Goal: Task Accomplishment & Management: Manage account settings

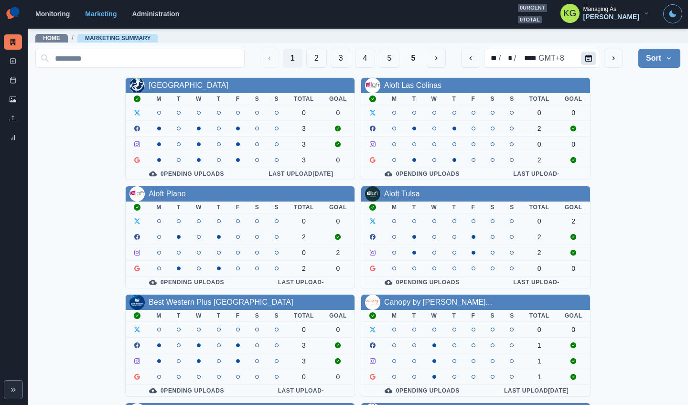
click at [586, 52] on button "Calendar" at bounding box center [588, 58] width 15 height 13
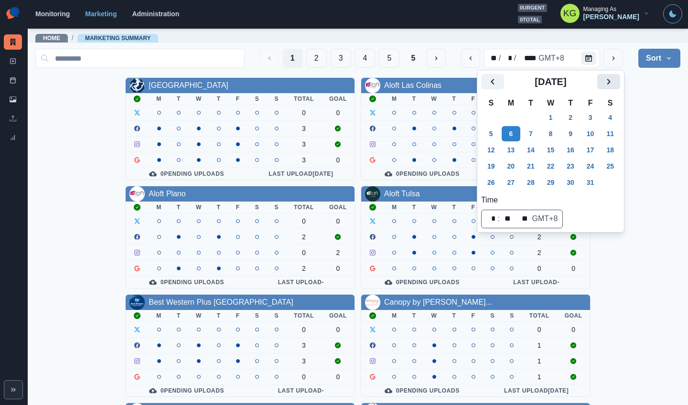
click at [603, 78] on button "Next" at bounding box center [608, 81] width 23 height 15
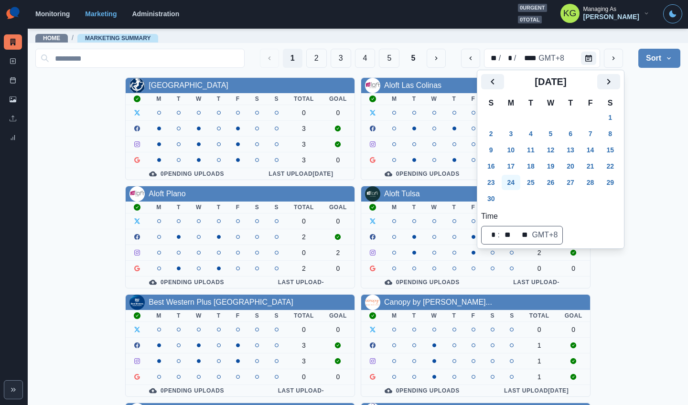
click at [513, 185] on button "24" at bounding box center [510, 182] width 19 height 15
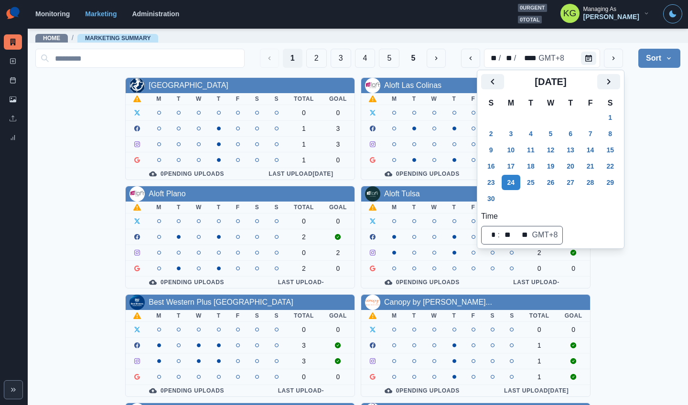
click at [603, 139] on div "Allegria Hotel M T W T F S S Total Goal 0 0 1 3 1 3 1 0 0 Pending Uploads Last …" at bounding box center [357, 399] width 645 height 645
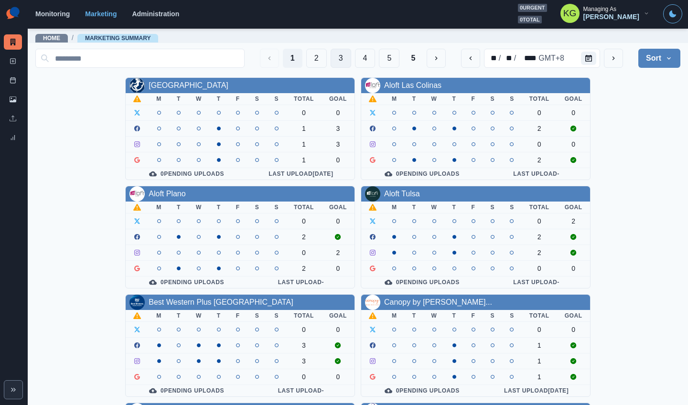
click at [330, 59] on button "3" at bounding box center [340, 58] width 21 height 19
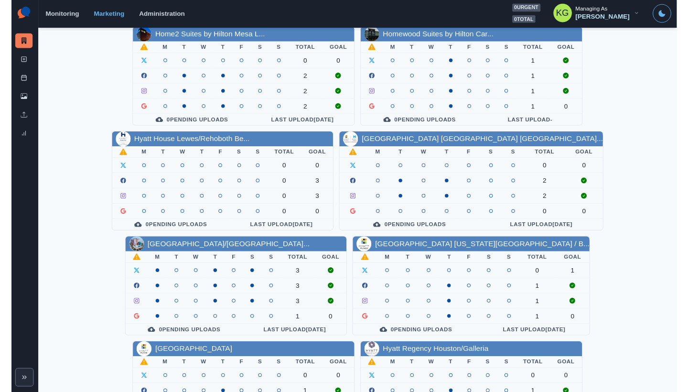
scroll to position [325, 0]
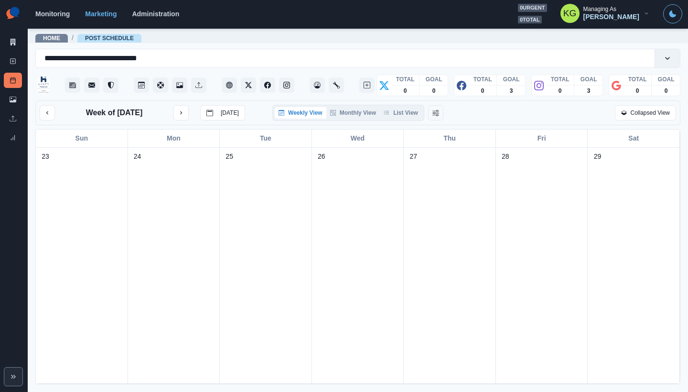
click at [405, 121] on div "Weekly View Monthly View List View" at bounding box center [348, 113] width 152 height 16
click at [402, 117] on button "List View" at bounding box center [401, 112] width 42 height 11
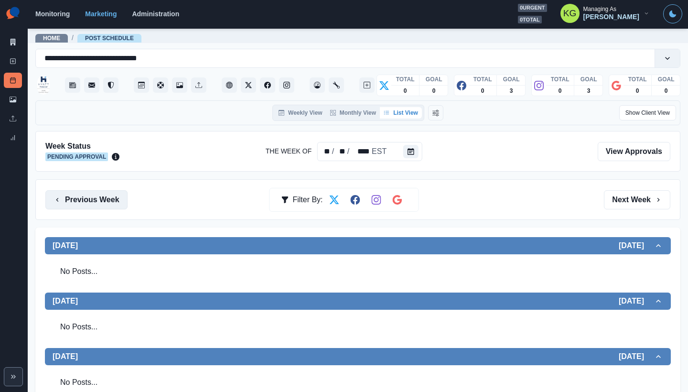
click at [117, 196] on button "Previous Week" at bounding box center [86, 199] width 82 height 19
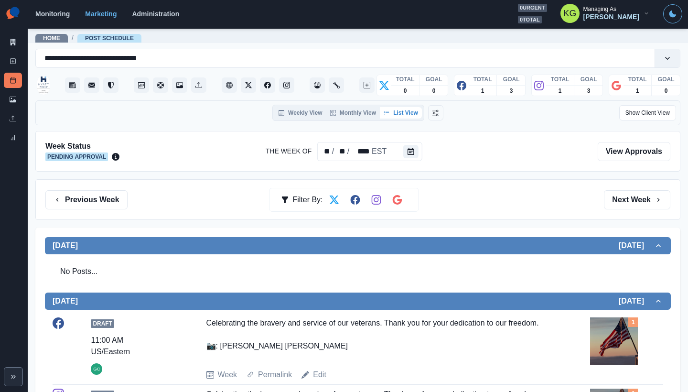
click at [92, 189] on div "Previous Week Filter By: Next Week" at bounding box center [357, 199] width 645 height 41
click at [96, 199] on button "Previous Week" at bounding box center [86, 199] width 82 height 19
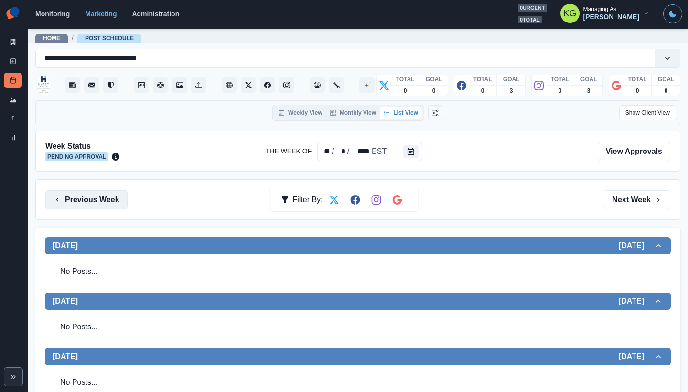
click at [88, 198] on button "Previous Week" at bounding box center [86, 199] width 82 height 19
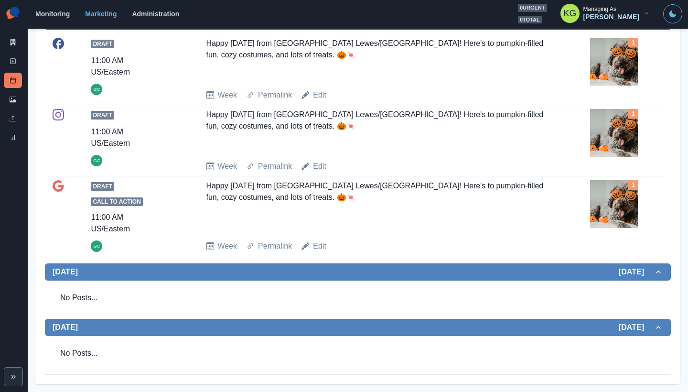
scroll to position [111, 0]
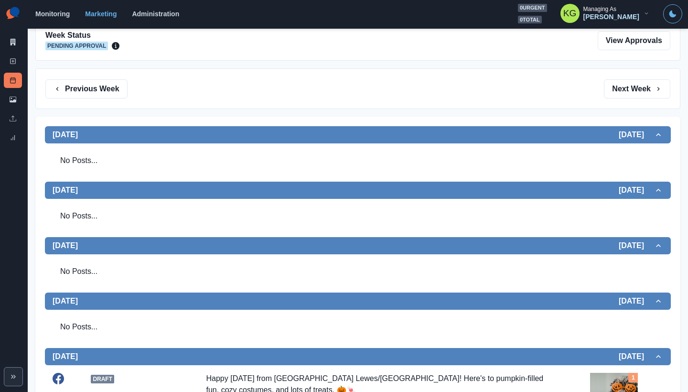
click at [102, 98] on div "Previous Week Filter By: Next Week" at bounding box center [357, 88] width 645 height 41
click at [98, 93] on button "Previous Week" at bounding box center [86, 88] width 82 height 19
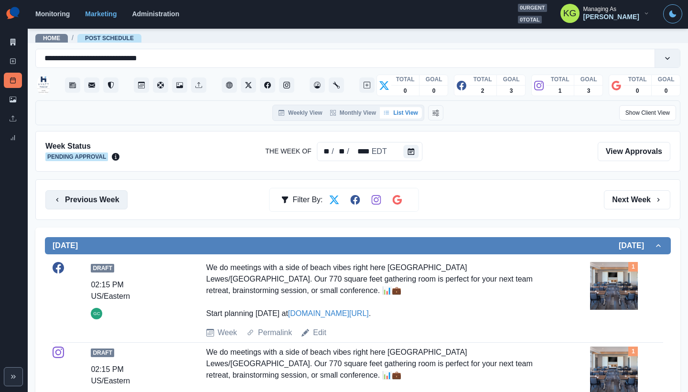
click at [79, 205] on button "Previous Week" at bounding box center [86, 199] width 82 height 19
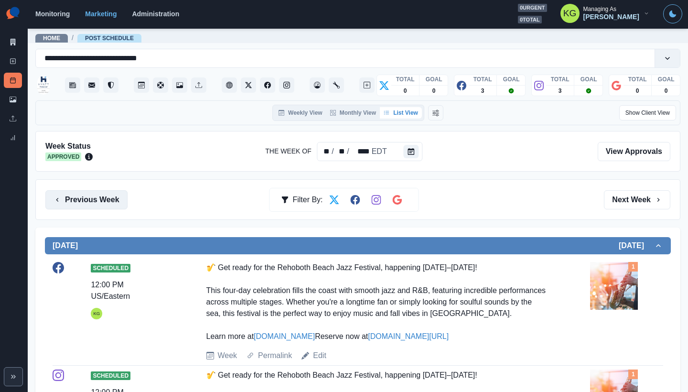
click at [102, 199] on button "Previous Week" at bounding box center [86, 199] width 82 height 19
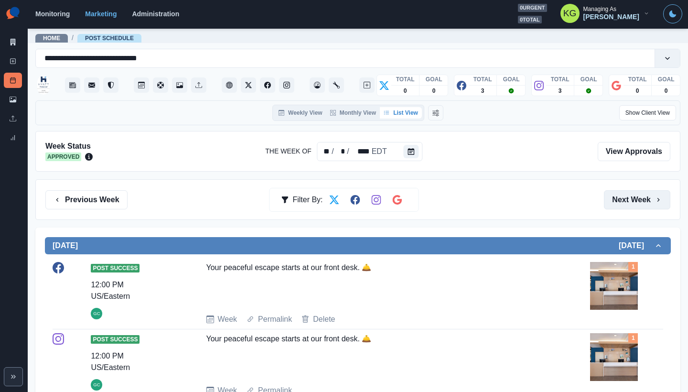
click at [622, 200] on button "Next Week" at bounding box center [637, 199] width 66 height 19
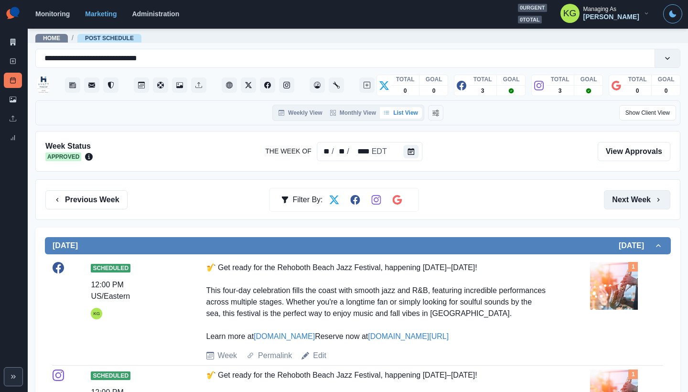
click at [622, 200] on button "Next Week" at bounding box center [637, 199] width 66 height 19
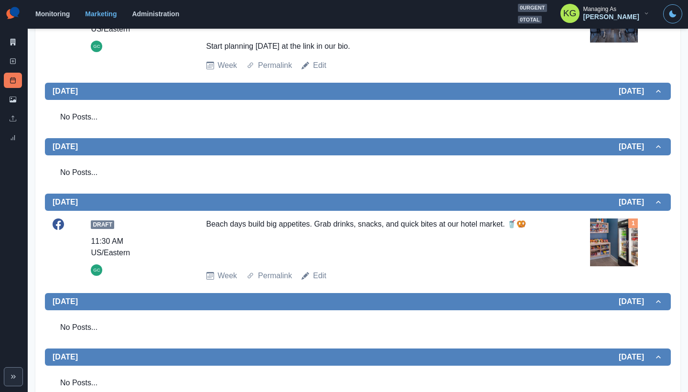
scroll to position [437, 0]
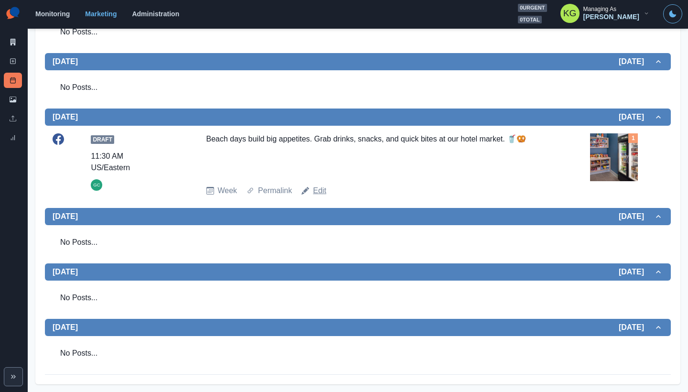
click at [317, 192] on link "Edit" at bounding box center [319, 190] width 13 height 11
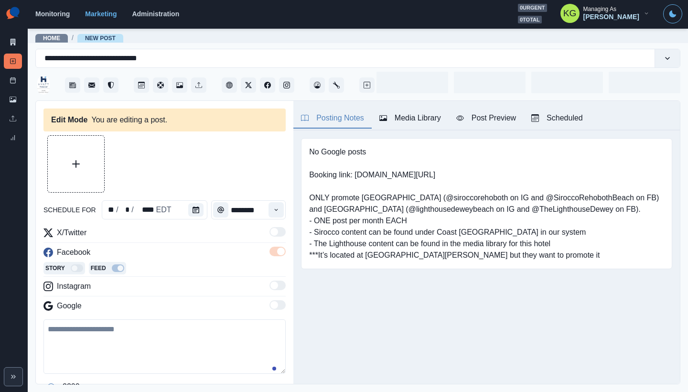
type input "********"
type textarea "**********"
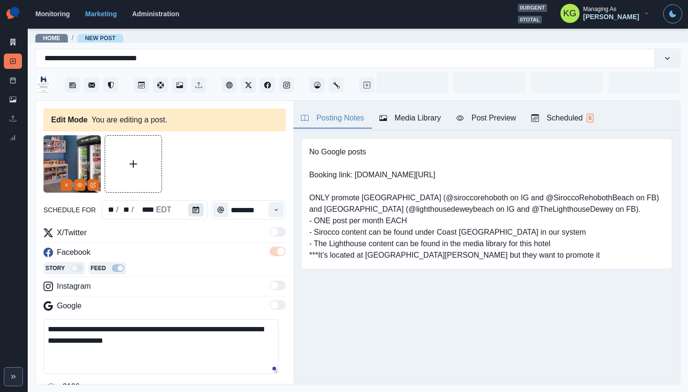
click at [197, 210] on button "Calendar" at bounding box center [195, 209] width 15 height 13
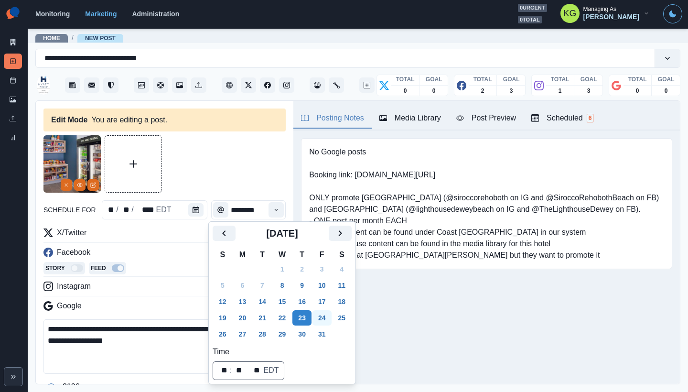
click at [330, 317] on button "24" at bounding box center [321, 317] width 19 height 15
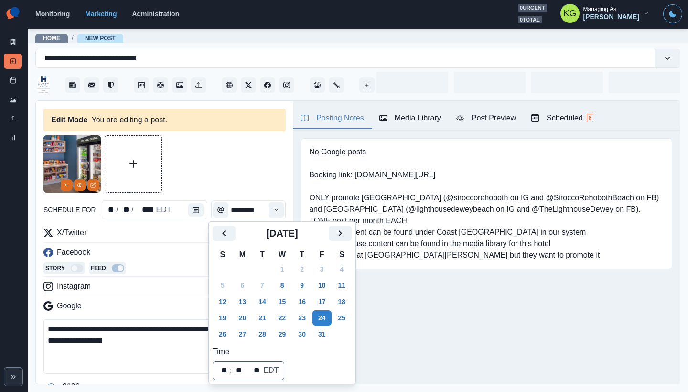
click at [446, 330] on div "Posting Notes Media Library Post Preview Scheduled 6 No Google posts Booking li…" at bounding box center [486, 242] width 386 height 283
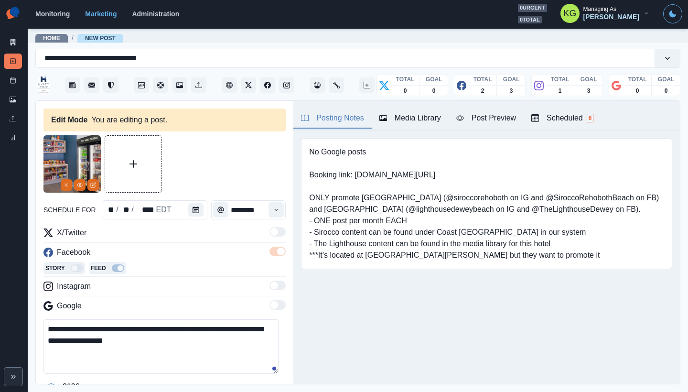
scroll to position [101, 0]
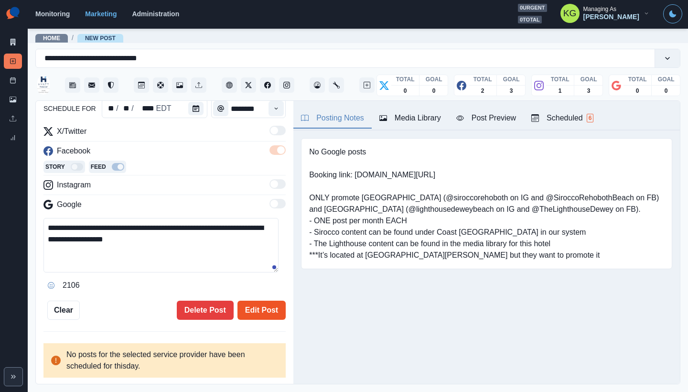
click at [278, 310] on button "Edit Post" at bounding box center [261, 309] width 48 height 19
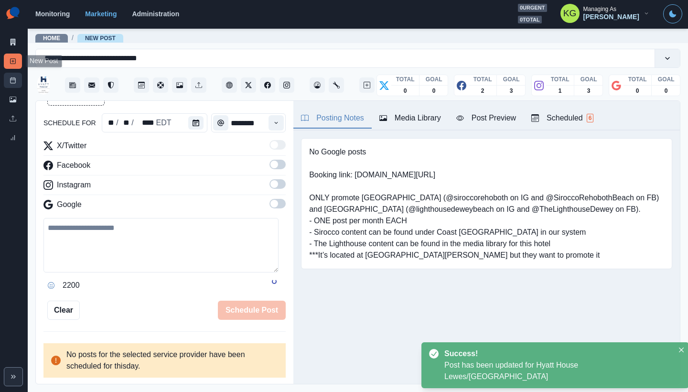
scroll to position [53, 0]
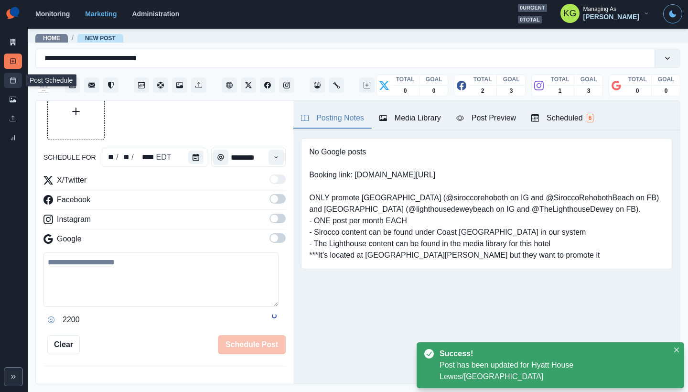
click at [9, 78] on link "Post Schedule" at bounding box center [13, 80] width 18 height 15
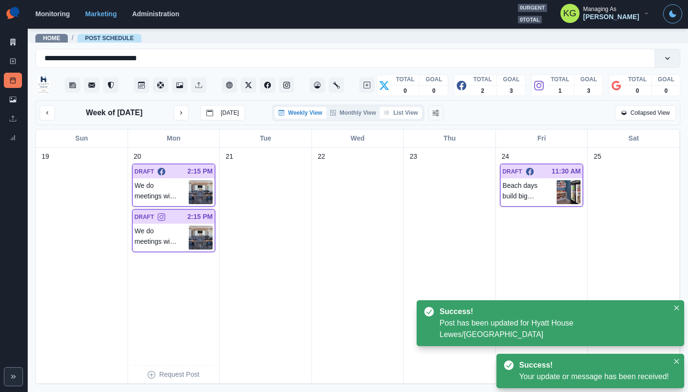
click at [399, 114] on button "List View" at bounding box center [401, 112] width 42 height 11
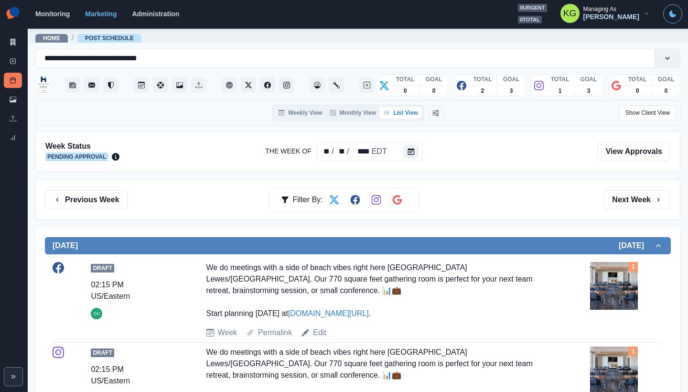
scroll to position [336, 0]
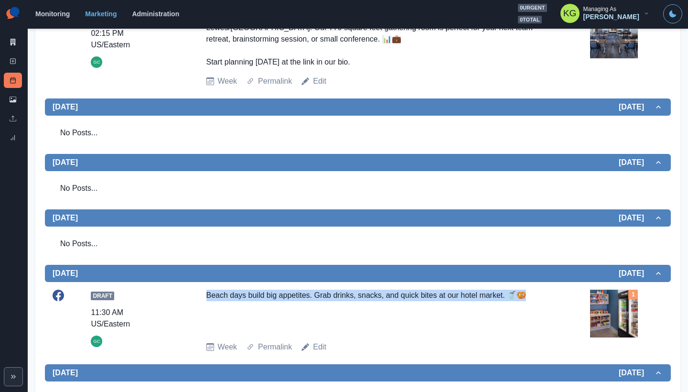
drag, startPoint x: 533, startPoint y: 294, endPoint x: 200, endPoint y: 294, distance: 333.4
click at [200, 294] on div "Draft 11:30 AM US/Eastern GC Beach days build big appetites. Grab drinks, snack…" at bounding box center [358, 320] width 610 height 63
copy div "Beach days build big appetites. Grab drinks, snacks, and quick bites at our hot…"
click at [600, 305] on img at bounding box center [614, 313] width 48 height 48
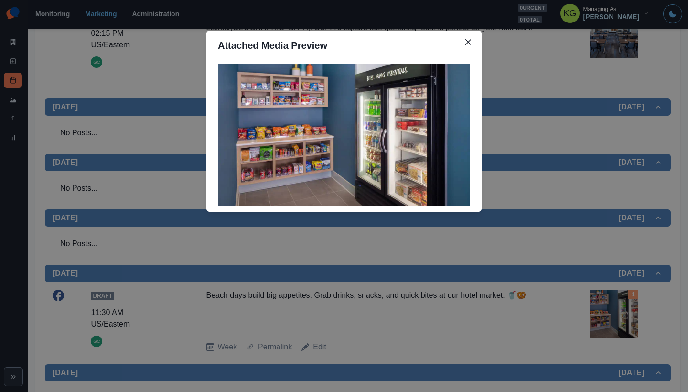
click at [553, 307] on div "Attached Media Preview" at bounding box center [344, 196] width 688 height 392
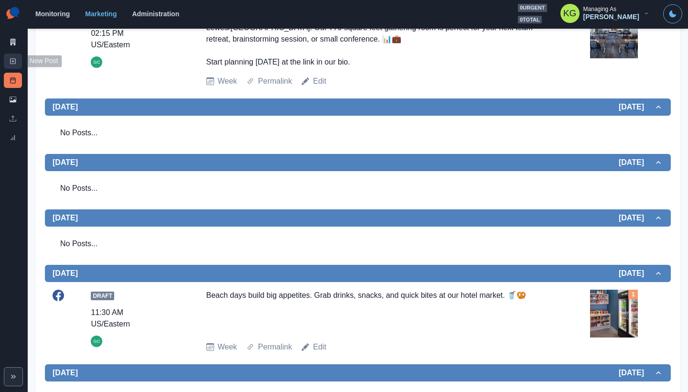
click at [11, 64] on rect at bounding box center [13, 61] width 5 height 5
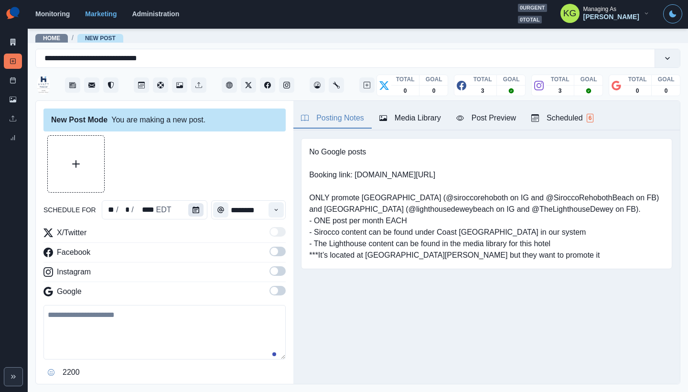
click at [199, 213] on button "Calendar" at bounding box center [195, 209] width 15 height 13
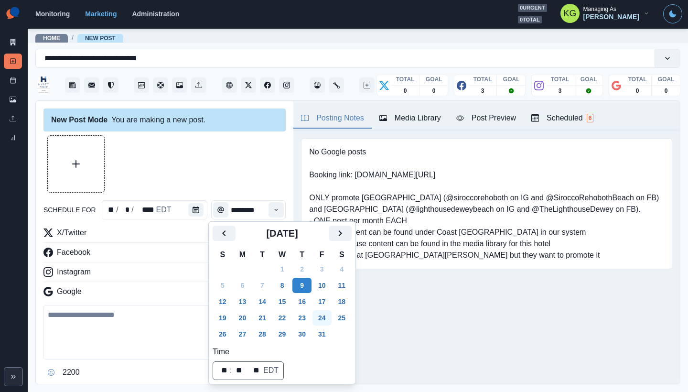
click at [327, 316] on button "24" at bounding box center [321, 317] width 19 height 15
click at [218, 174] on div at bounding box center [164, 163] width 242 height 57
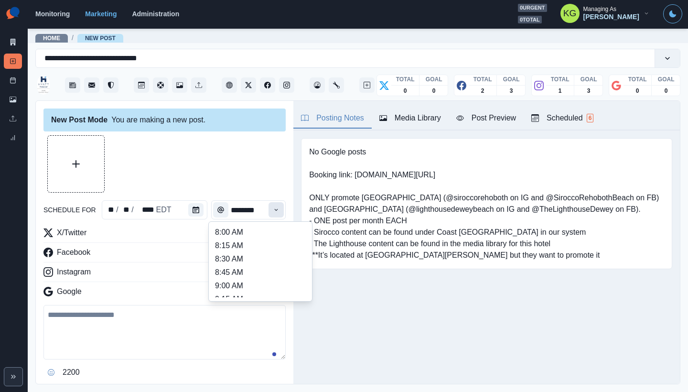
click at [268, 214] on button "Time" at bounding box center [275, 209] width 15 height 15
click at [246, 266] on li "11:30 AM" at bounding box center [261, 266] width 96 height 13
type input "********"
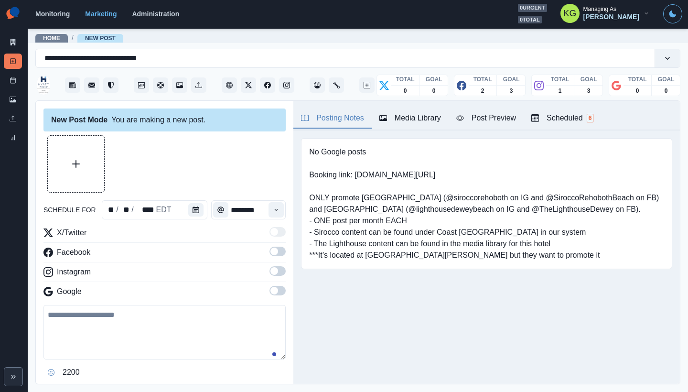
click at [270, 274] on span at bounding box center [274, 271] width 8 height 8
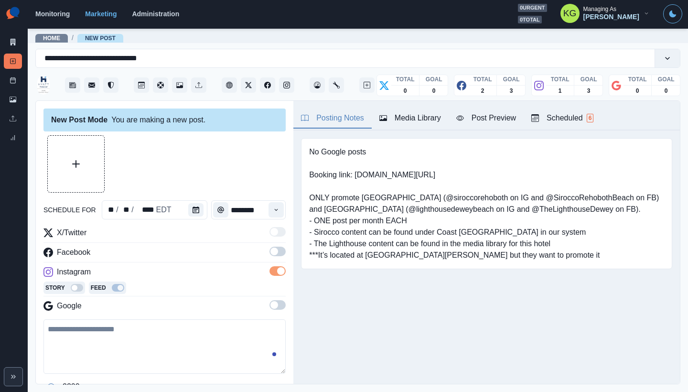
scroll to position [188, 0]
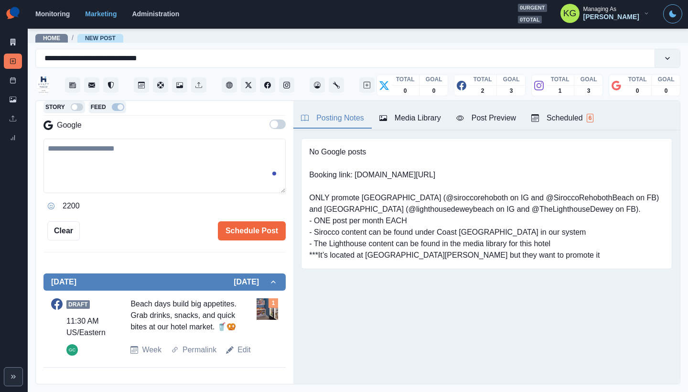
click at [222, 164] on textarea at bounding box center [164, 166] width 242 height 54
paste textarea "**********"
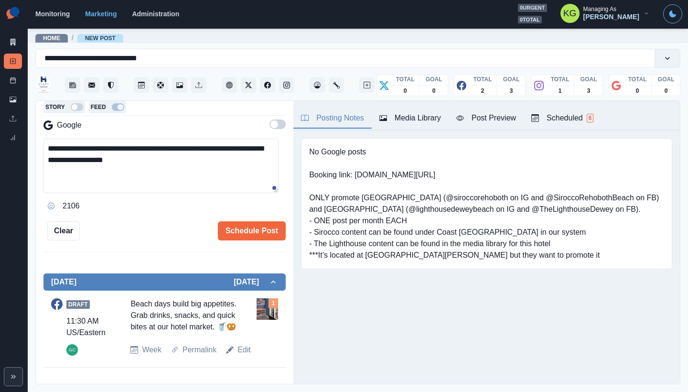
scroll to position [0, 0]
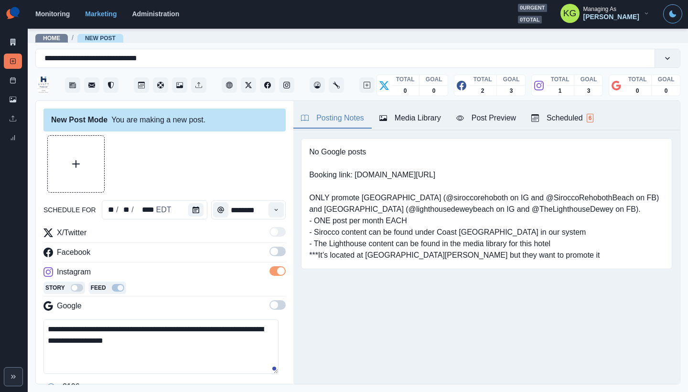
type textarea "**********"
click at [415, 113] on div "Media Library" at bounding box center [410, 117] width 62 height 11
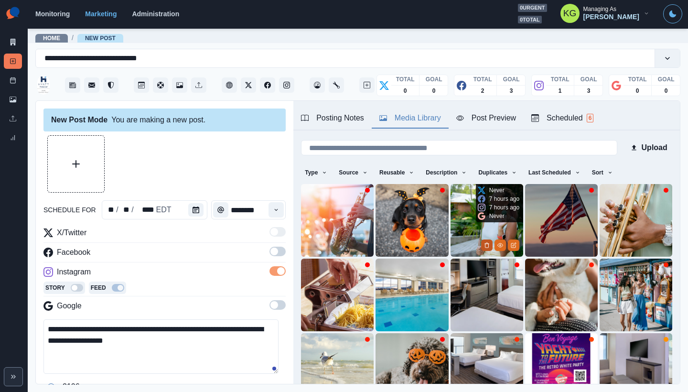
scroll to position [76, 0]
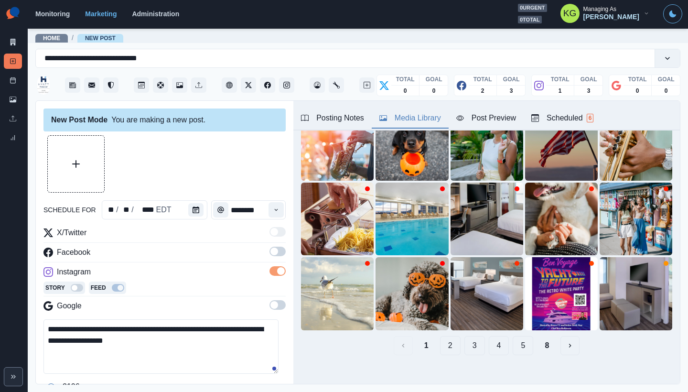
click at [539, 336] on button "8" at bounding box center [547, 345] width 20 height 19
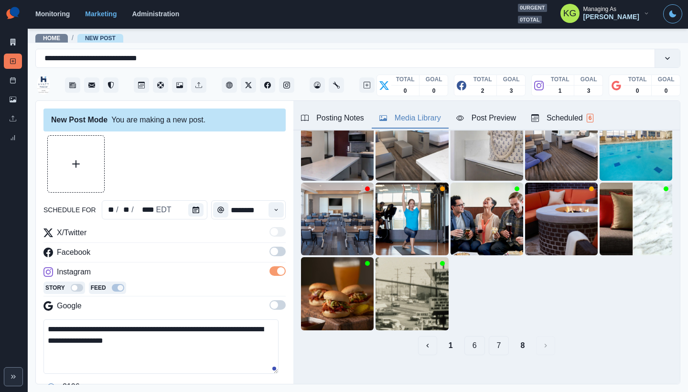
click at [494, 341] on button "7" at bounding box center [499, 345] width 21 height 19
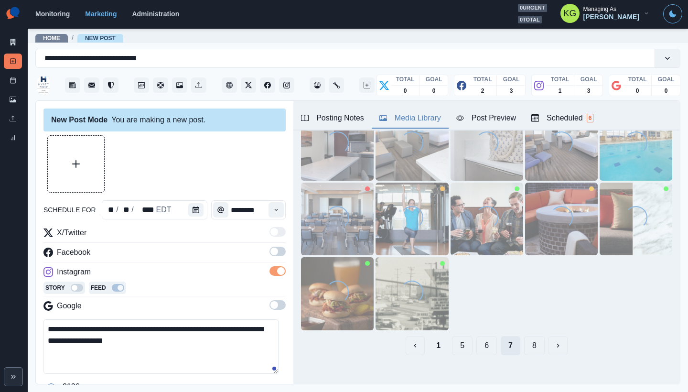
scroll to position [0, 0]
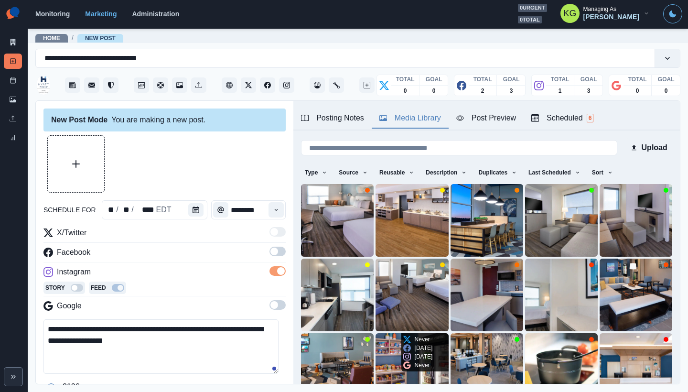
click at [390, 341] on img at bounding box center [411, 369] width 73 height 73
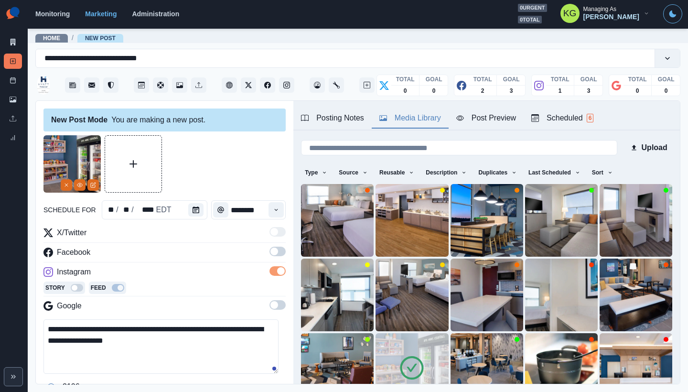
scroll to position [72, 0]
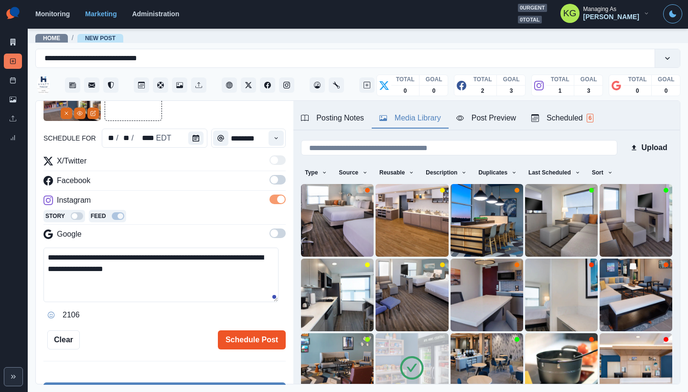
click at [243, 348] on button "Schedule Post" at bounding box center [252, 339] width 68 height 19
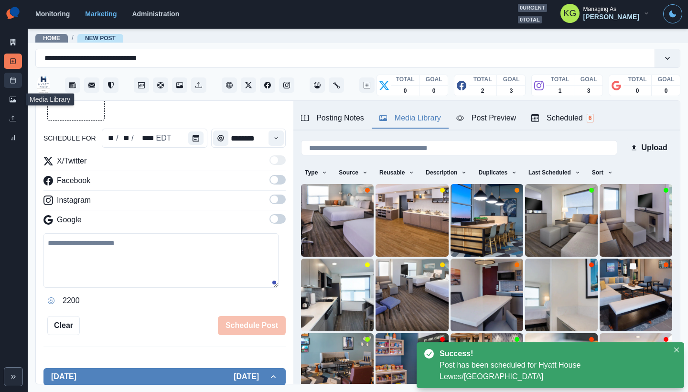
click at [14, 87] on link "Post Schedule" at bounding box center [13, 80] width 18 height 15
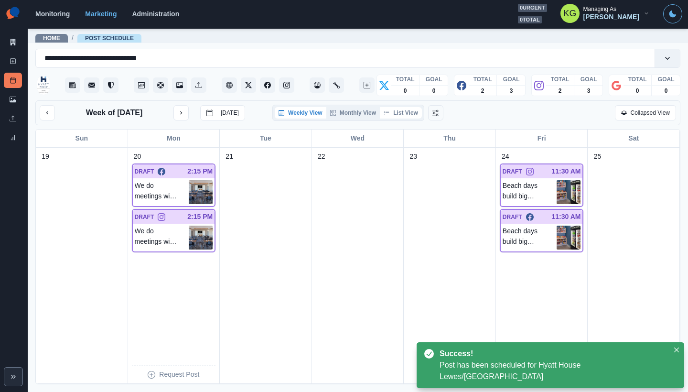
click at [416, 113] on button "List View" at bounding box center [401, 112] width 42 height 11
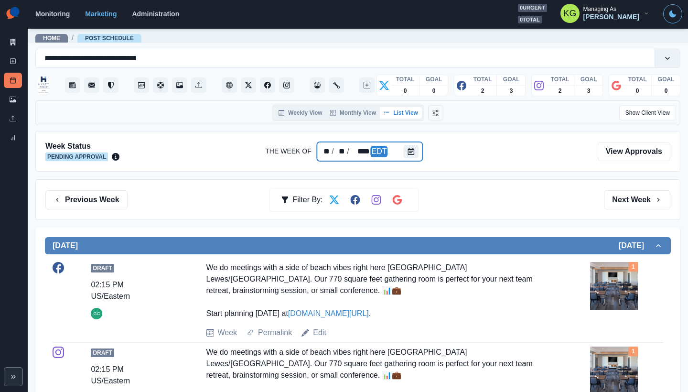
click at [418, 155] on div at bounding box center [413, 151] width 19 height 19
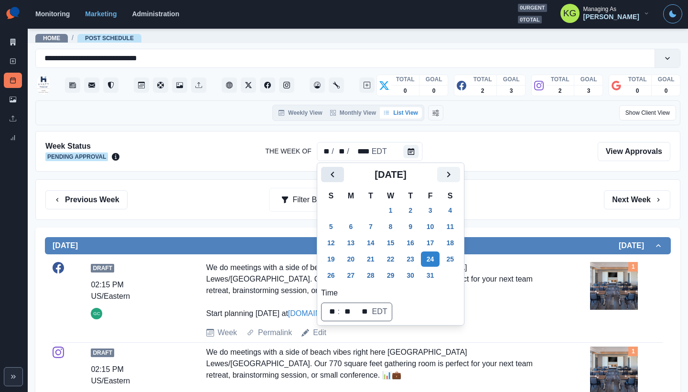
click at [335, 173] on icon "Previous" at bounding box center [332, 174] width 11 height 11
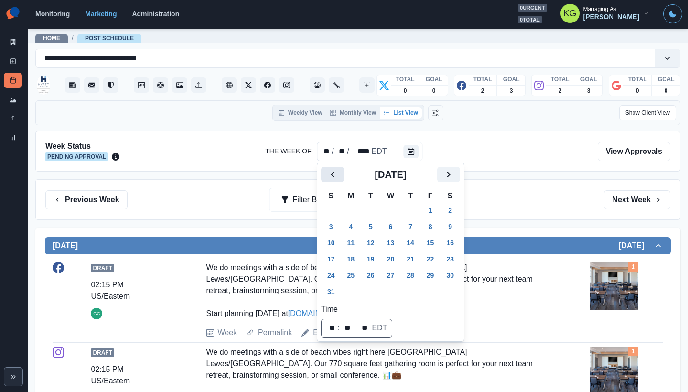
click at [335, 173] on icon "Previous" at bounding box center [332, 174] width 11 height 11
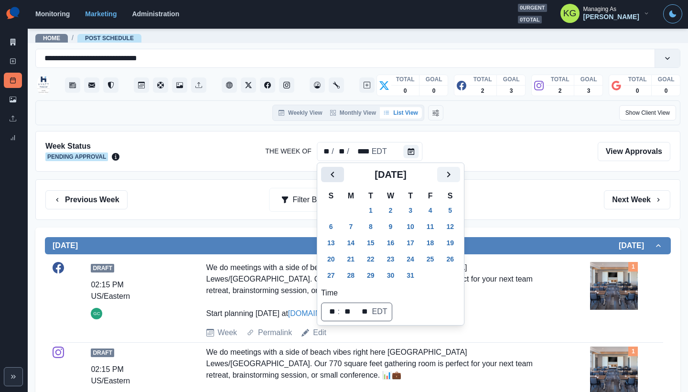
click at [335, 173] on icon "Previous" at bounding box center [332, 174] width 11 height 11
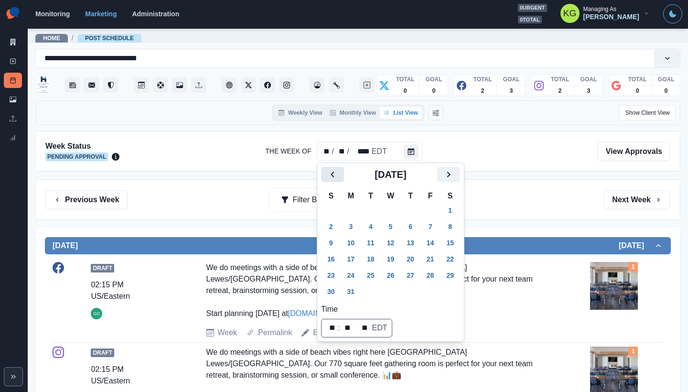
click at [335, 173] on icon "Previous" at bounding box center [332, 174] width 11 height 11
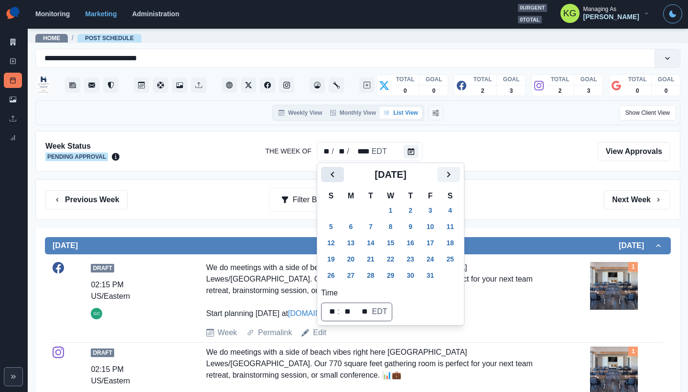
click at [335, 173] on icon "Previous" at bounding box center [332, 174] width 11 height 11
click at [375, 209] on button "1" at bounding box center [370, 209] width 19 height 15
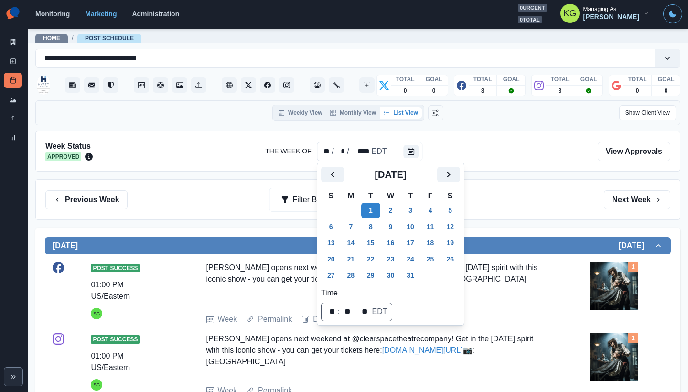
click at [533, 197] on div "Previous Week Filter By: Next Week" at bounding box center [357, 199] width 625 height 19
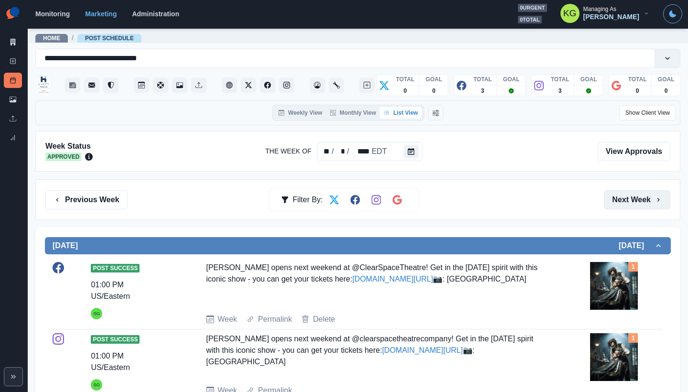
click at [626, 192] on button "Next Week" at bounding box center [637, 199] width 66 height 19
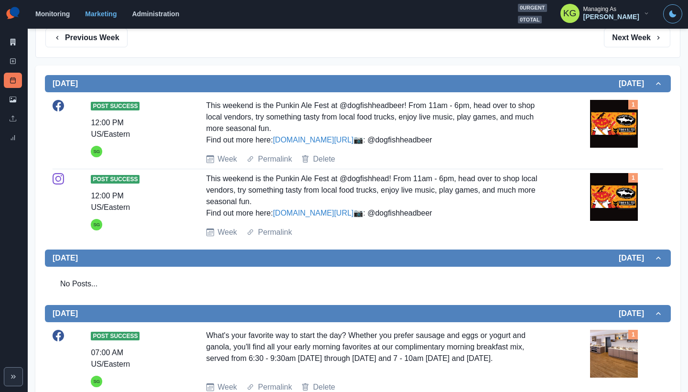
scroll to position [43, 0]
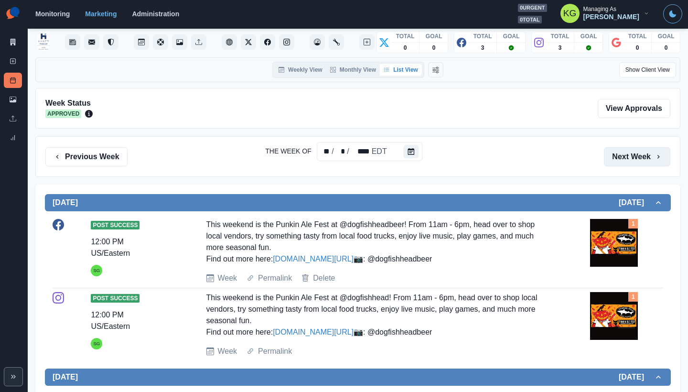
click at [626, 159] on button "Next Week" at bounding box center [637, 156] width 66 height 19
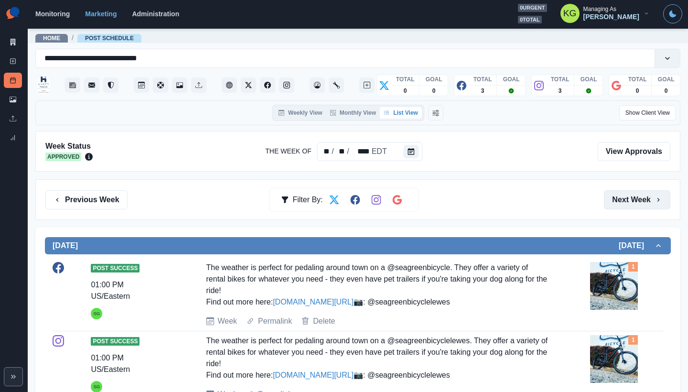
click at [631, 199] on button "Next Week" at bounding box center [637, 199] width 66 height 19
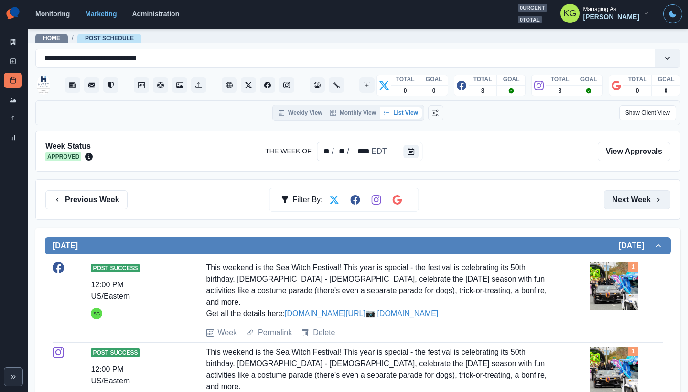
click at [632, 196] on button "Next Week" at bounding box center [637, 199] width 66 height 19
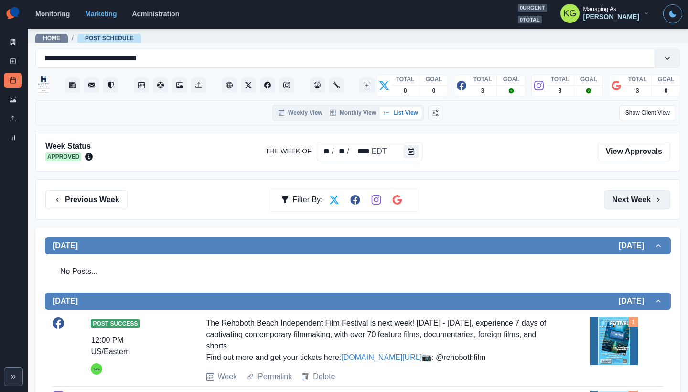
click at [633, 196] on button "Next Week" at bounding box center [637, 199] width 66 height 19
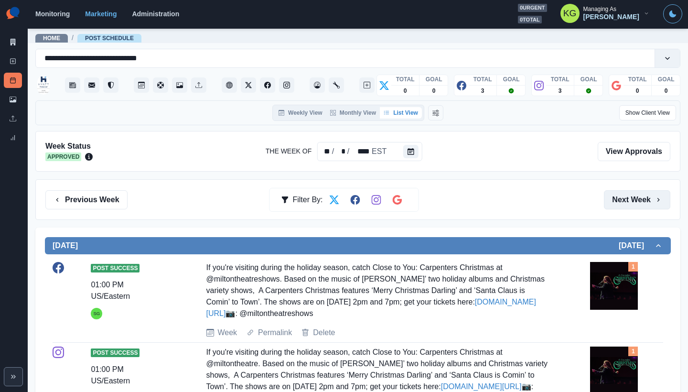
click at [633, 196] on button "Next Week" at bounding box center [637, 199] width 66 height 19
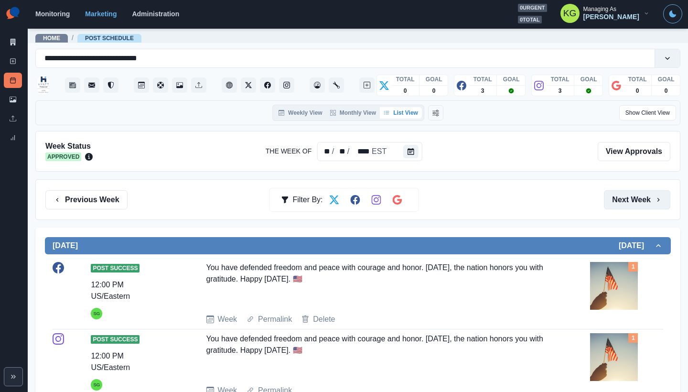
click at [633, 196] on button "Next Week" at bounding box center [637, 199] width 66 height 19
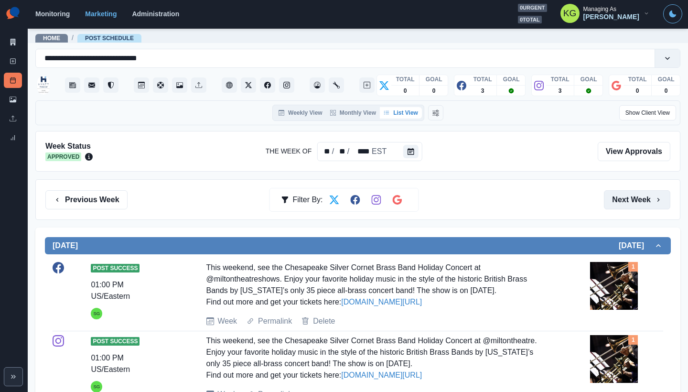
click at [633, 196] on button "Next Week" at bounding box center [637, 199] width 66 height 19
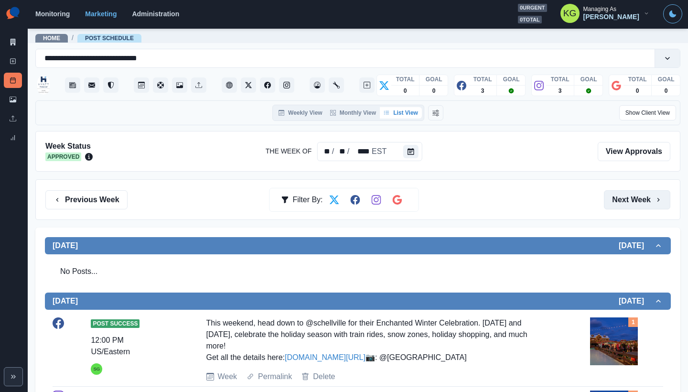
click at [615, 193] on button "Next Week" at bounding box center [637, 199] width 66 height 19
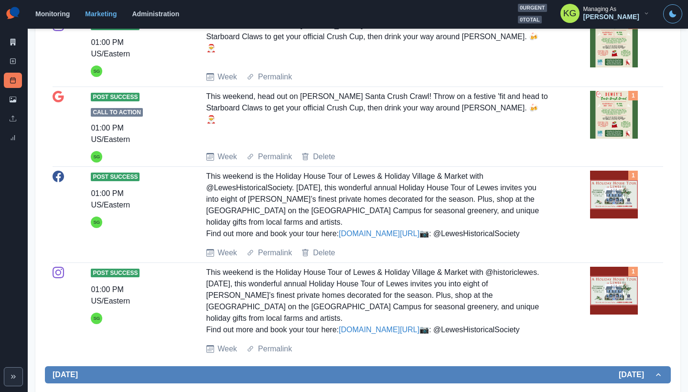
scroll to position [24, 0]
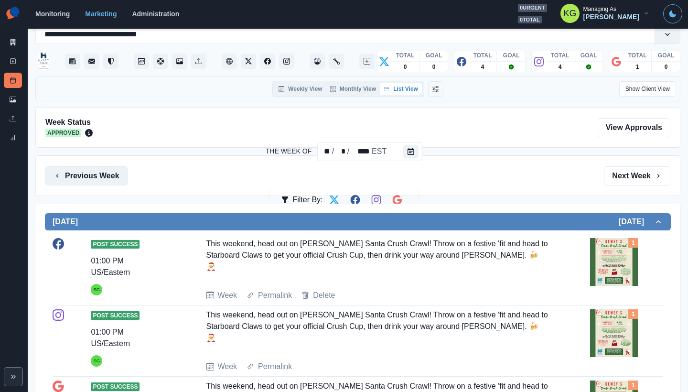
click at [120, 182] on button "Previous Week" at bounding box center [86, 175] width 82 height 19
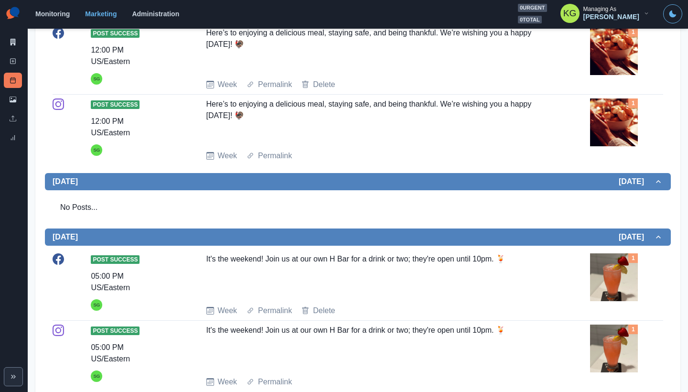
scroll to position [607, 0]
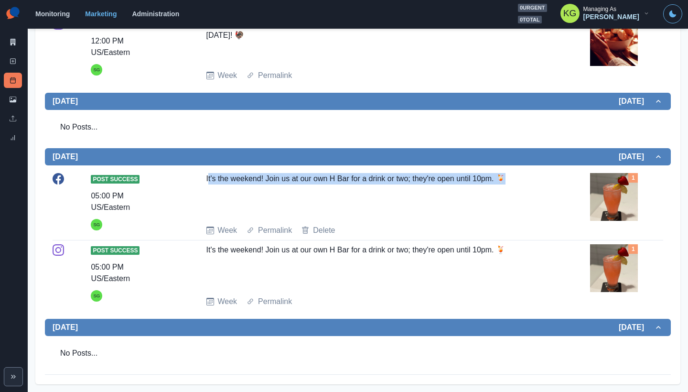
drag, startPoint x: 205, startPoint y: 237, endPoint x: 518, endPoint y: 243, distance: 312.9
click at [518, 217] on div "It's the weekend! Join us at our own H Bar for a drink or two; they're open unt…" at bounding box center [376, 195] width 341 height 44
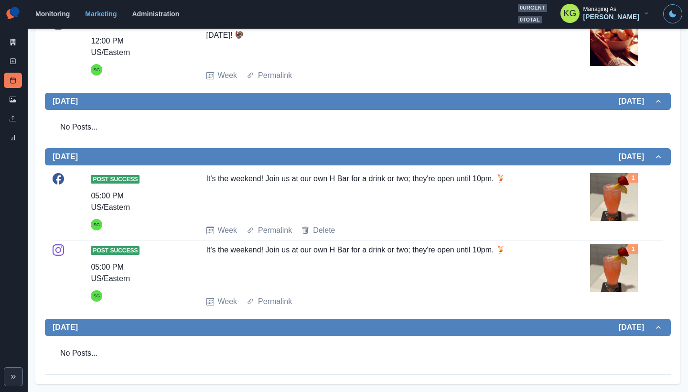
click at [374, 7] on div "Monitoring Marketing Administration 0 urgent 0 total KG Managing As Katrina Gal…" at bounding box center [358, 14] width 647 height 20
click at [616, 221] on img at bounding box center [614, 197] width 48 height 48
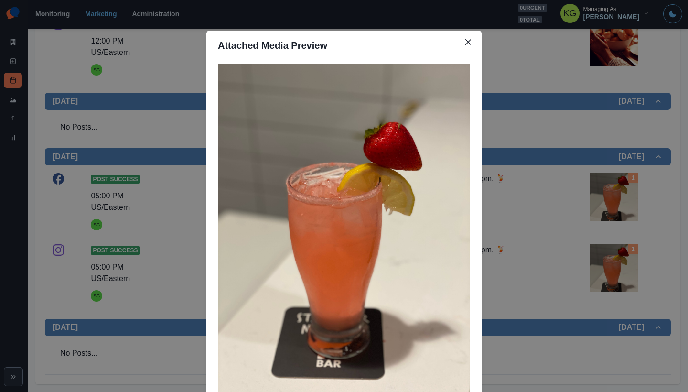
click at [618, 219] on div "Attached Media Preview" at bounding box center [344, 196] width 688 height 392
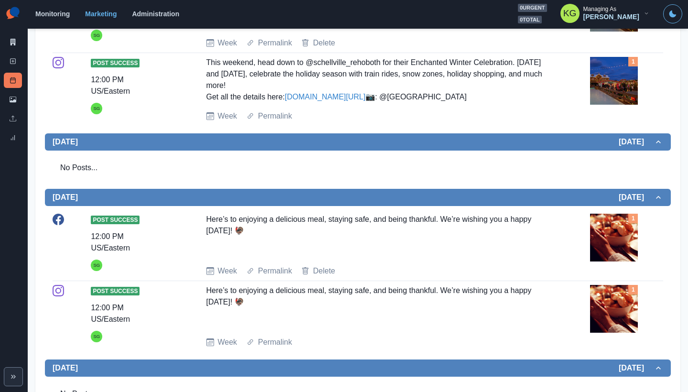
scroll to position [129, 0]
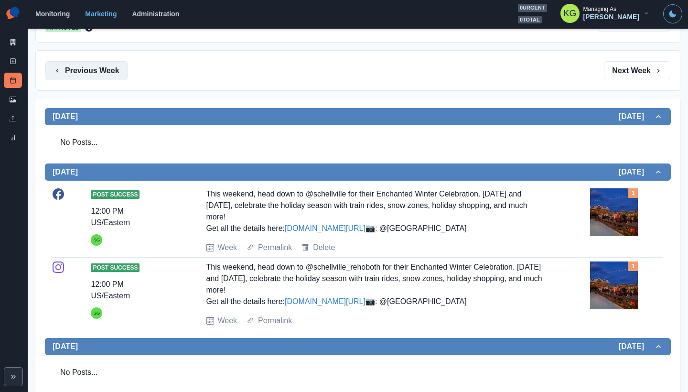
click at [79, 70] on button "Previous Week" at bounding box center [86, 70] width 82 height 19
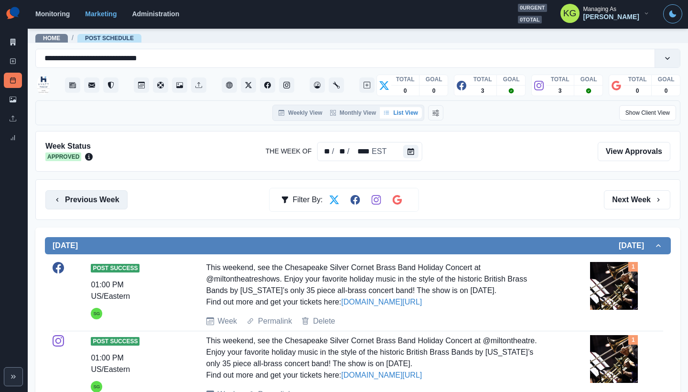
click at [106, 196] on button "Previous Week" at bounding box center [86, 199] width 82 height 19
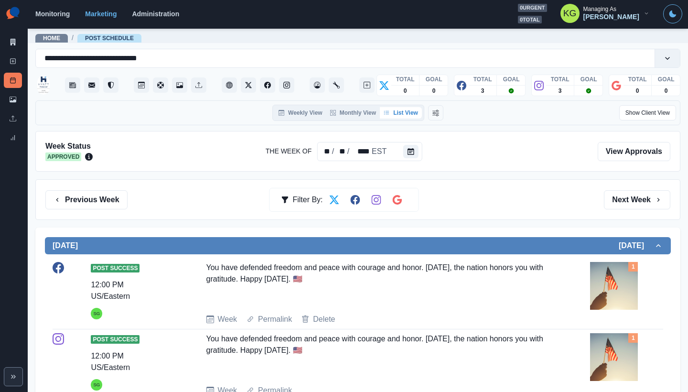
click at [101, 192] on button "Previous Week" at bounding box center [86, 199] width 82 height 19
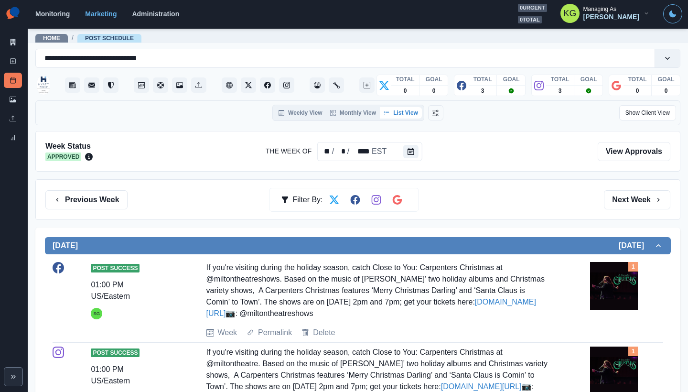
scroll to position [338, 0]
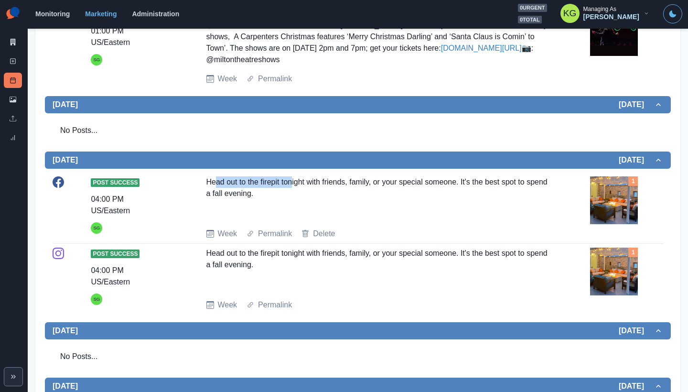
drag, startPoint x: 213, startPoint y: 228, endPoint x: 318, endPoint y: 237, distance: 105.4
click at [318, 220] on div "Head out to the firepit tonight with friends, family, or your special someone. …" at bounding box center [376, 198] width 341 height 44
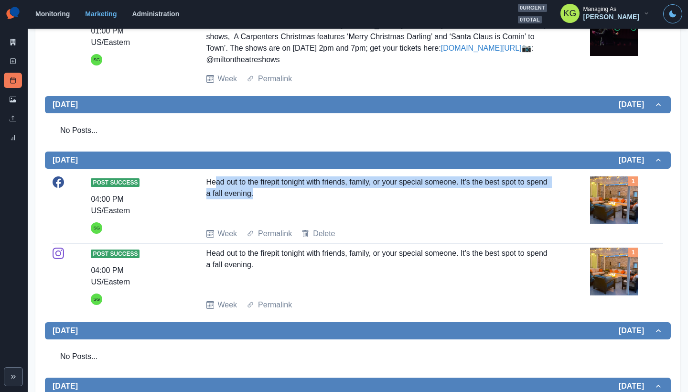
click at [325, 220] on div "Head out to the firepit tonight with friends, family, or your special someone. …" at bounding box center [376, 198] width 341 height 44
drag, startPoint x: 278, startPoint y: 236, endPoint x: 190, endPoint y: 227, distance: 88.8
click at [190, 227] on div "Post Success 04:00 PM US/Eastern SG Head out to the firepit tonight with friend…" at bounding box center [358, 207] width 610 height 63
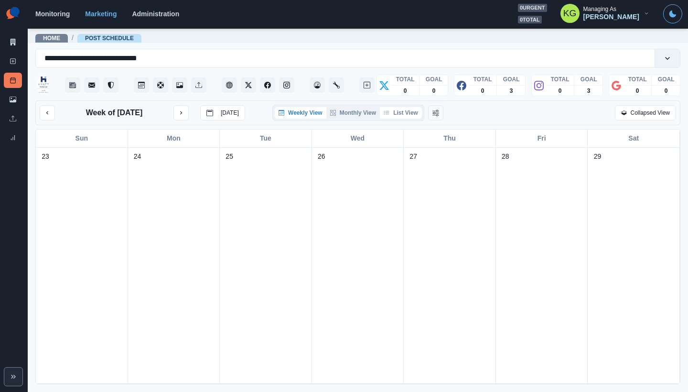
click at [401, 115] on button "List View" at bounding box center [401, 112] width 42 height 11
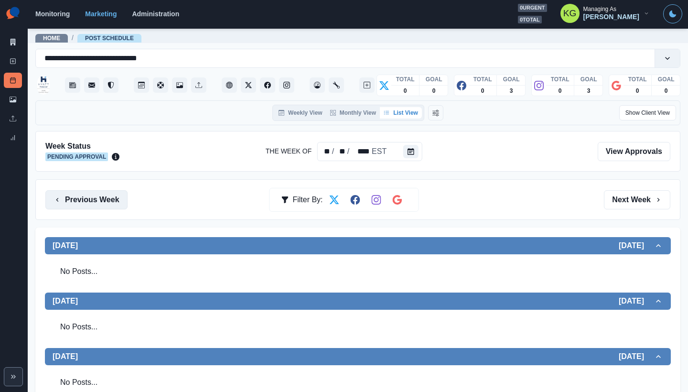
click at [88, 202] on button "Previous Week" at bounding box center [86, 199] width 82 height 19
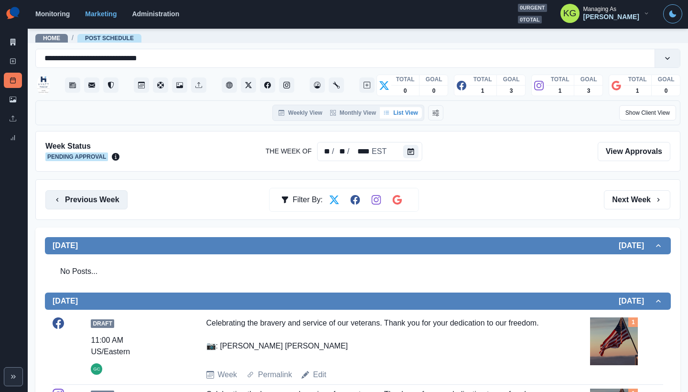
click at [88, 202] on button "Previous Week" at bounding box center [86, 199] width 82 height 19
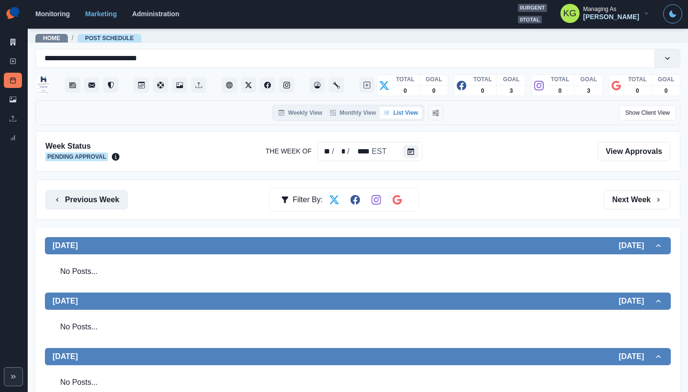
click at [77, 199] on button "Previous Week" at bounding box center [86, 199] width 82 height 19
click at [98, 200] on button "Previous Week" at bounding box center [86, 199] width 82 height 19
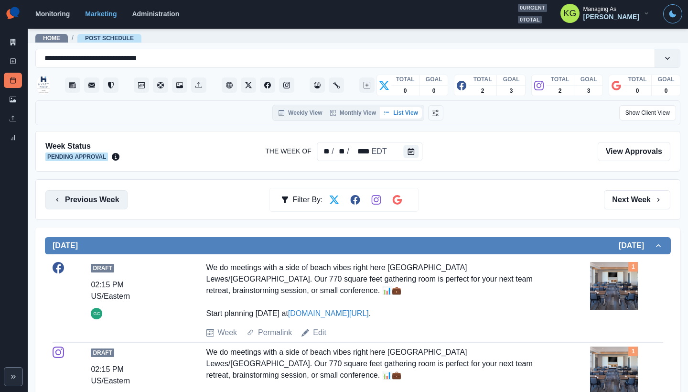
click at [107, 201] on button "Previous Week" at bounding box center [86, 199] width 82 height 19
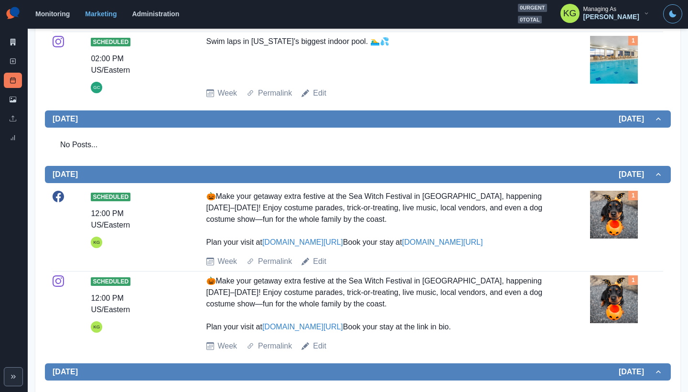
scroll to position [128, 0]
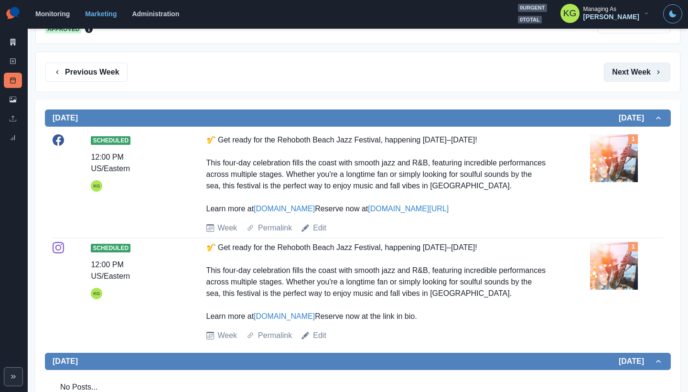
click at [630, 74] on button "Next Week" at bounding box center [637, 72] width 66 height 19
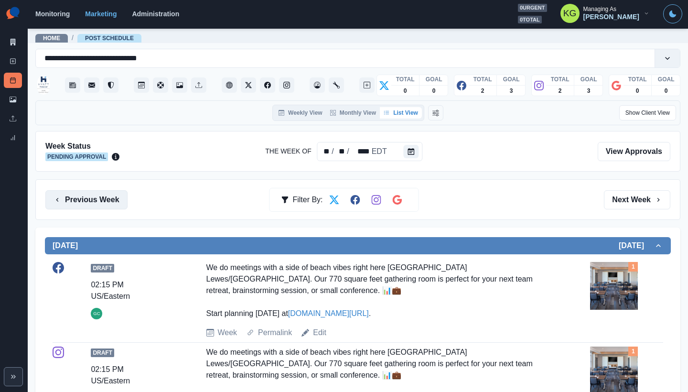
click at [105, 193] on button "Previous Week" at bounding box center [86, 199] width 82 height 19
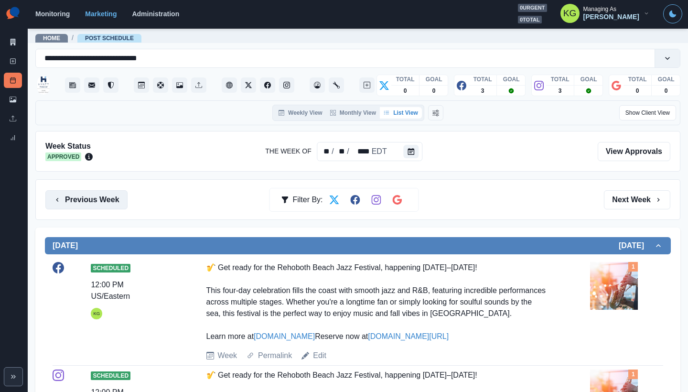
click at [118, 206] on button "Previous Week" at bounding box center [86, 199] width 82 height 19
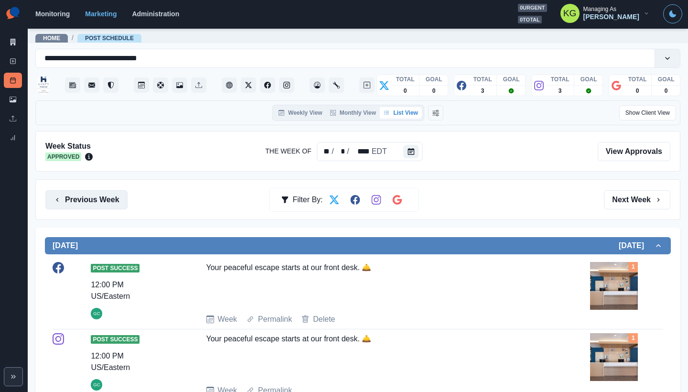
click at [113, 203] on button "Previous Week" at bounding box center [86, 199] width 82 height 19
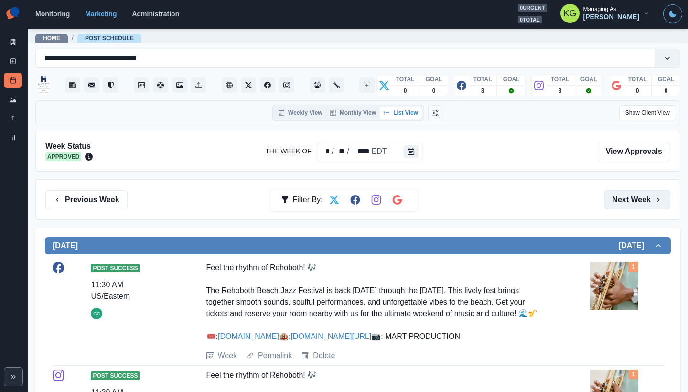
click at [658, 206] on button "Next Week" at bounding box center [637, 199] width 66 height 19
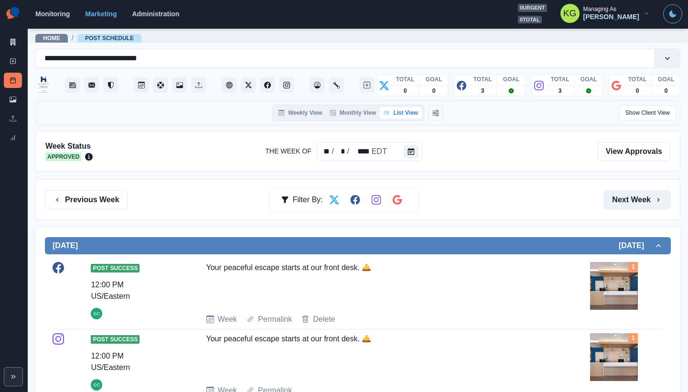
click at [658, 206] on button "Next Week" at bounding box center [637, 199] width 66 height 19
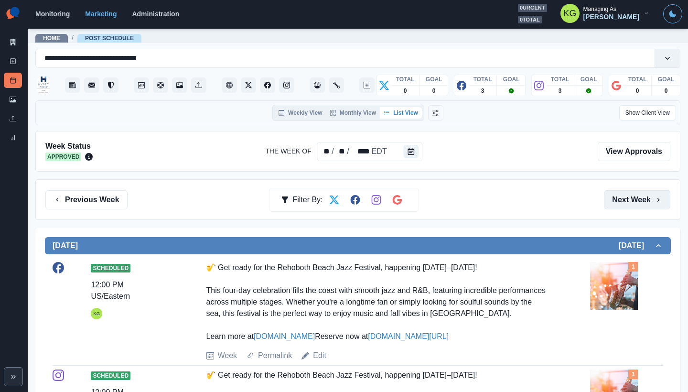
click at [658, 206] on button "Next Week" at bounding box center [637, 199] width 66 height 19
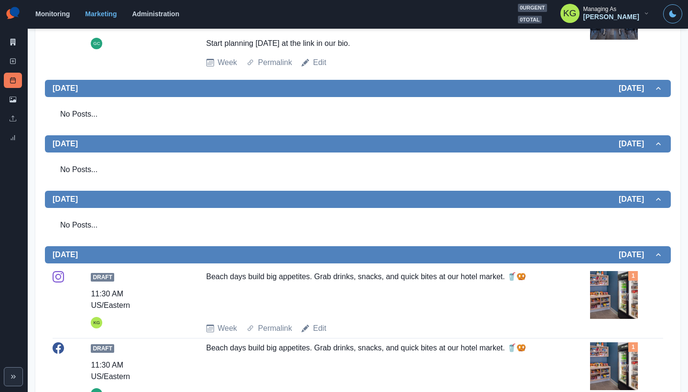
scroll to position [318, 0]
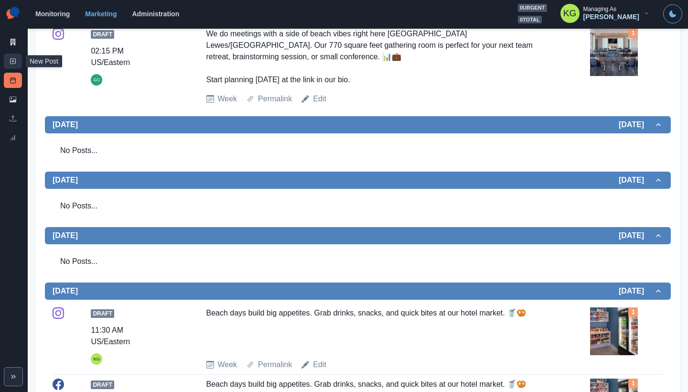
click at [14, 63] on icon at bounding box center [13, 61] width 7 height 7
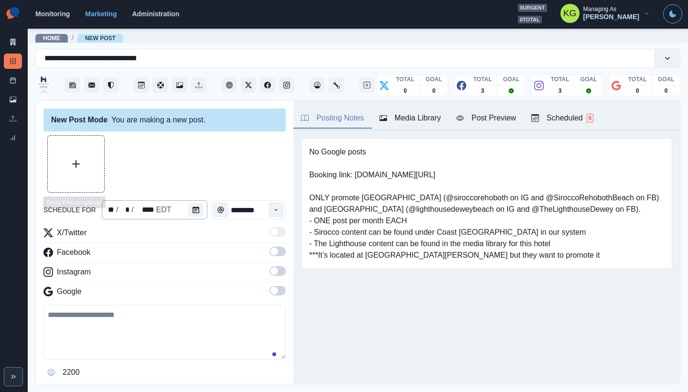
click at [185, 209] on div "** / * / **** EDT" at bounding box center [155, 209] width 106 height 19
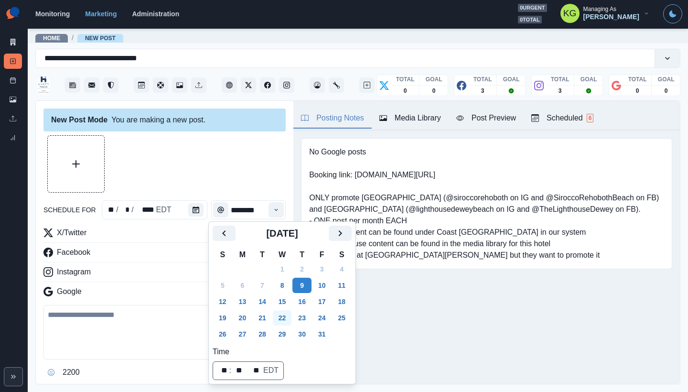
click at [288, 318] on button "22" at bounding box center [282, 317] width 19 height 15
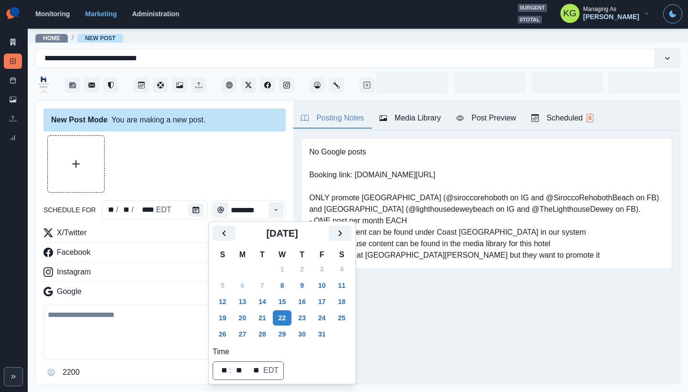
click at [236, 168] on div at bounding box center [164, 163] width 242 height 57
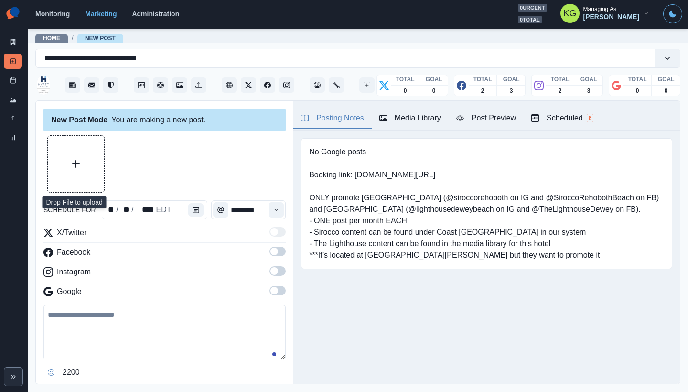
click at [277, 210] on div "Time" at bounding box center [275, 209] width 19 height 19
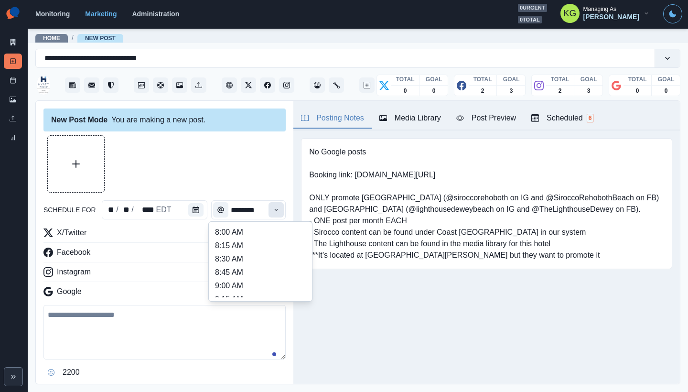
click at [268, 203] on button "Time" at bounding box center [275, 209] width 15 height 15
click at [244, 235] on li "12:00 PM" at bounding box center [261, 231] width 96 height 13
type input "********"
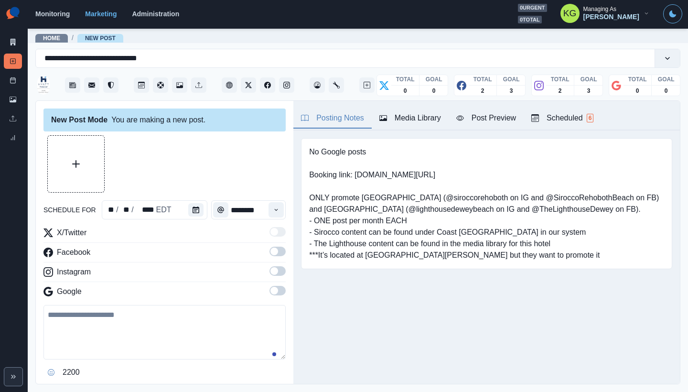
click at [271, 287] on span at bounding box center [277, 291] width 16 height 10
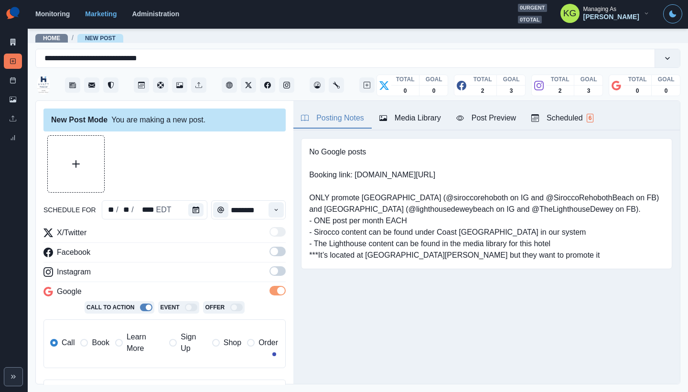
click at [271, 273] on span at bounding box center [277, 271] width 16 height 10
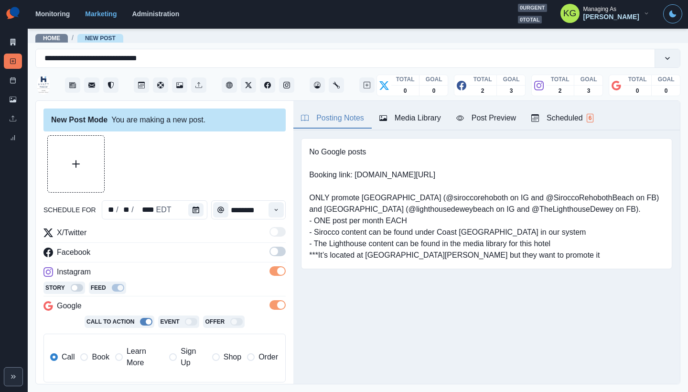
click at [271, 256] on span at bounding box center [277, 251] width 16 height 10
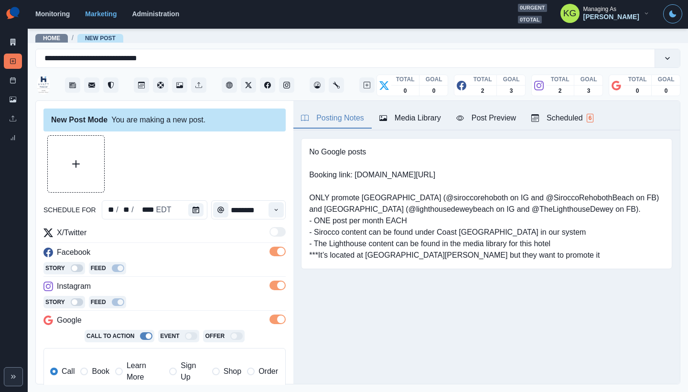
scroll to position [90, 0]
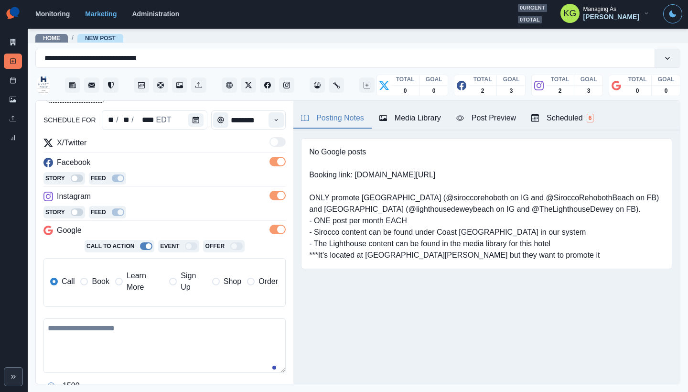
click at [135, 285] on span "Learn More" at bounding box center [145, 281] width 37 height 23
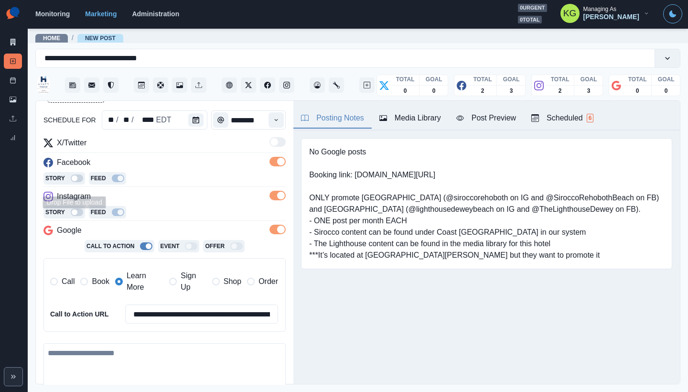
scroll to position [0, 0]
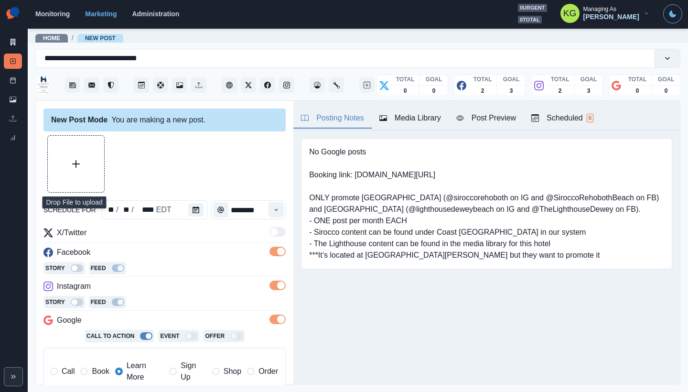
click at [70, 172] on button "Upload Media" at bounding box center [76, 164] width 56 height 56
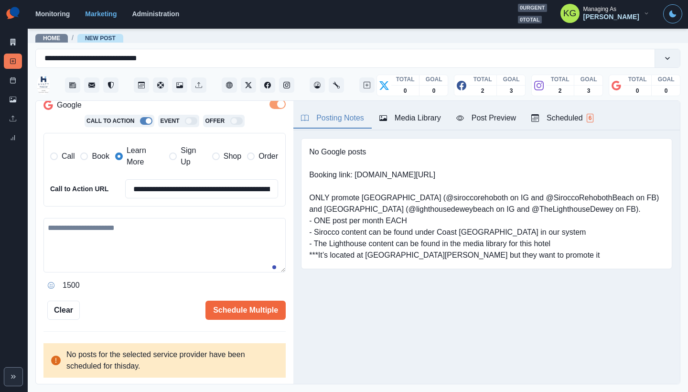
click at [155, 240] on textarea at bounding box center [164, 245] width 242 height 54
paste textarea "**********"
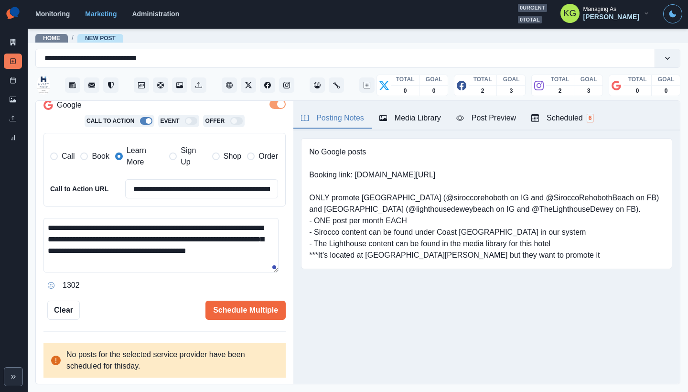
drag, startPoint x: 70, startPoint y: 240, endPoint x: 240, endPoint y: 229, distance: 170.4
click at [240, 229] on textarea "**********" at bounding box center [160, 245] width 235 height 54
paste textarea "******"
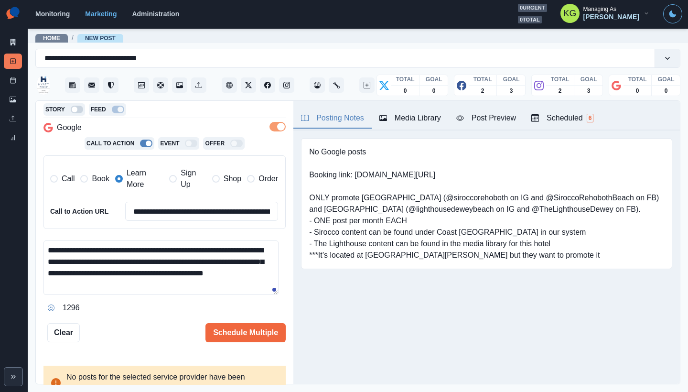
scroll to position [0, 0]
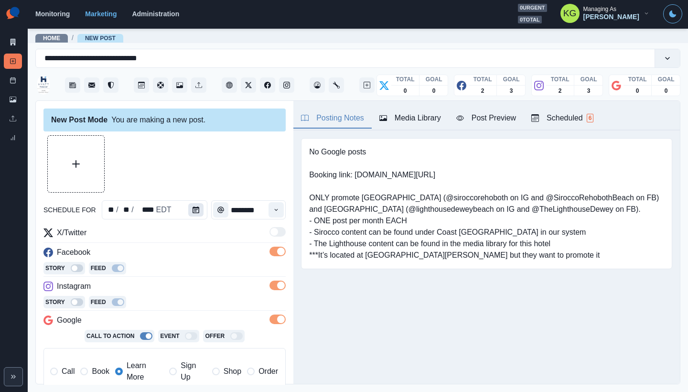
click at [197, 213] on button "Calendar" at bounding box center [195, 209] width 15 height 13
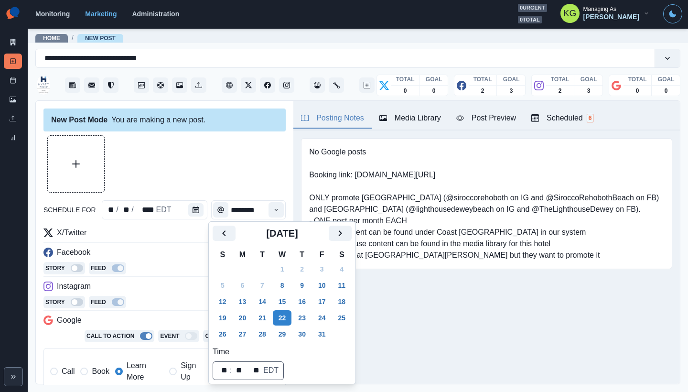
click at [525, 313] on div "Posting Notes Media Library Post Preview Scheduled 6 No Google posts Booking li…" at bounding box center [486, 242] width 386 height 283
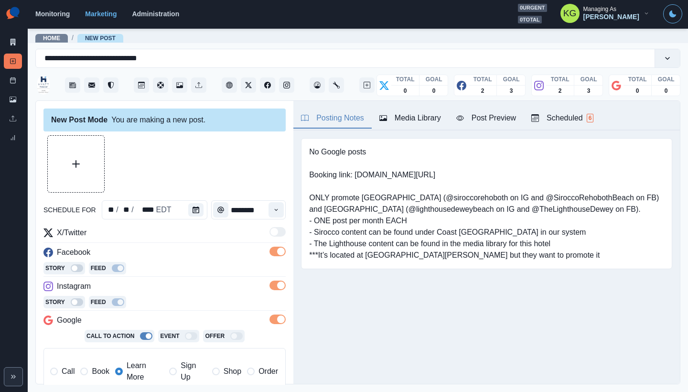
scroll to position [203, 0]
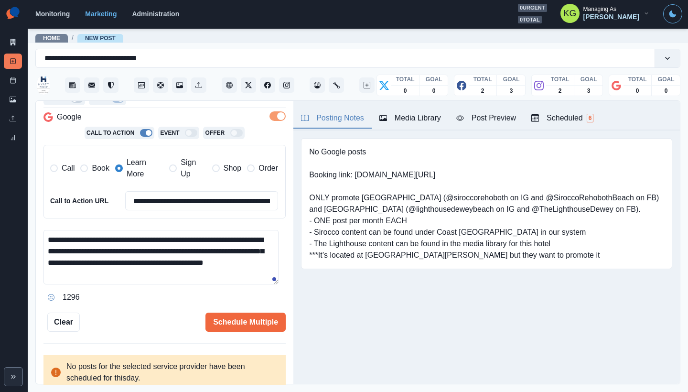
click at [186, 268] on textarea "**********" at bounding box center [160, 257] width 235 height 54
drag, startPoint x: 178, startPoint y: 252, endPoint x: 124, endPoint y: 248, distance: 54.1
click at [124, 248] on textarea "**********" at bounding box center [160, 257] width 235 height 54
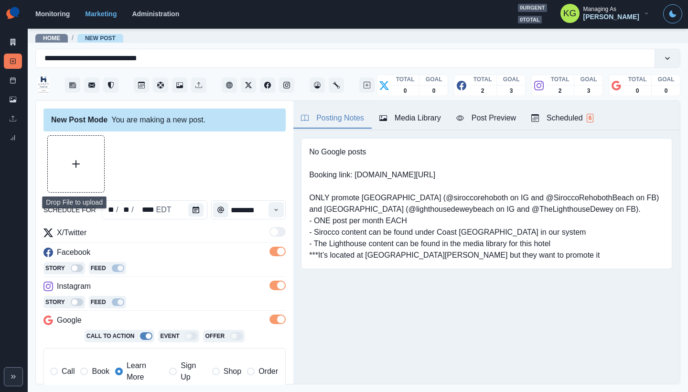
click at [90, 145] on button "Upload Media" at bounding box center [76, 164] width 56 height 56
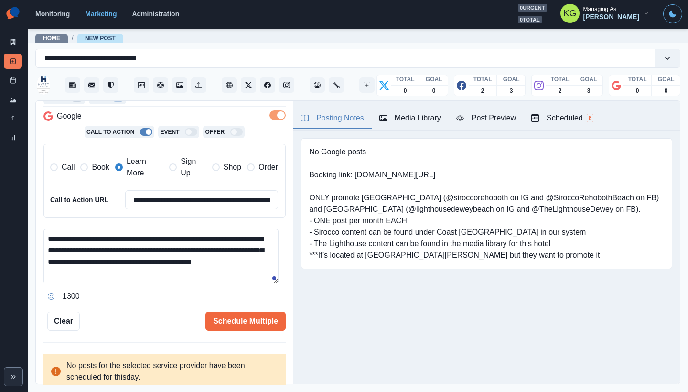
drag, startPoint x: 273, startPoint y: 278, endPoint x: 275, endPoint y: 294, distance: 15.9
click at [275, 294] on div "**********" at bounding box center [164, 266] width 242 height 75
click at [251, 280] on textarea "**********" at bounding box center [160, 256] width 235 height 54
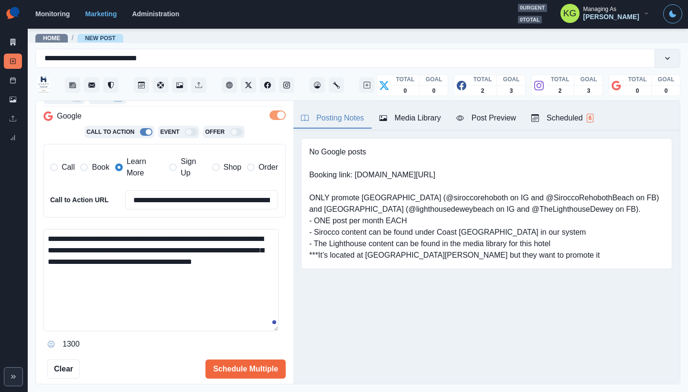
click at [268, 331] on textarea "**********" at bounding box center [160, 280] width 235 height 102
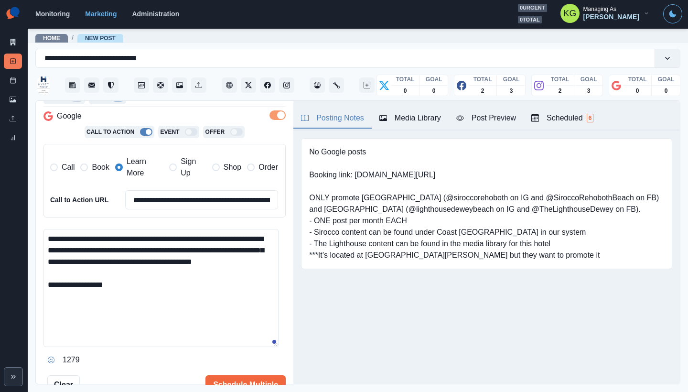
click at [177, 292] on textarea "**********" at bounding box center [160, 288] width 235 height 118
paste textarea "**********"
click at [131, 296] on textarea "**********" at bounding box center [160, 288] width 235 height 118
click at [131, 297] on textarea "**********" at bounding box center [160, 288] width 235 height 118
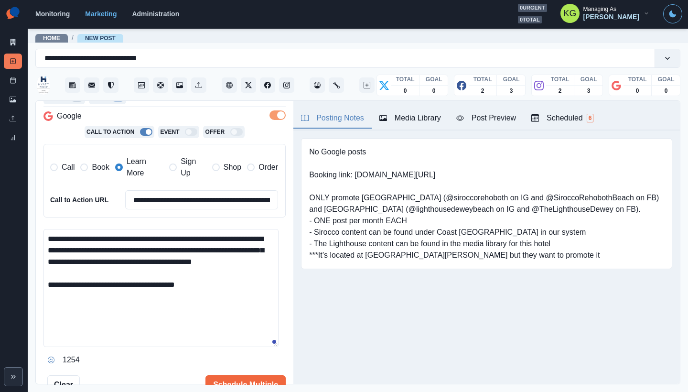
drag, startPoint x: 128, startPoint y: 297, endPoint x: 105, endPoint y: 296, distance: 23.9
click at [105, 296] on textarea "**********" at bounding box center [160, 288] width 235 height 118
drag, startPoint x: 356, startPoint y: 171, endPoint x: 436, endPoint y: 177, distance: 79.9
click at [436, 177] on pre "No Google posts Booking link: www.bit.ly/3CDnHXy ONLY promote Sirocco Rehoboth …" at bounding box center [486, 203] width 355 height 115
copy pre "www.bit.ly/3CDnHXy"
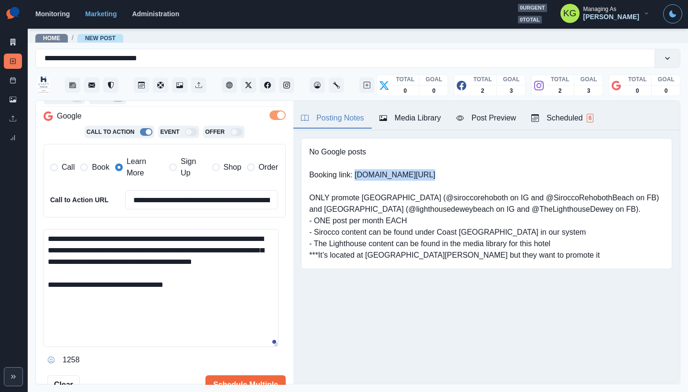
click at [235, 298] on textarea "**********" at bounding box center [160, 288] width 235 height 118
paste textarea "**********"
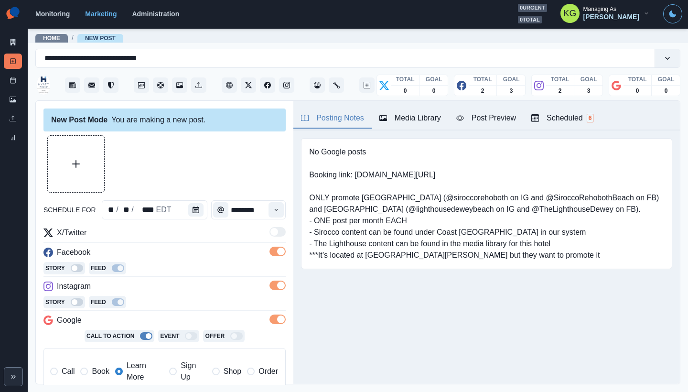
type textarea "**********"
click at [92, 160] on button "Upload Media" at bounding box center [76, 164] width 56 height 56
click at [88, 169] on button "Upload Media" at bounding box center [76, 164] width 56 height 56
click at [72, 159] on button "Upload Media" at bounding box center [76, 164] width 56 height 56
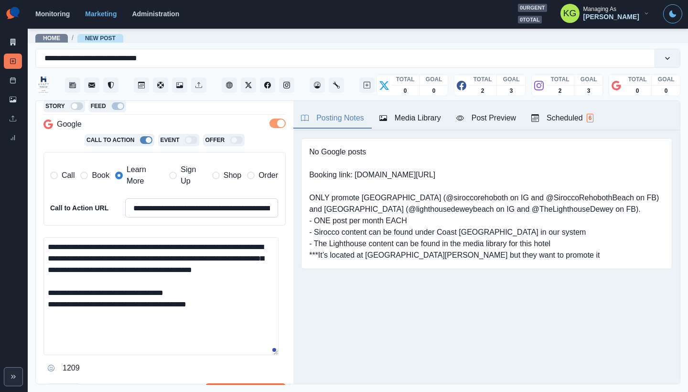
scroll to position [278, 0]
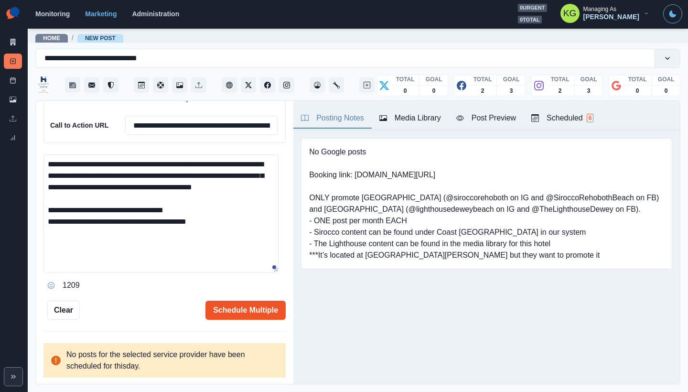
click at [264, 310] on button "Schedule Multiple" at bounding box center [245, 309] width 80 height 19
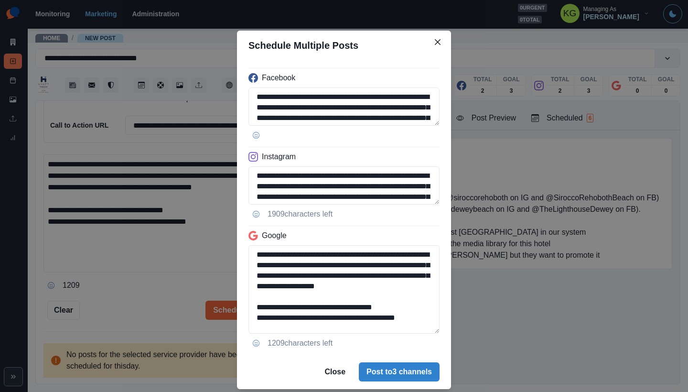
click at [439, 353] on div "**********" at bounding box center [344, 207] width 214 height 294
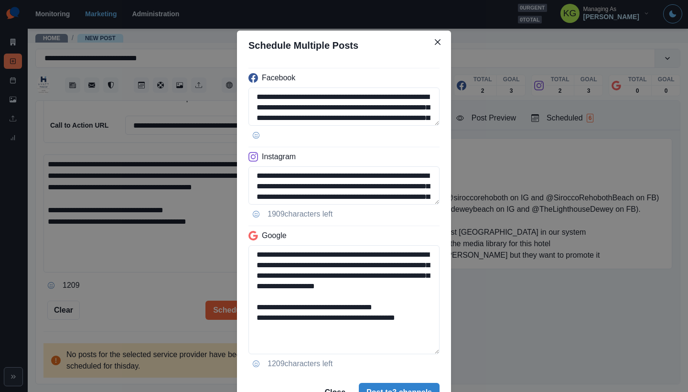
drag, startPoint x: 427, startPoint y: 330, endPoint x: 208, endPoint y: 309, distance: 220.7
click at [208, 309] on div "**********" at bounding box center [344, 196] width 688 height 392
click at [428, 204] on textarea "**********" at bounding box center [343, 185] width 191 height 38
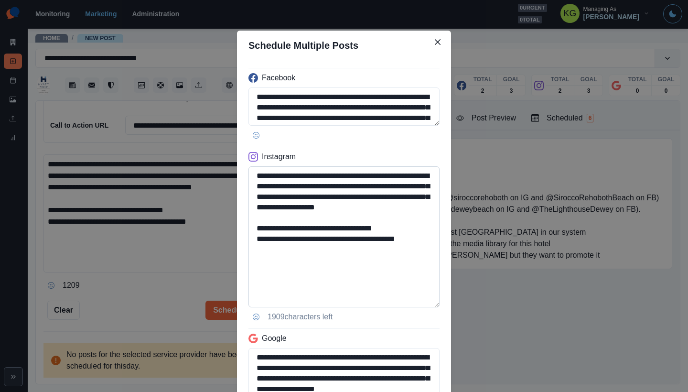
type textarea "**********"
click at [381, 285] on textarea "**********" at bounding box center [343, 236] width 191 height 141
drag, startPoint x: 426, startPoint y: 255, endPoint x: 355, endPoint y: 251, distance: 71.7
click at [355, 251] on textarea "**********" at bounding box center [343, 236] width 191 height 141
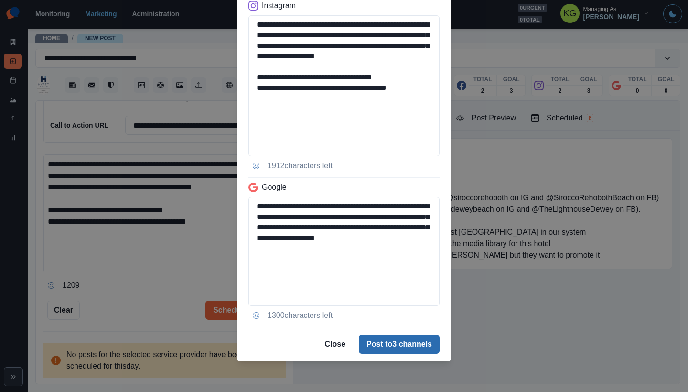
type textarea "**********"
click at [404, 336] on button "Post to 3 channels" at bounding box center [399, 343] width 81 height 19
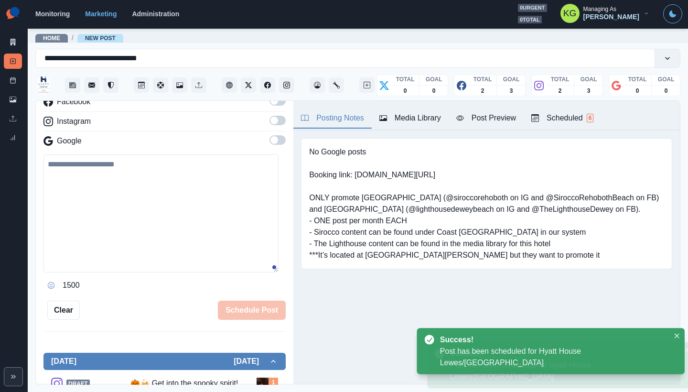
scroll to position [116, 0]
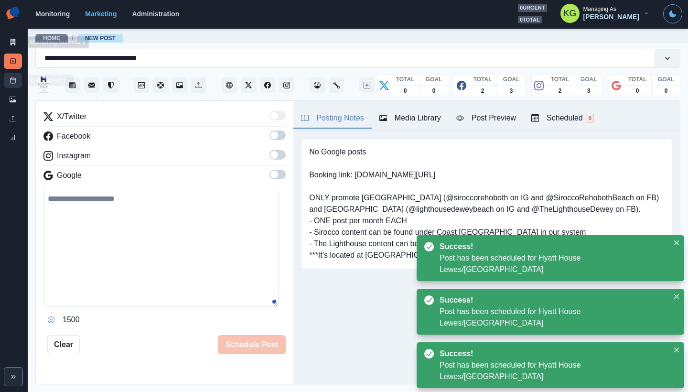
click at [8, 82] on link "Post Schedule" at bounding box center [13, 80] width 18 height 15
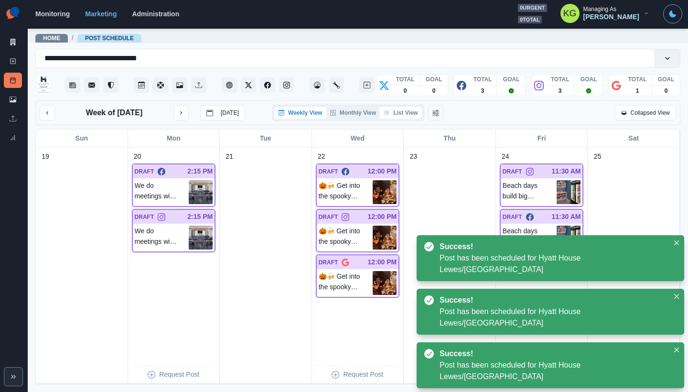
click at [409, 115] on button "List View" at bounding box center [401, 112] width 42 height 11
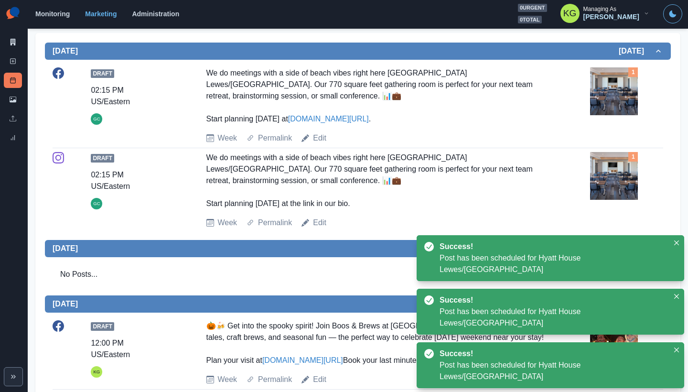
scroll to position [400, 0]
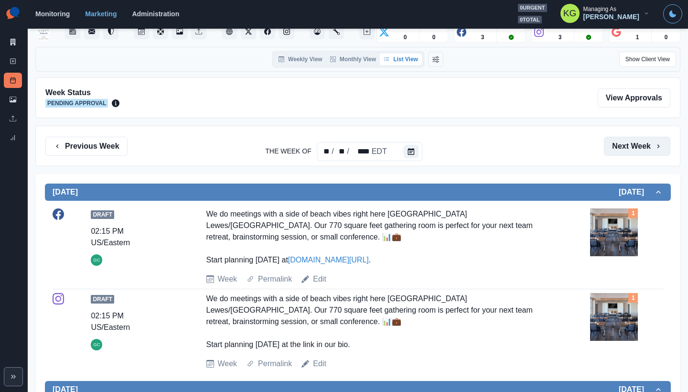
click at [644, 150] on button "Next Week" at bounding box center [637, 146] width 66 height 19
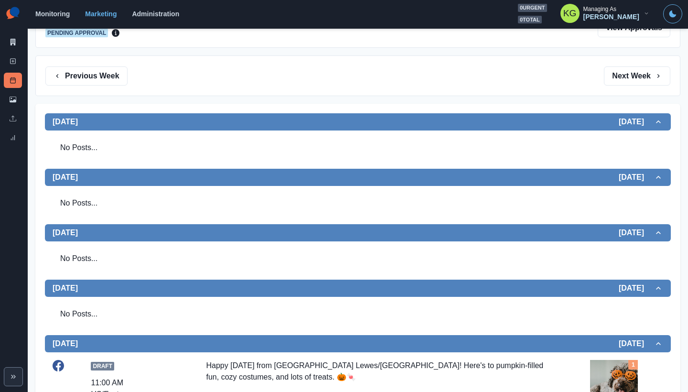
scroll to position [16, 0]
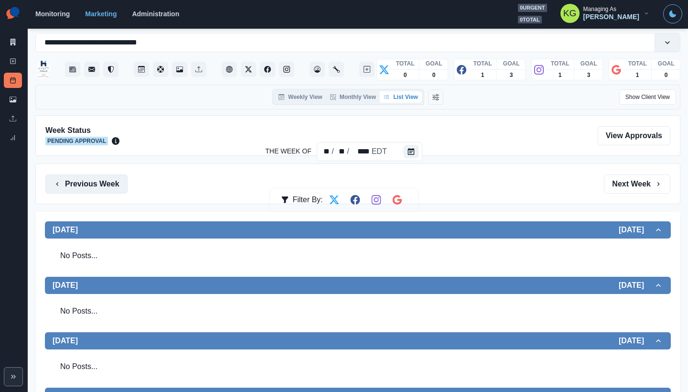
click at [103, 179] on button "Previous Week" at bounding box center [86, 183] width 82 height 19
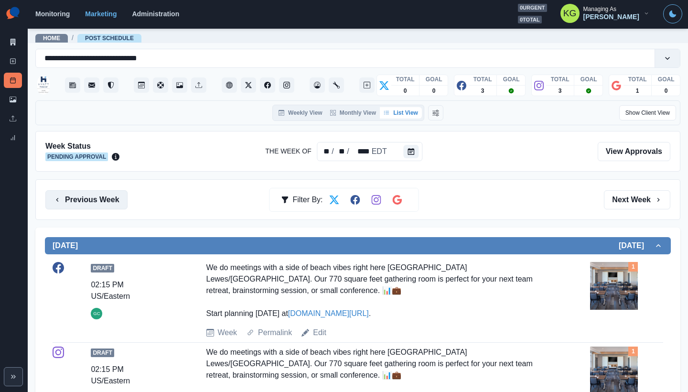
click at [103, 203] on button "Previous Week" at bounding box center [86, 199] width 82 height 19
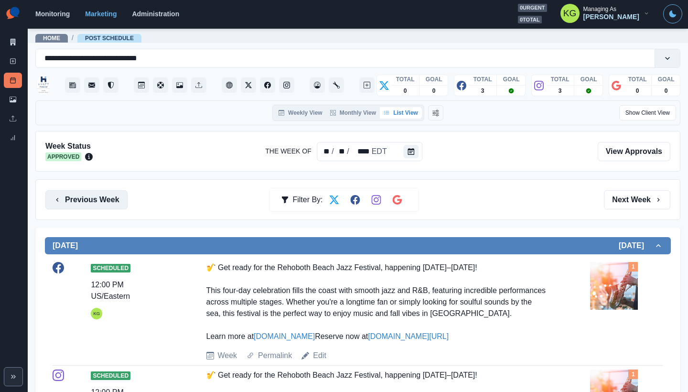
click at [107, 198] on button "Previous Week" at bounding box center [86, 199] width 82 height 19
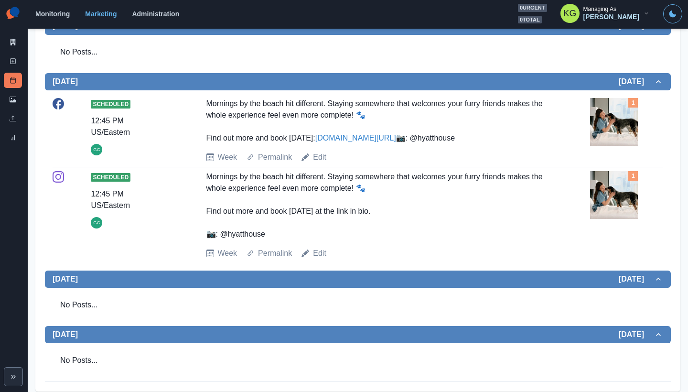
scroll to position [36, 0]
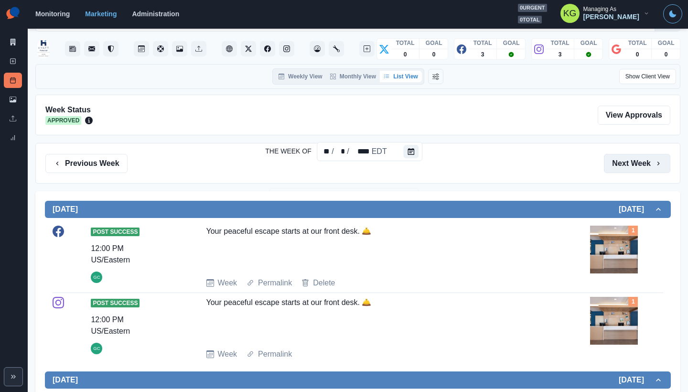
click at [623, 164] on button "Next Week" at bounding box center [637, 163] width 66 height 19
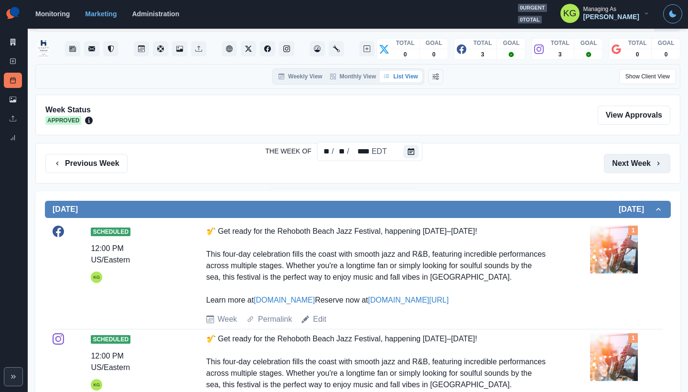
click at [623, 164] on button "Next Week" at bounding box center [637, 163] width 66 height 19
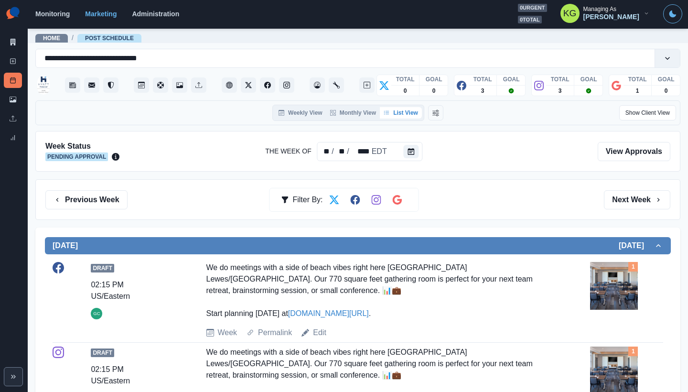
click at [623, 164] on div "Week Status Pending Approval The Week Of ** / ** / **** EDT View Approvals" at bounding box center [357, 151] width 645 height 41
click at [619, 196] on button "Next Week" at bounding box center [637, 199] width 66 height 19
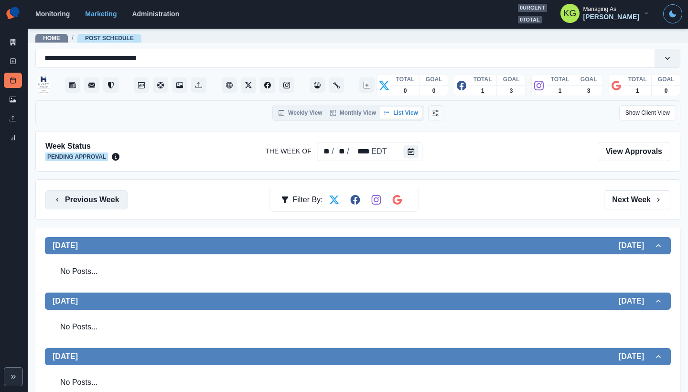
click at [90, 191] on button "Previous Week" at bounding box center [86, 199] width 82 height 19
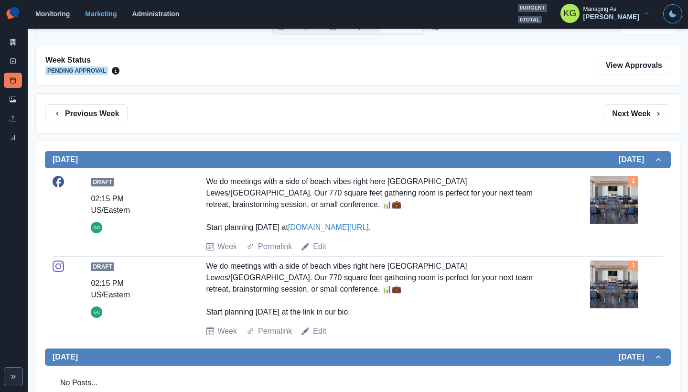
scroll to position [295, 0]
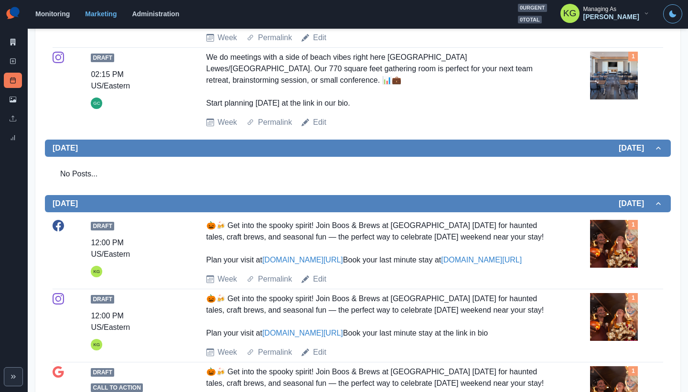
click at [590, 246] on img at bounding box center [614, 244] width 48 height 48
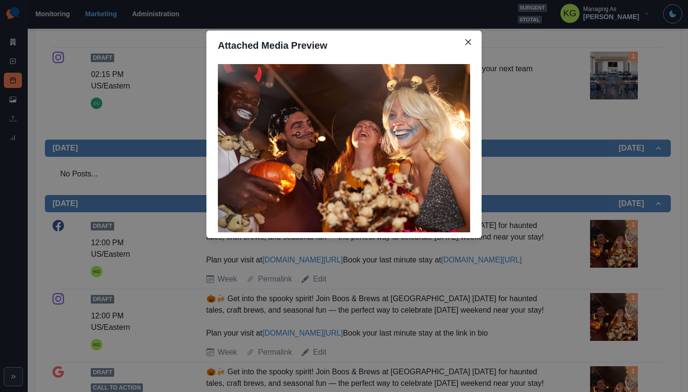
click at [556, 252] on div "Attached Media Preview" at bounding box center [344, 196] width 688 height 392
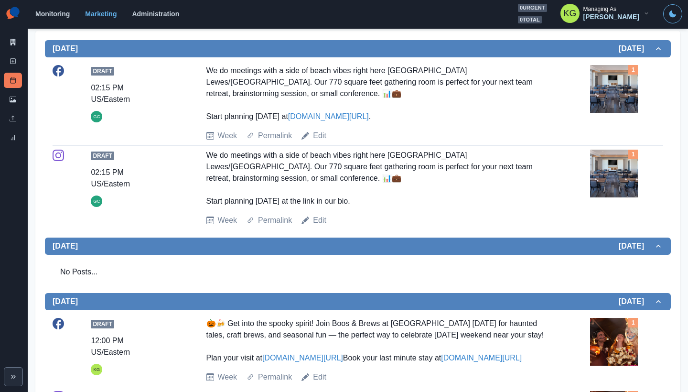
scroll to position [0, 0]
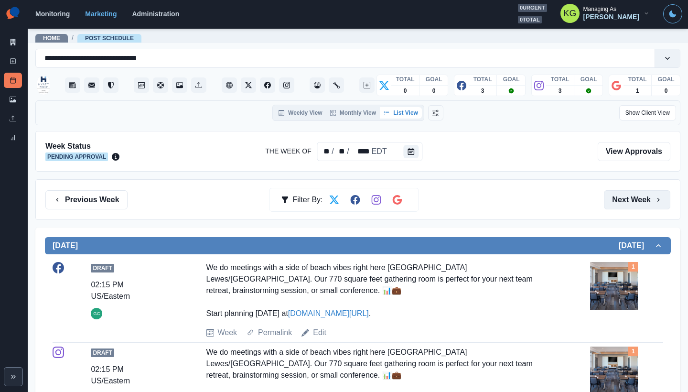
click at [628, 193] on button "Next Week" at bounding box center [637, 199] width 66 height 19
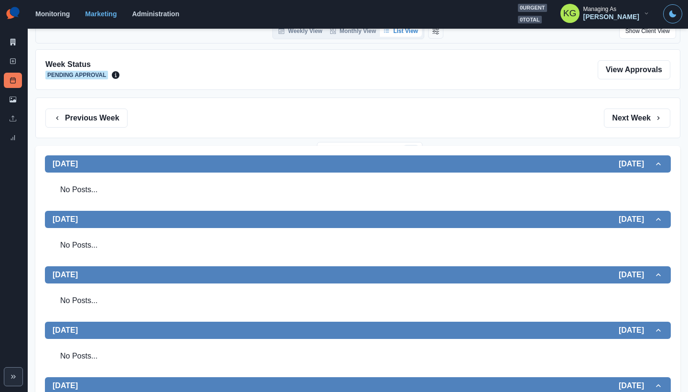
scroll to position [277, 0]
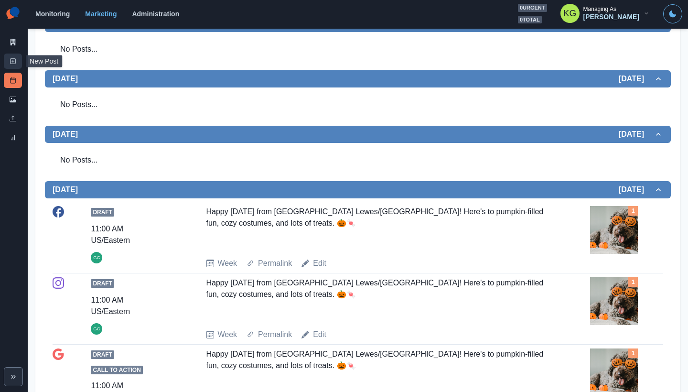
click at [16, 60] on icon at bounding box center [13, 61] width 7 height 7
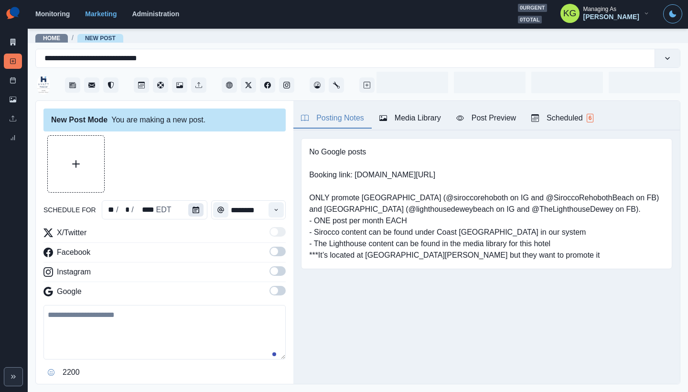
click at [190, 213] on button "Calendar" at bounding box center [195, 209] width 15 height 13
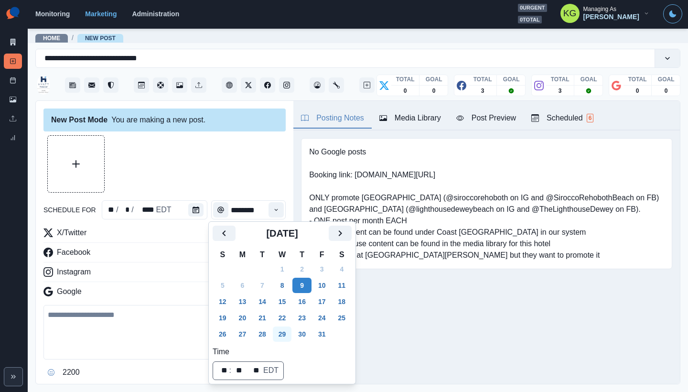
click at [288, 330] on button "29" at bounding box center [282, 333] width 19 height 15
click at [234, 162] on div at bounding box center [164, 163] width 242 height 57
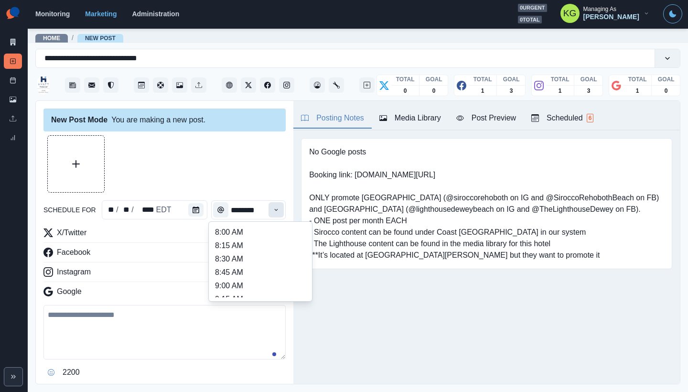
click at [274, 204] on button "Time" at bounding box center [275, 209] width 15 height 15
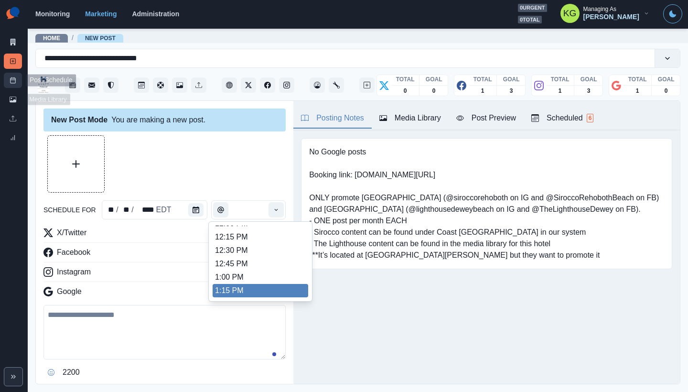
click at [13, 85] on link "Post Schedule" at bounding box center [13, 80] width 18 height 15
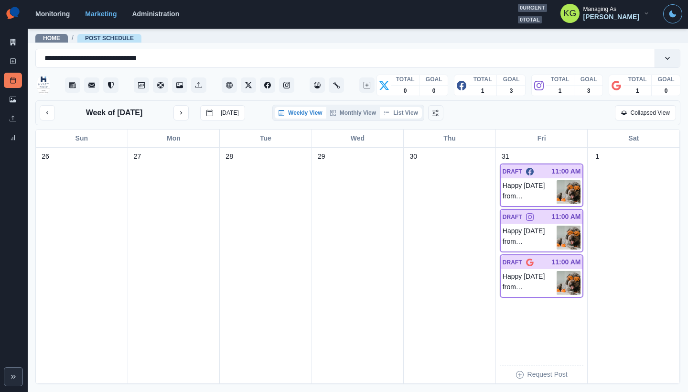
click at [406, 112] on button "List View" at bounding box center [401, 112] width 42 height 11
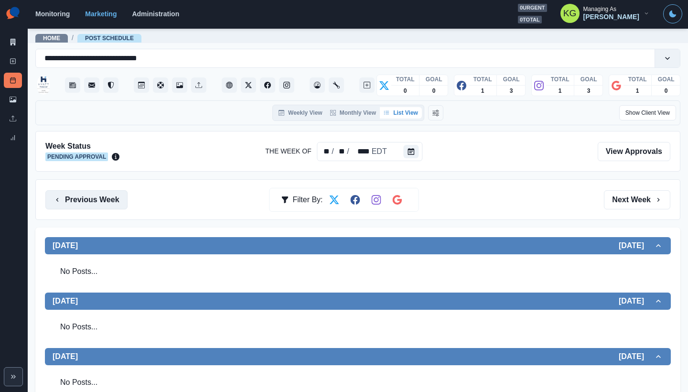
click at [80, 200] on button "Previous Week" at bounding box center [86, 199] width 82 height 19
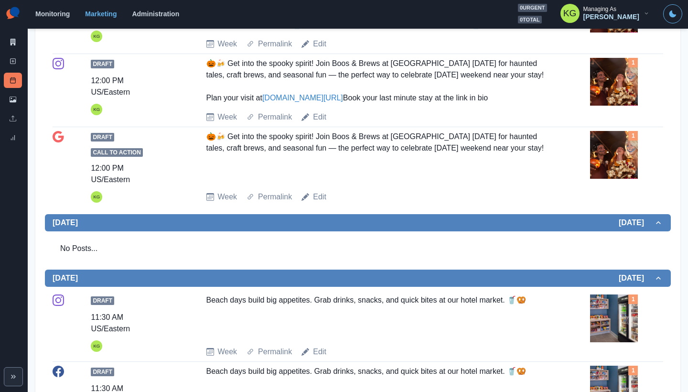
scroll to position [60, 0]
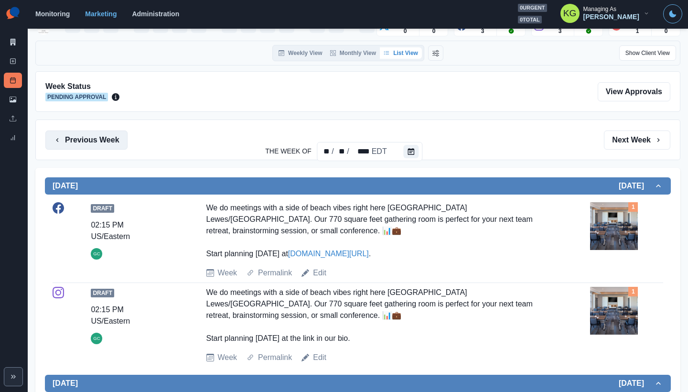
click at [100, 145] on button "Previous Week" at bounding box center [86, 139] width 82 height 19
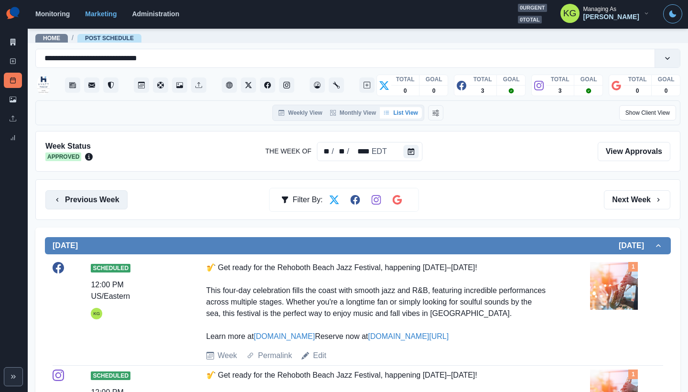
click at [119, 203] on button "Previous Week" at bounding box center [86, 199] width 82 height 19
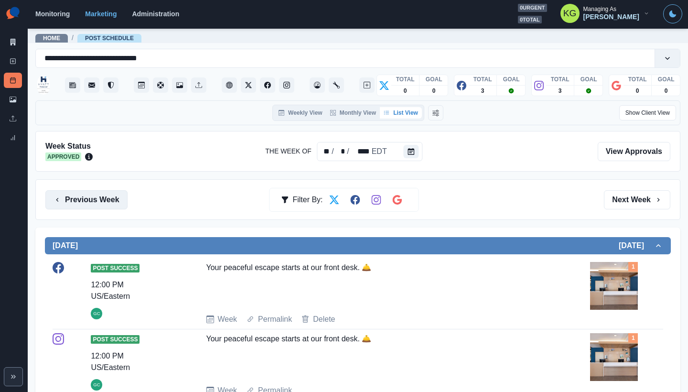
click at [108, 202] on button "Previous Week" at bounding box center [86, 199] width 82 height 19
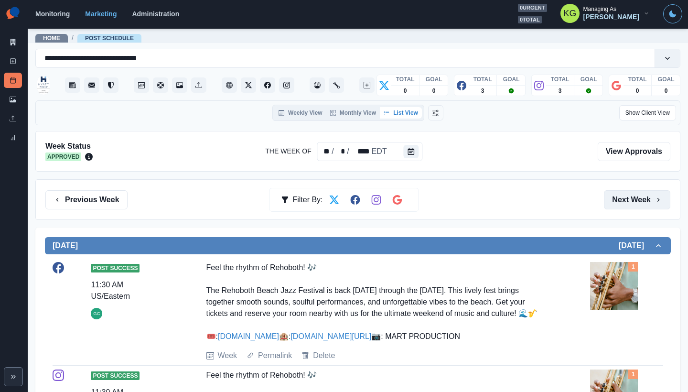
click at [627, 193] on button "Next Week" at bounding box center [637, 199] width 66 height 19
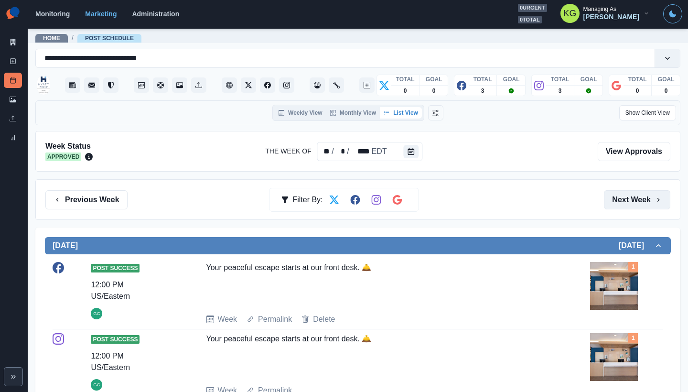
click at [627, 194] on button "Next Week" at bounding box center [637, 199] width 66 height 19
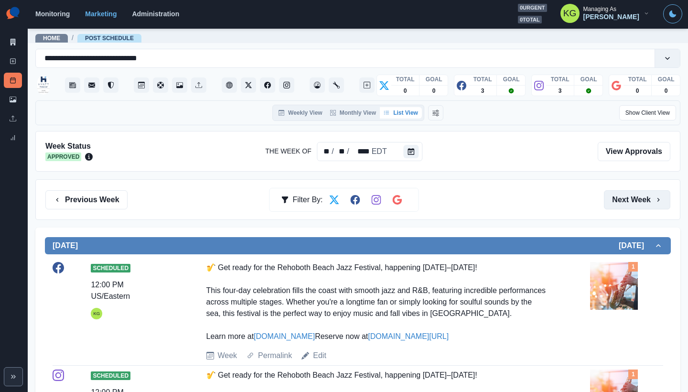
click at [627, 194] on button "Next Week" at bounding box center [637, 199] width 66 height 19
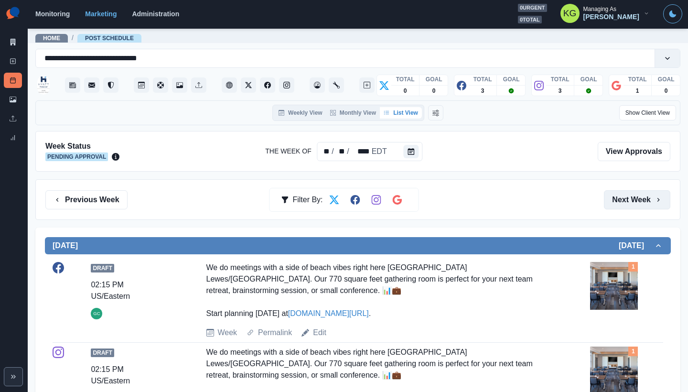
click at [627, 193] on button "Next Week" at bounding box center [637, 199] width 66 height 19
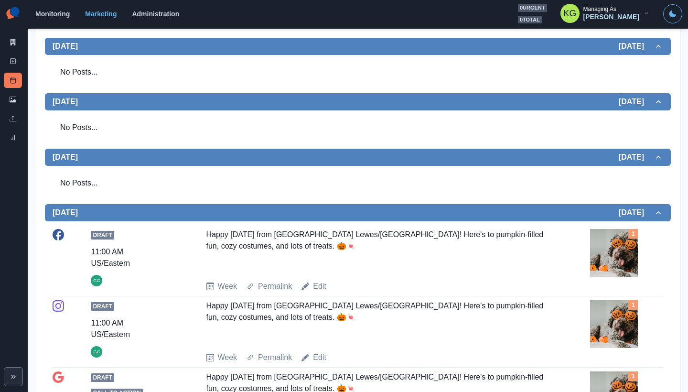
scroll to position [42, 0]
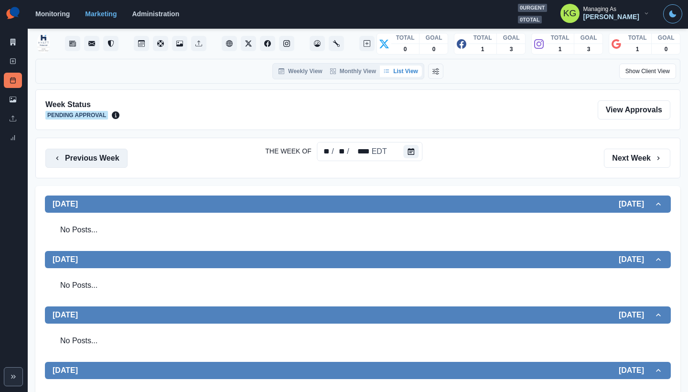
click at [106, 159] on button "Previous Week" at bounding box center [86, 158] width 82 height 19
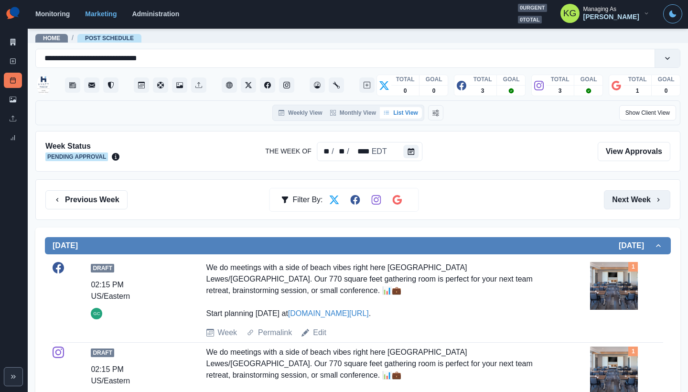
click at [629, 201] on button "Next Week" at bounding box center [637, 199] width 66 height 19
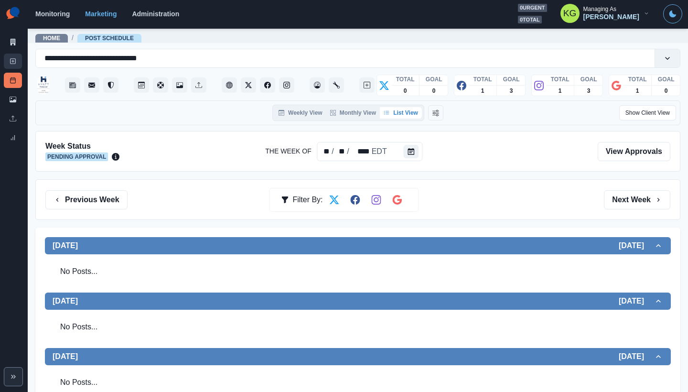
click at [13, 63] on icon at bounding box center [13, 61] width 7 height 7
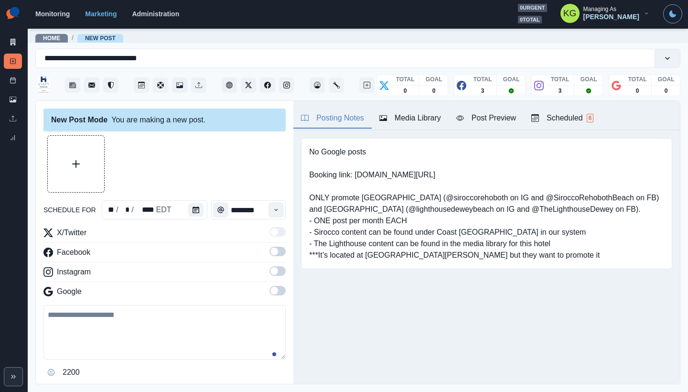
click at [490, 3] on section "Monitoring Marketing Administration 0 urgent 0 total KG Managing As Katrina Gal…" at bounding box center [358, 14] width 660 height 29
click at [420, 117] on div "Media Library" at bounding box center [410, 117] width 62 height 11
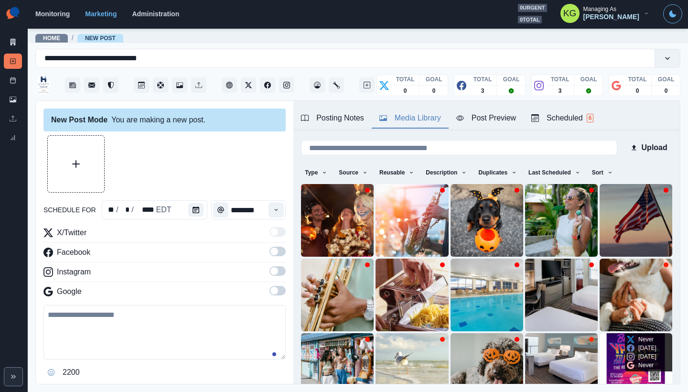
scroll to position [76, 0]
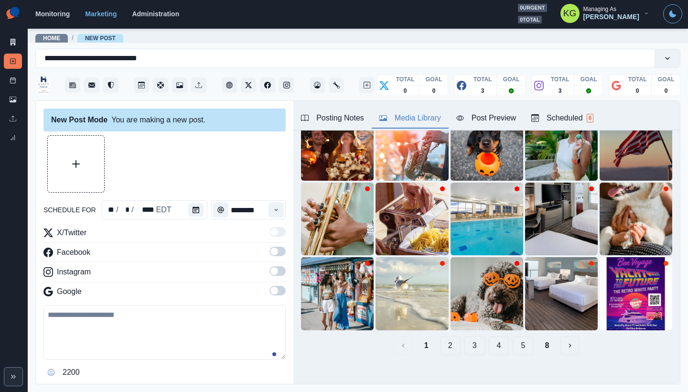
click at [537, 342] on button "8" at bounding box center [547, 345] width 20 height 19
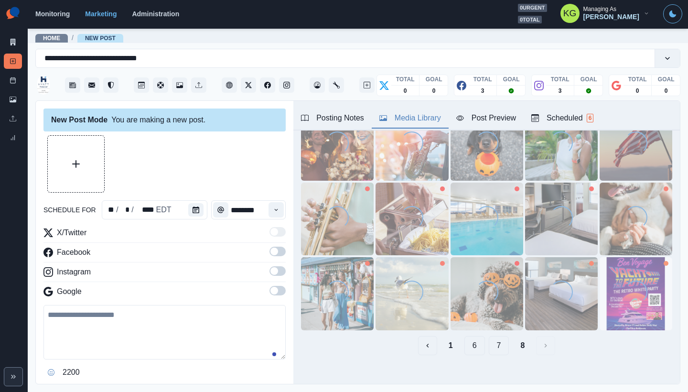
scroll to position [53, 0]
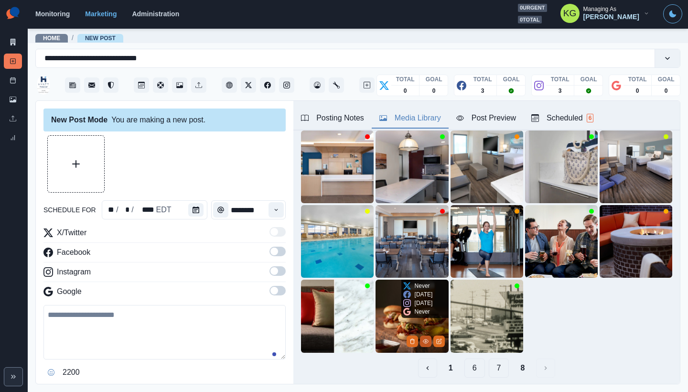
click at [420, 335] on button "View Media" at bounding box center [425, 340] width 11 height 11
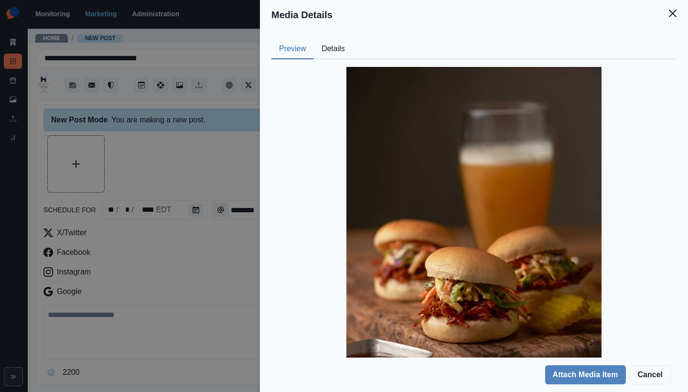
click at [333, 53] on button "Details" at bounding box center [333, 49] width 39 height 20
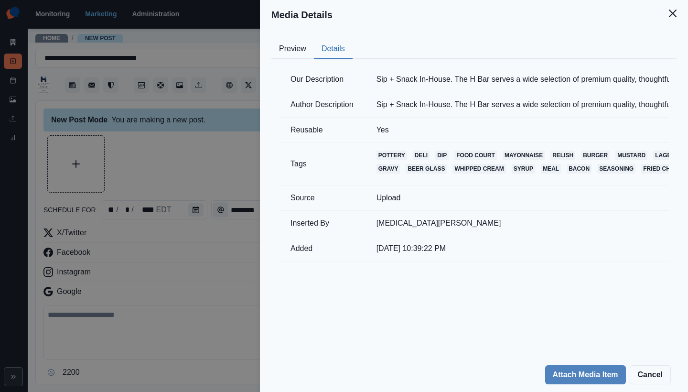
click at [674, 26] on header "Media Details" at bounding box center [474, 15] width 428 height 30
click at [671, 13] on icon "Close" at bounding box center [673, 14] width 8 height 8
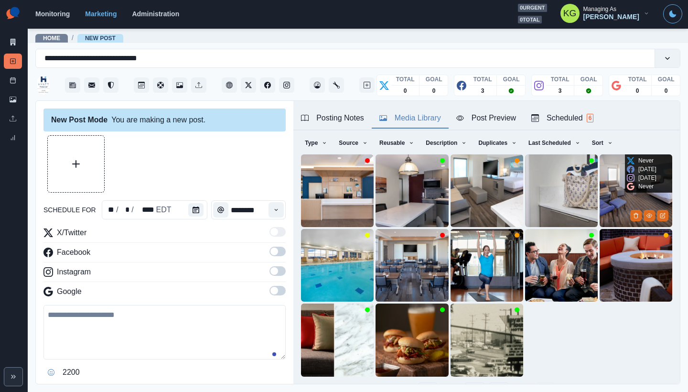
scroll to position [76, 0]
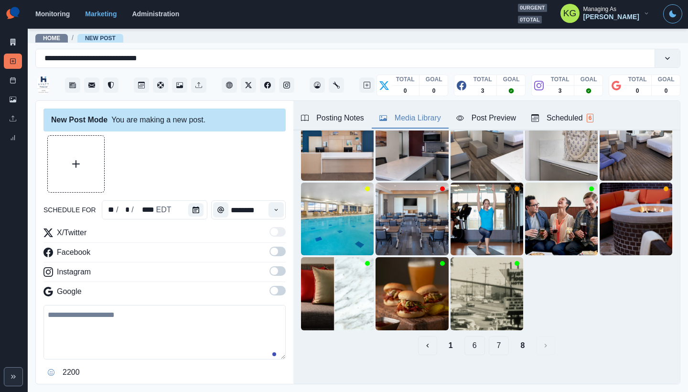
click at [495, 341] on button "7" at bounding box center [499, 345] width 21 height 19
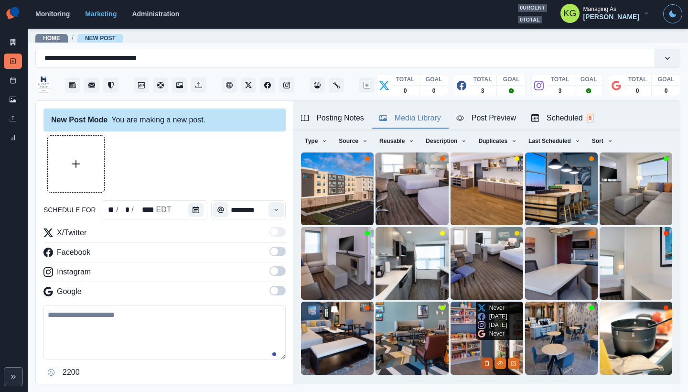
scroll to position [33, 0]
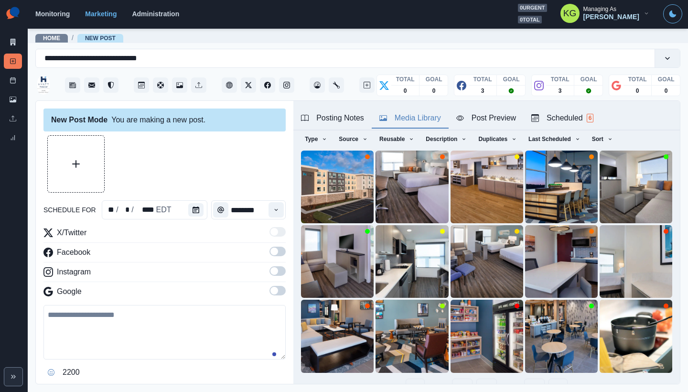
click at [477, 378] on button "6" at bounding box center [486, 387] width 21 height 19
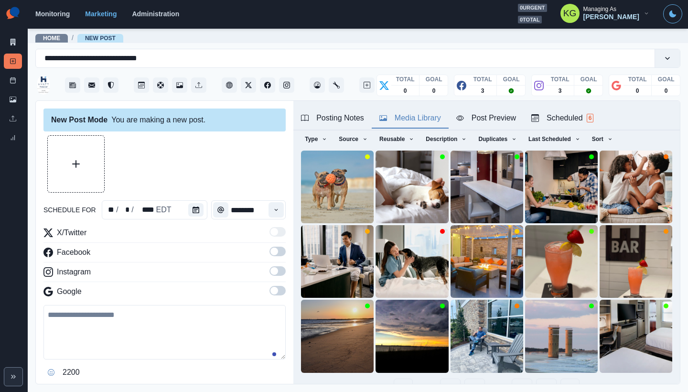
scroll to position [76, 0]
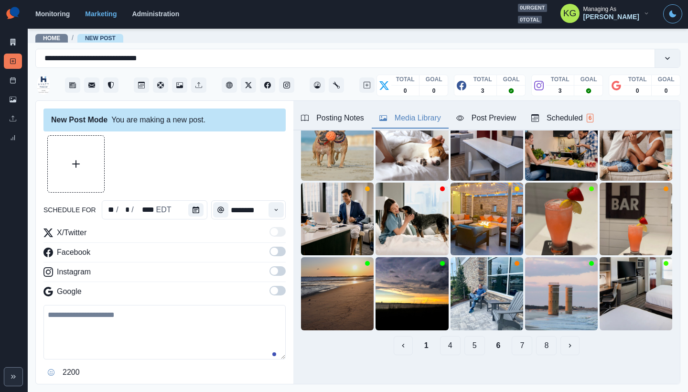
click at [468, 336] on button "5" at bounding box center [474, 345] width 21 height 19
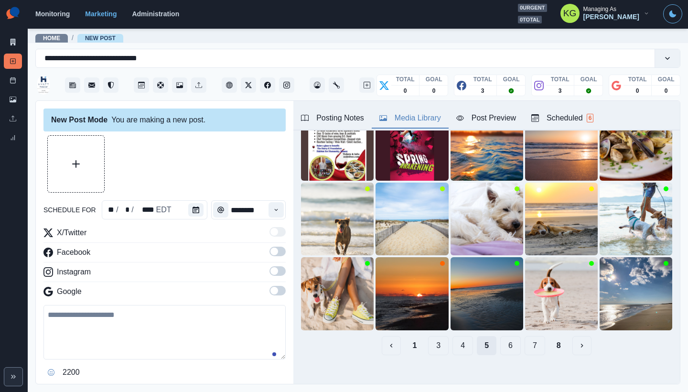
scroll to position [0, 0]
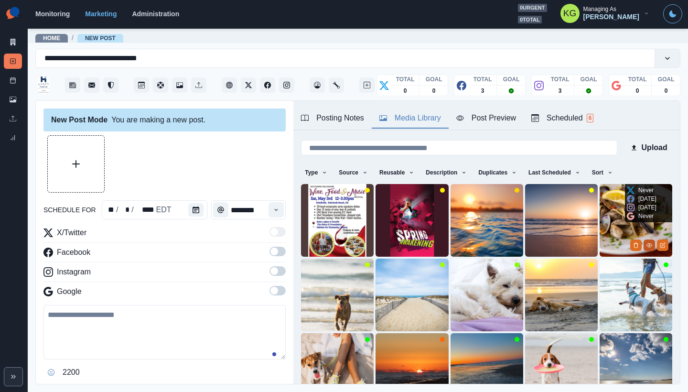
click at [643, 246] on button "View Media" at bounding box center [648, 244] width 11 height 11
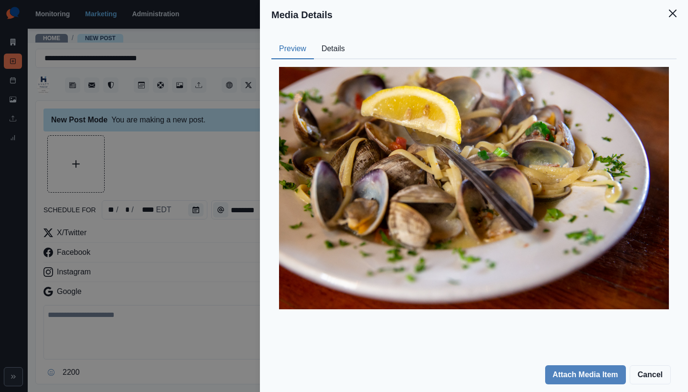
click at [334, 46] on button "Details" at bounding box center [333, 49] width 39 height 20
click at [304, 50] on button "Preview" at bounding box center [292, 49] width 43 height 20
click at [672, 19] on button "Close" at bounding box center [672, 13] width 19 height 19
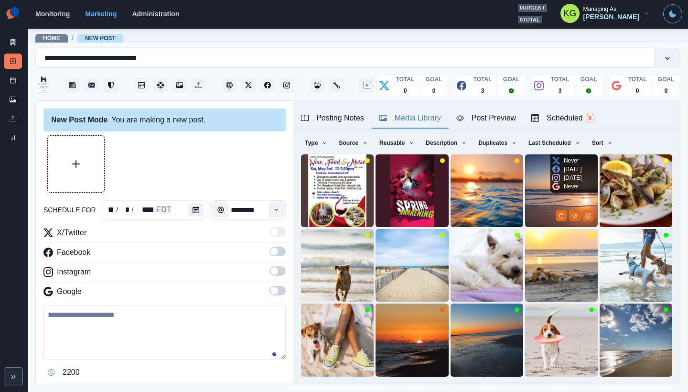
scroll to position [76, 0]
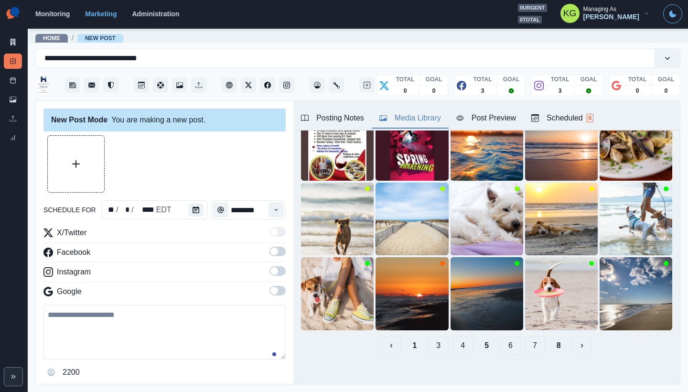
click at [459, 339] on button "4" at bounding box center [462, 345] width 21 height 19
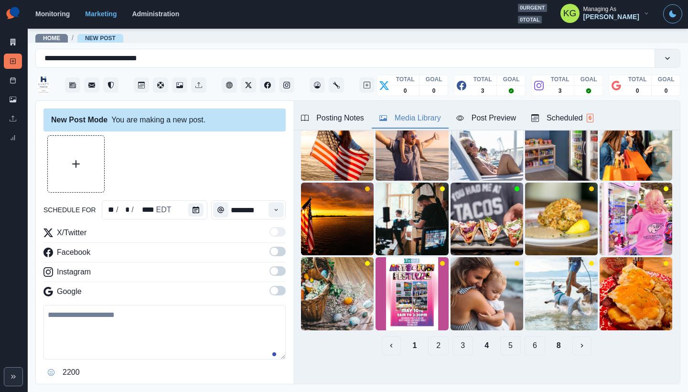
scroll to position [0, 0]
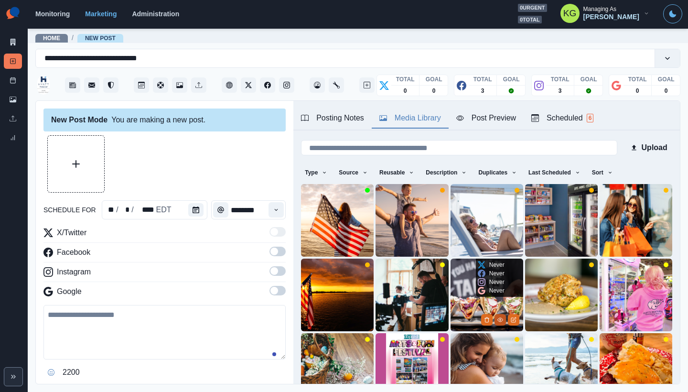
click at [497, 317] on icon "View Media" at bounding box center [500, 320] width 6 height 6
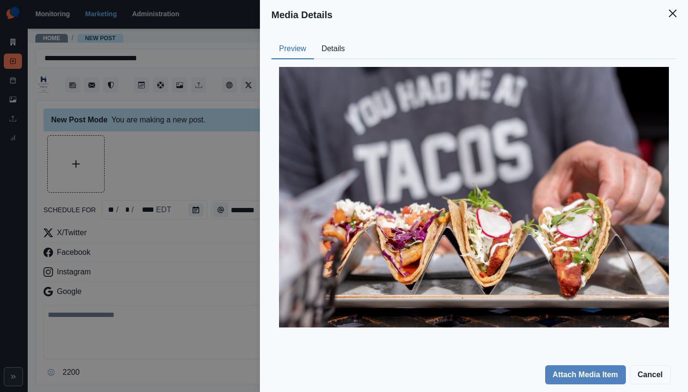
click at [335, 55] on button "Details" at bounding box center [333, 49] width 39 height 20
click at [302, 54] on button "Preview" at bounding box center [292, 49] width 43 height 20
click at [674, 13] on icon "Close" at bounding box center [673, 14] width 8 height 8
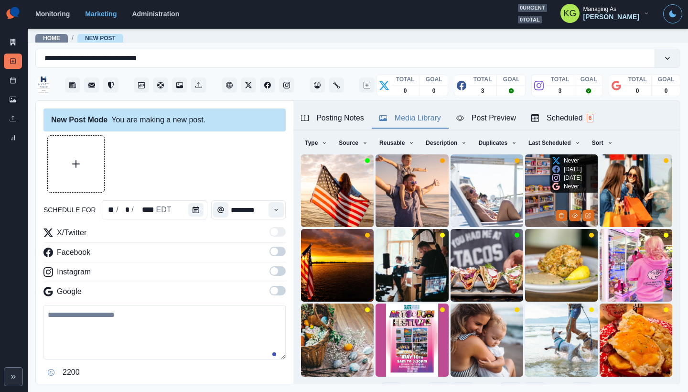
scroll to position [32, 0]
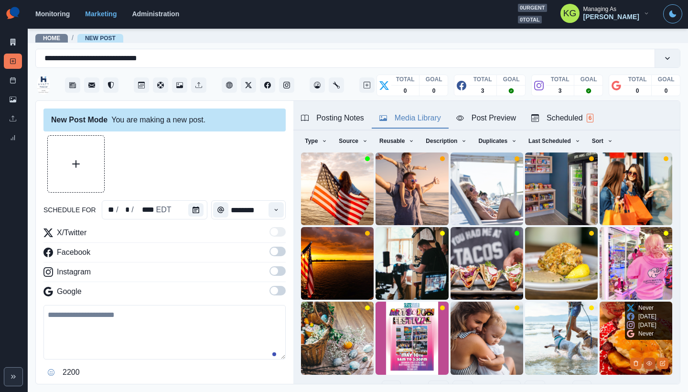
click at [643, 357] on button "View Media" at bounding box center [648, 362] width 11 height 11
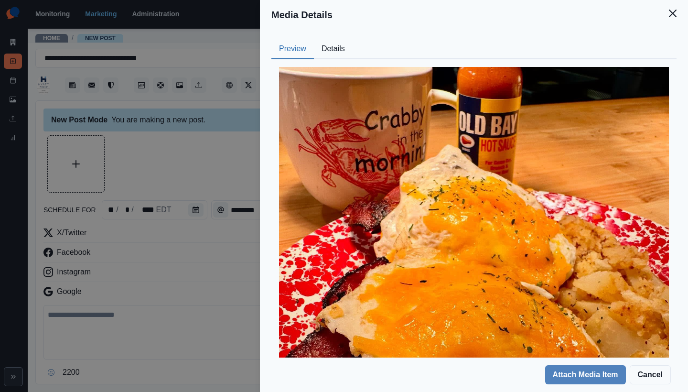
click at [329, 47] on button "Details" at bounding box center [333, 49] width 39 height 20
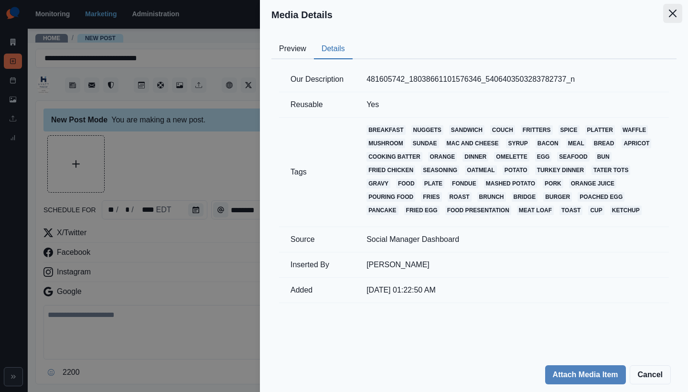
click at [676, 16] on button "Close" at bounding box center [672, 13] width 19 height 19
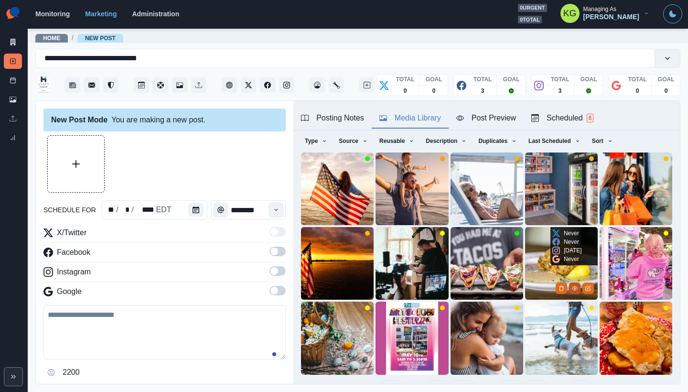
click at [572, 285] on icon "View Media" at bounding box center [575, 288] width 6 height 6
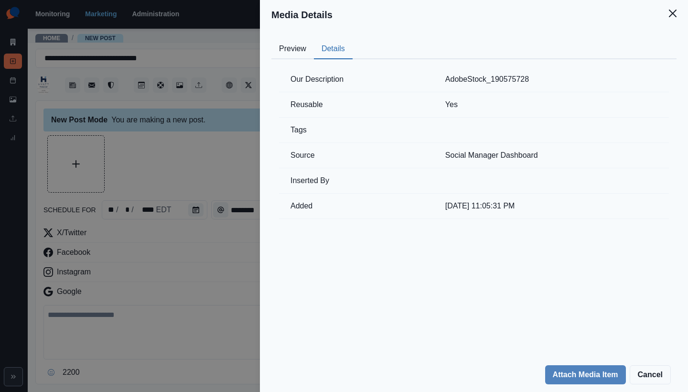
click at [339, 50] on button "Details" at bounding box center [333, 49] width 39 height 20
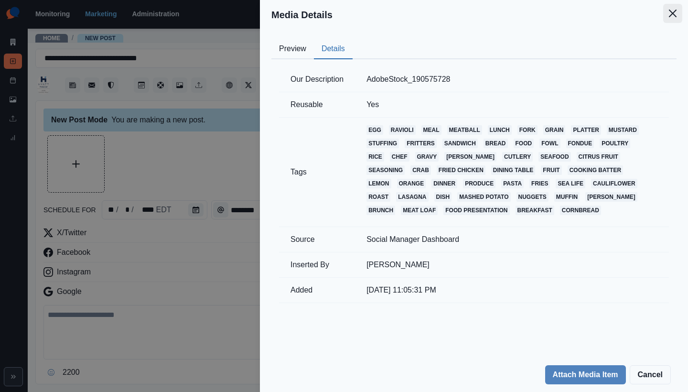
click at [671, 14] on icon "Close" at bounding box center [673, 14] width 8 height 8
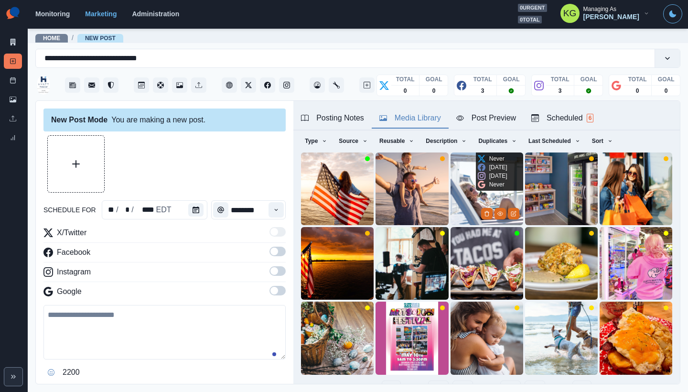
scroll to position [76, 0]
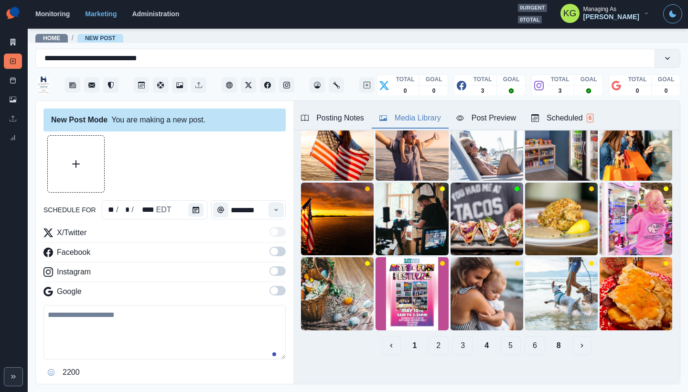
click at [458, 338] on button "3" at bounding box center [462, 345] width 21 height 19
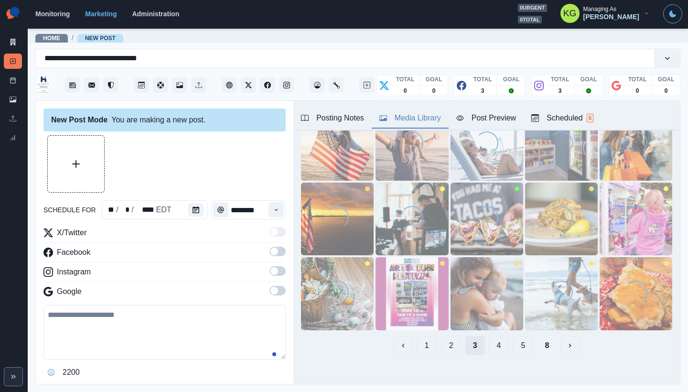
scroll to position [32, 0]
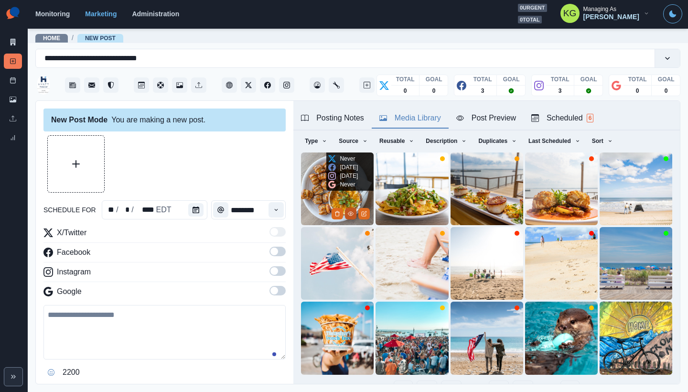
click at [346, 208] on button "View Media" at bounding box center [350, 213] width 11 height 11
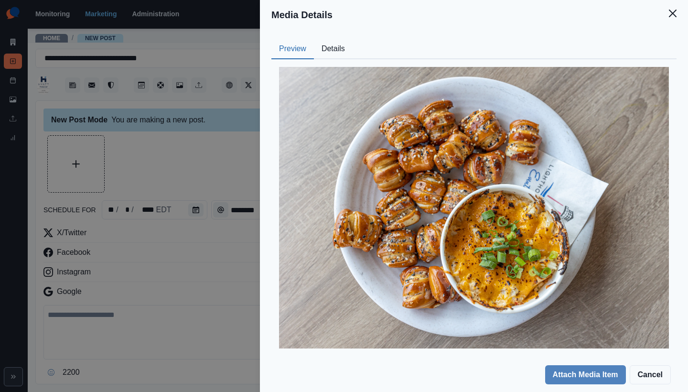
click at [302, 45] on button "Preview" at bounding box center [292, 49] width 43 height 20
click at [330, 44] on button "Details" at bounding box center [333, 49] width 39 height 20
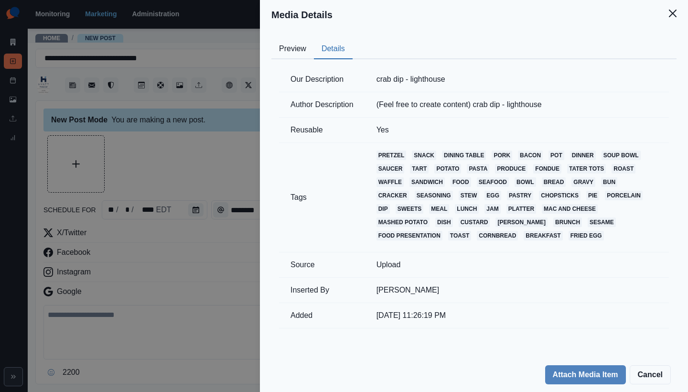
click at [305, 45] on button "Preview" at bounding box center [292, 49] width 43 height 20
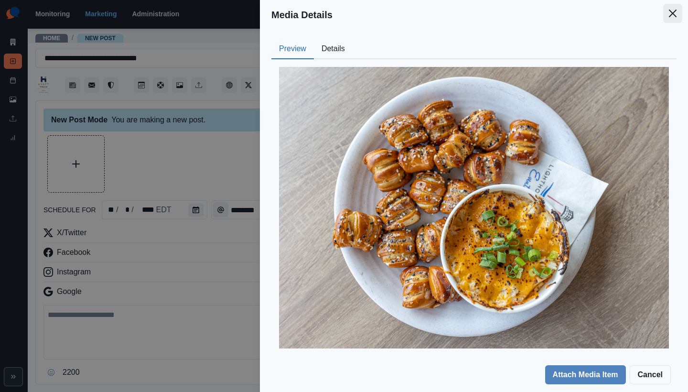
click at [672, 14] on icon "Close" at bounding box center [673, 14] width 8 height 8
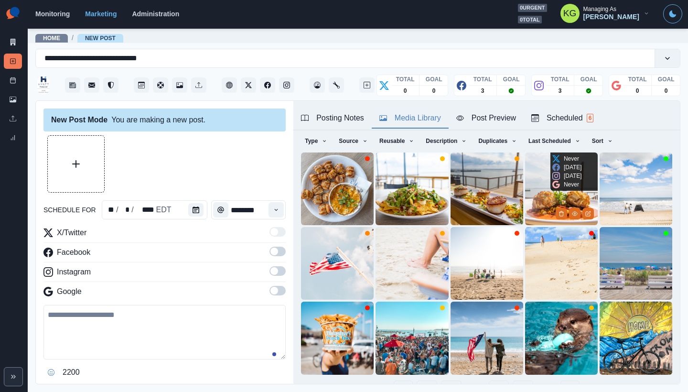
scroll to position [76, 0]
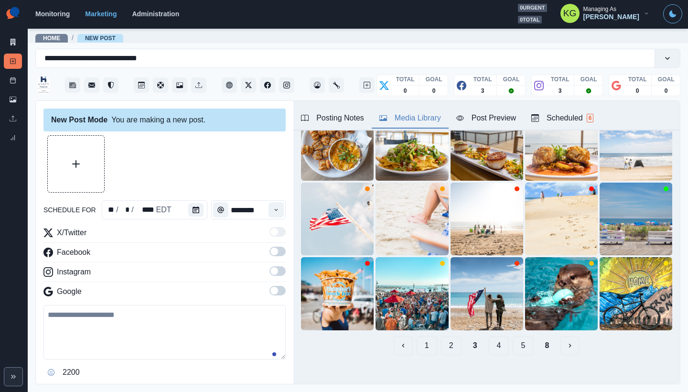
click at [447, 343] on button "2" at bounding box center [451, 345] width 21 height 19
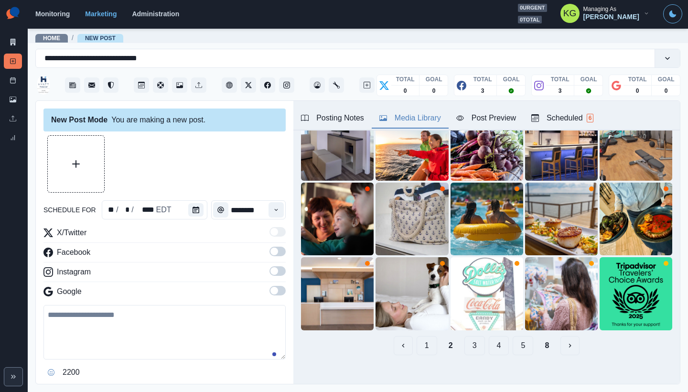
click at [466, 342] on button "3" at bounding box center [474, 345] width 21 height 19
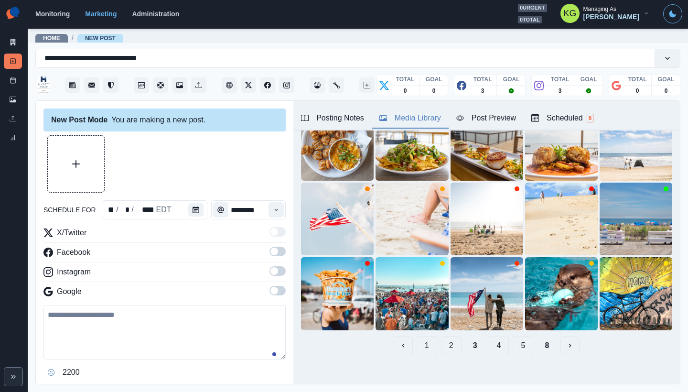
click at [443, 336] on button "2" at bounding box center [451, 345] width 21 height 19
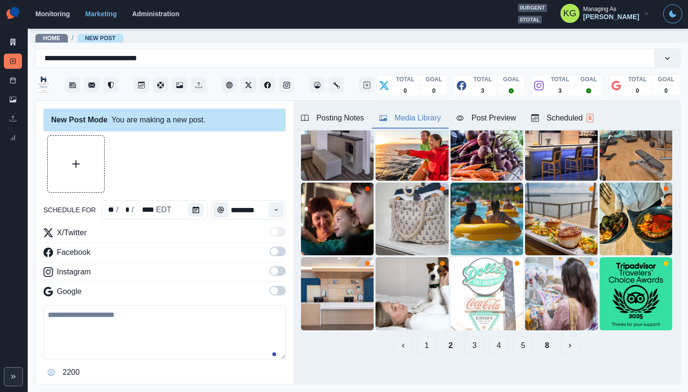
click at [418, 342] on button "1" at bounding box center [426, 345] width 21 height 19
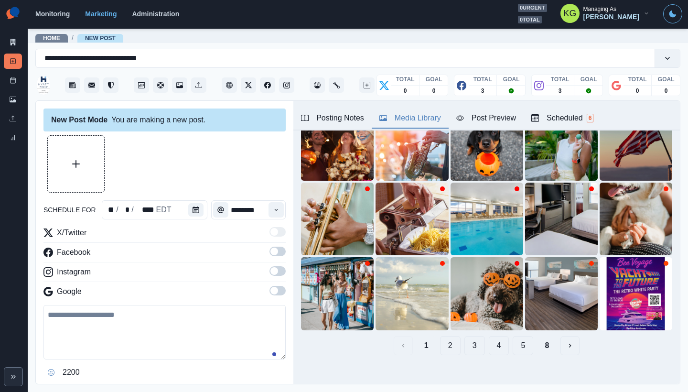
click at [442, 340] on button "2" at bounding box center [450, 345] width 21 height 19
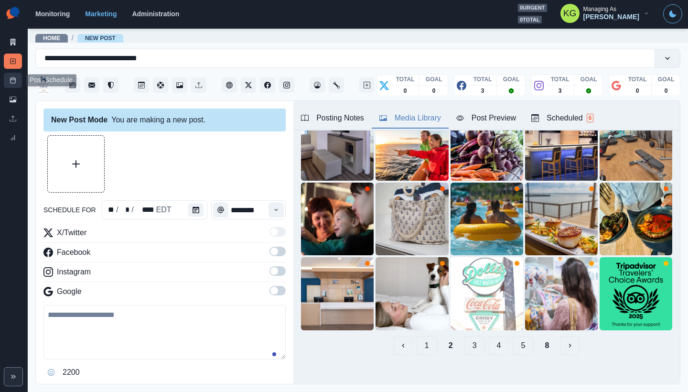
click at [15, 81] on rect at bounding box center [13, 80] width 5 height 5
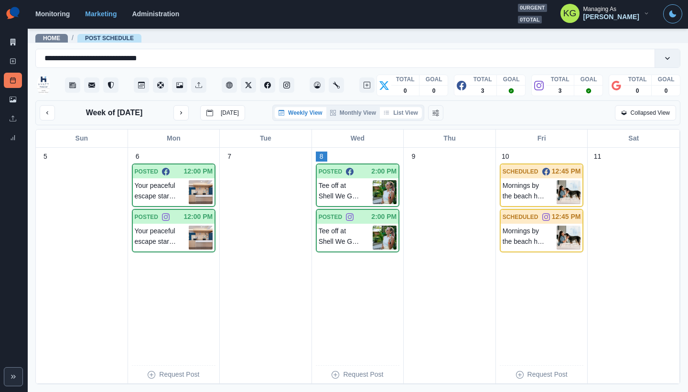
click at [413, 117] on button "List View" at bounding box center [401, 112] width 42 height 11
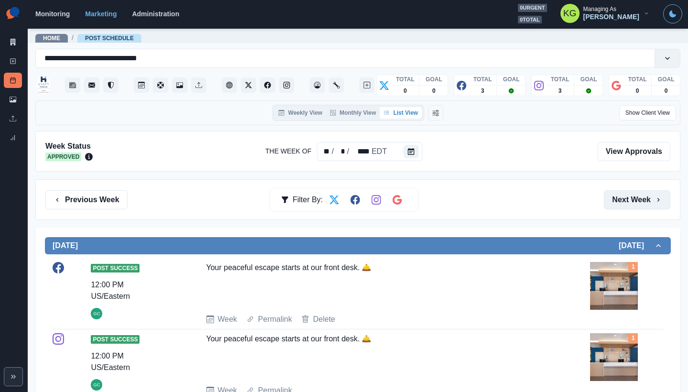
click at [607, 202] on button "Next Week" at bounding box center [637, 199] width 66 height 19
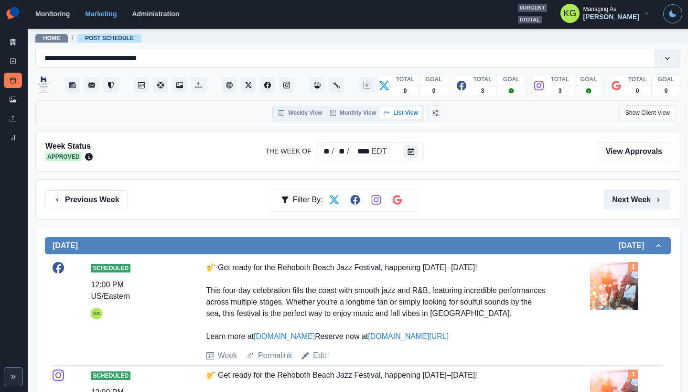
click at [607, 202] on button "Next Week" at bounding box center [637, 199] width 66 height 19
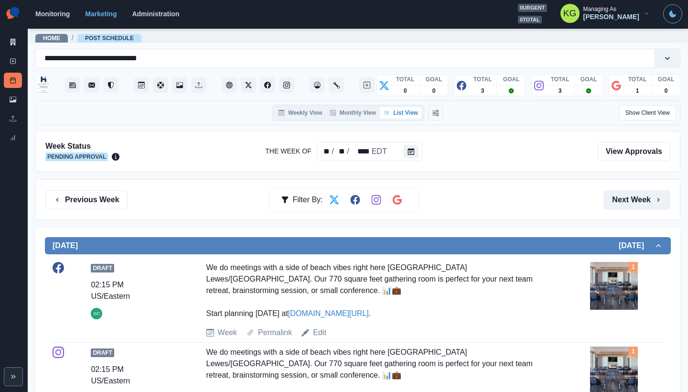
click at [607, 202] on button "Next Week" at bounding box center [637, 199] width 66 height 19
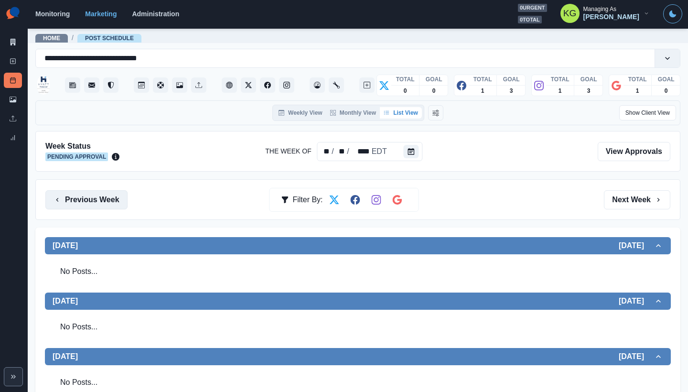
click at [109, 206] on button "Previous Week" at bounding box center [86, 199] width 82 height 19
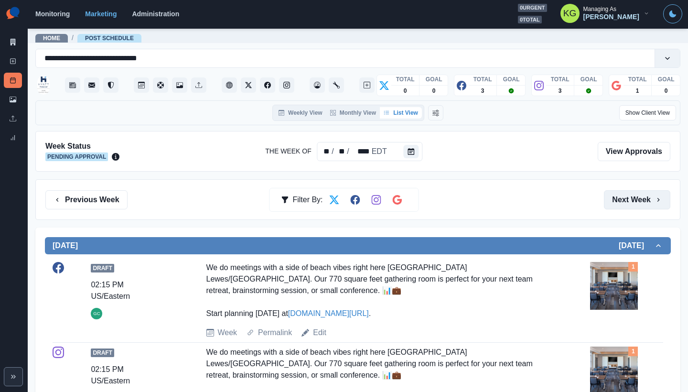
click at [631, 199] on button "Next Week" at bounding box center [637, 199] width 66 height 19
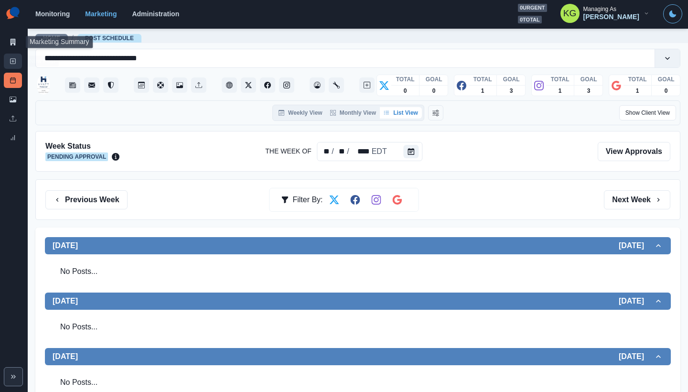
click at [14, 58] on icon at bounding box center [13, 61] width 7 height 7
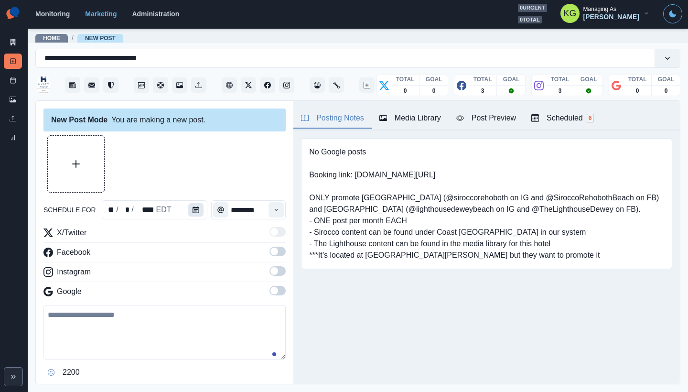
click at [193, 212] on icon "Calendar" at bounding box center [195, 209] width 7 height 7
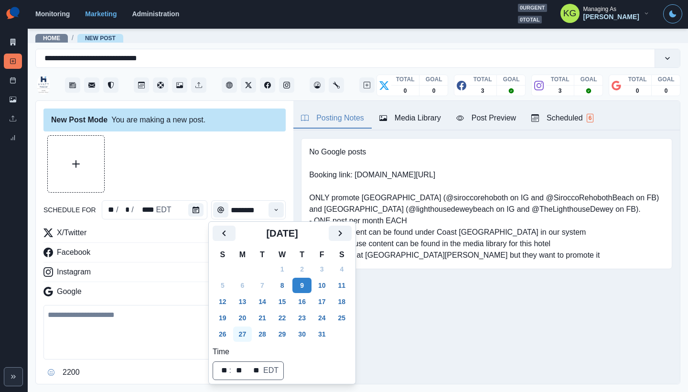
click at [248, 328] on button "27" at bounding box center [242, 333] width 19 height 15
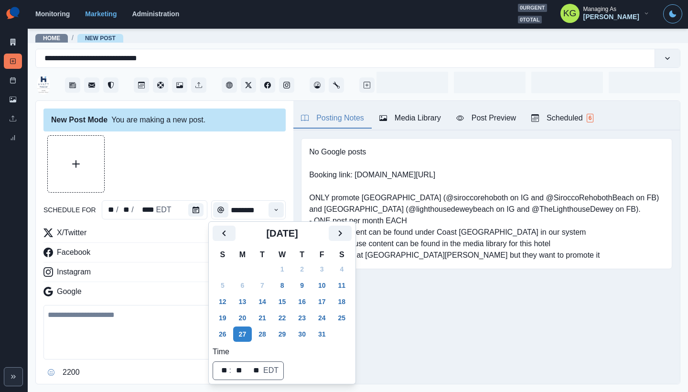
click at [220, 171] on div at bounding box center [164, 163] width 242 height 57
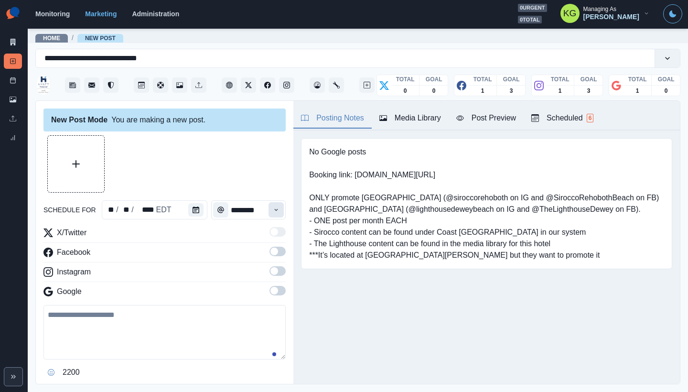
click at [273, 208] on icon "Time" at bounding box center [276, 209] width 7 height 7
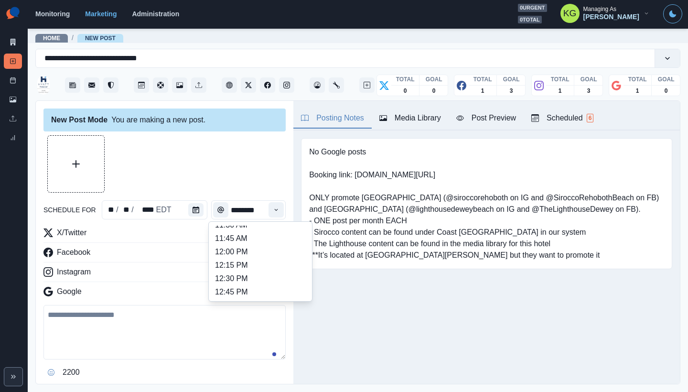
scroll to position [192, 0]
click at [235, 257] on li "12:00 PM" at bounding box center [261, 253] width 96 height 13
type input "********"
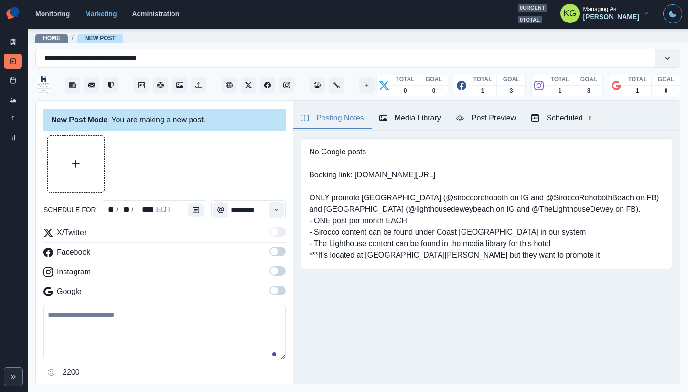
click at [270, 290] on span at bounding box center [274, 291] width 8 height 8
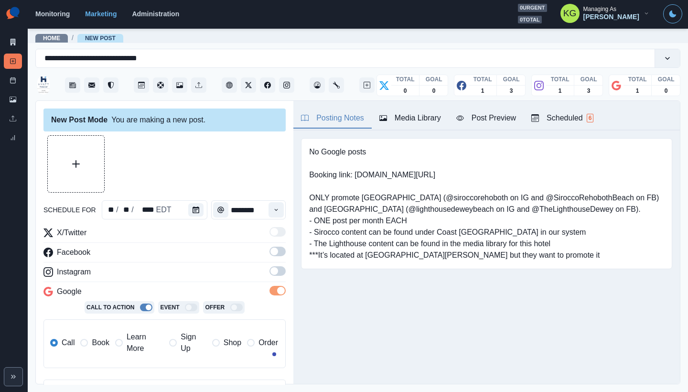
click at [272, 269] on span at bounding box center [277, 271] width 16 height 10
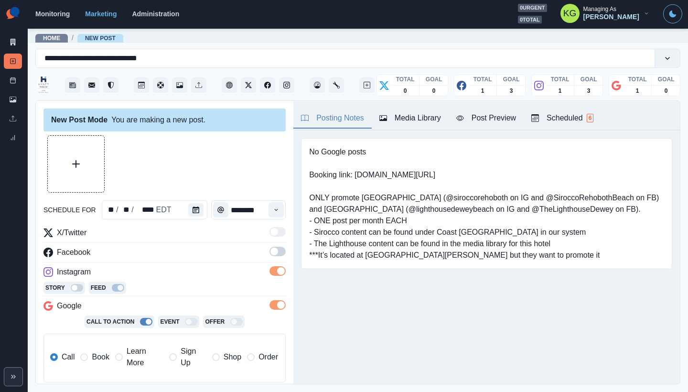
click at [272, 250] on span at bounding box center [277, 251] width 16 height 10
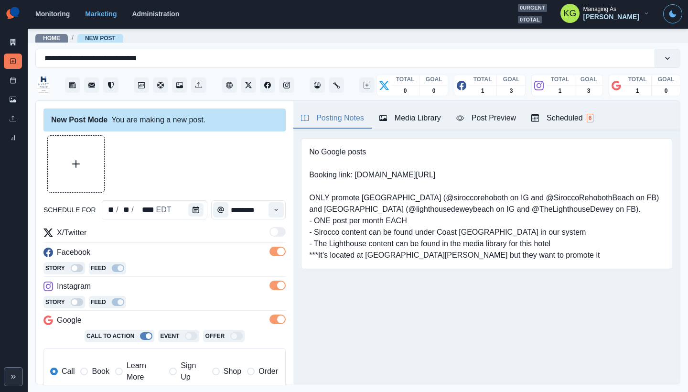
click at [132, 375] on span "Learn More" at bounding box center [145, 371] width 37 height 23
click at [81, 171] on button "Upload Media" at bounding box center [76, 164] width 56 height 56
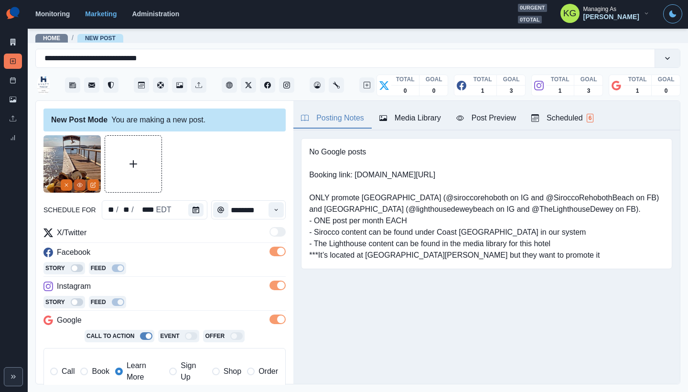
click at [80, 189] on button "View Media" at bounding box center [79, 184] width 11 height 11
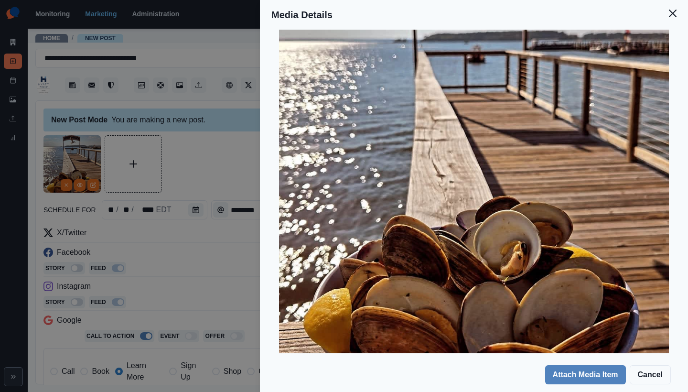
scroll to position [0, 0]
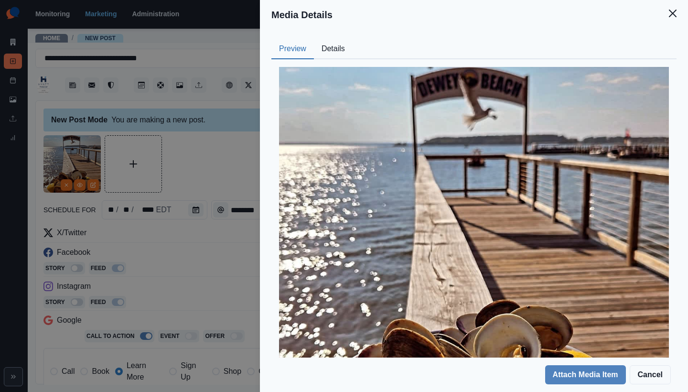
click at [663, 31] on div "Preview Details Our Description Have You Tried Our Fresh Herb-Garlic Steamed Cl…" at bounding box center [474, 194] width 428 height 328
click at [671, 19] on button "Close" at bounding box center [672, 13] width 19 height 19
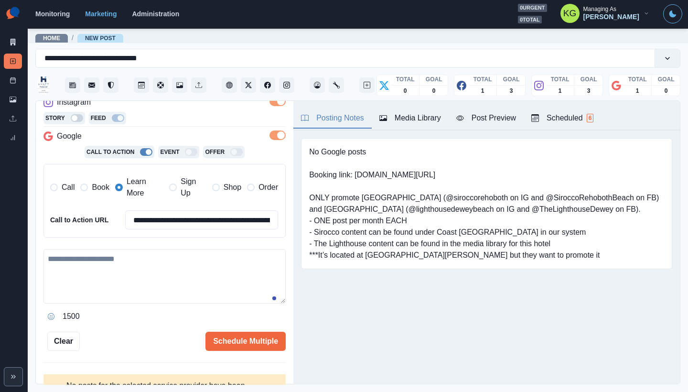
scroll to position [201, 0]
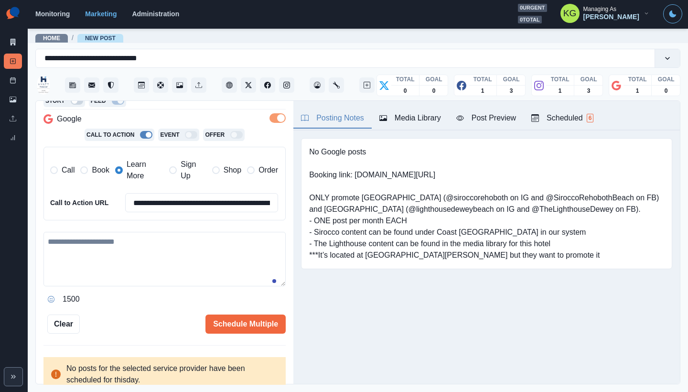
click at [140, 240] on textarea at bounding box center [164, 259] width 242 height 54
paste textarea "**********"
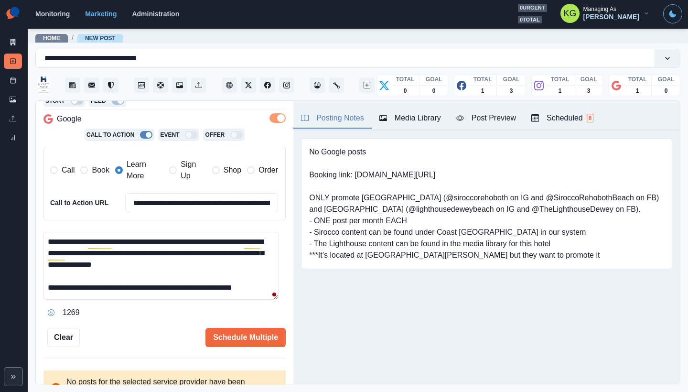
scroll to position [0, 0]
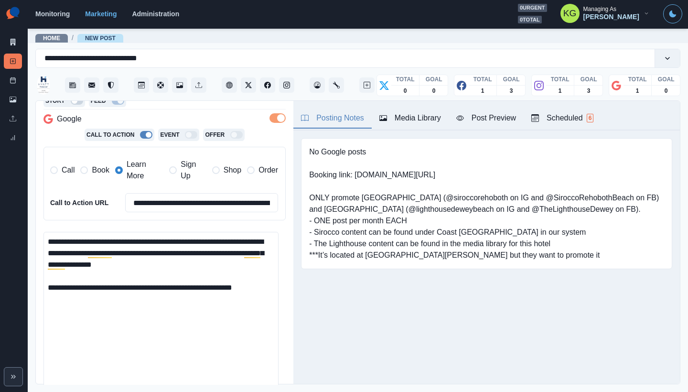
click at [282, 391] on main "**********" at bounding box center [358, 210] width 660 height 364
click at [187, 242] on textarea "**********" at bounding box center [160, 315] width 235 height 166
click at [46, 240] on textarea "**********" at bounding box center [160, 315] width 235 height 166
paste textarea "**"
click at [213, 241] on textarea "**********" at bounding box center [160, 315] width 235 height 166
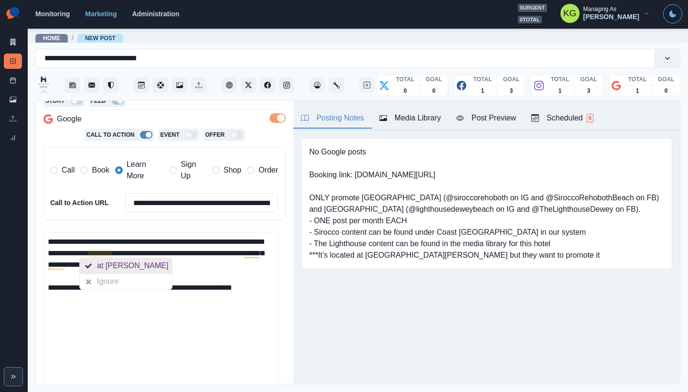
click at [104, 263] on div "at Dewey" at bounding box center [134, 265] width 75 height 15
click at [181, 275] on textarea "**********" at bounding box center [160, 315] width 235 height 166
drag, startPoint x: 72, startPoint y: 301, endPoint x: 37, endPoint y: 300, distance: 34.9
click at [37, 300] on div "**********" at bounding box center [164, 243] width 257 height 284
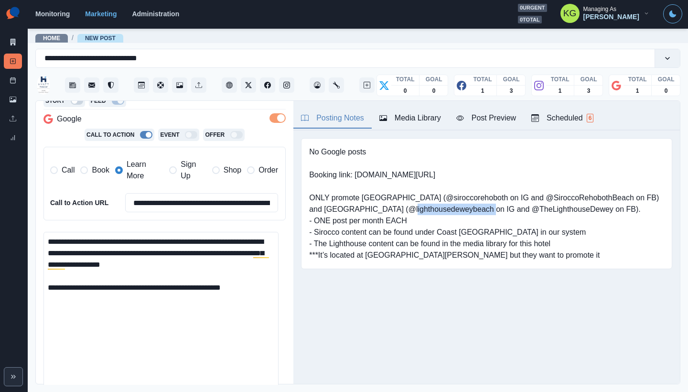
drag, startPoint x: 479, startPoint y: 208, endPoint x: 398, endPoint y: 209, distance: 80.2
click at [398, 209] on pre "No Google posts Booking link: www.bit.ly/3CDnHXy ONLY promote Sirocco Rehoboth …" at bounding box center [486, 203] width 355 height 115
drag, startPoint x: 460, startPoint y: 213, endPoint x: 476, endPoint y: 210, distance: 16.1
click at [460, 213] on pre "No Google posts Booking link: www.bit.ly/3CDnHXy ONLY promote Sirocco Rehoboth …" at bounding box center [486, 203] width 355 height 115
drag, startPoint x: 484, startPoint y: 208, endPoint x: 398, endPoint y: 208, distance: 86.4
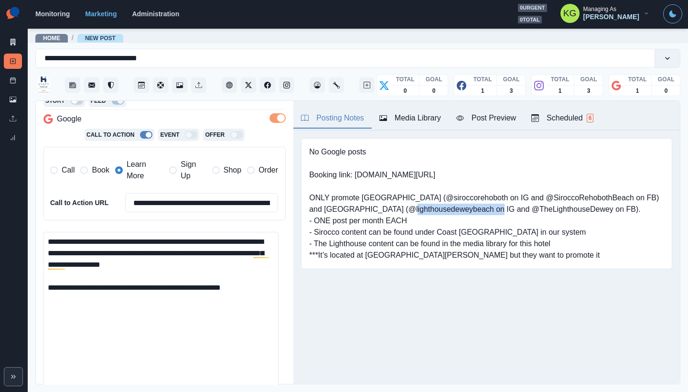
click at [398, 208] on pre "No Google posts Booking link: www.bit.ly/3CDnHXy ONLY promote Sirocco Rehoboth …" at bounding box center [486, 203] width 355 height 115
copy pre "@lighthousedeweybeach"
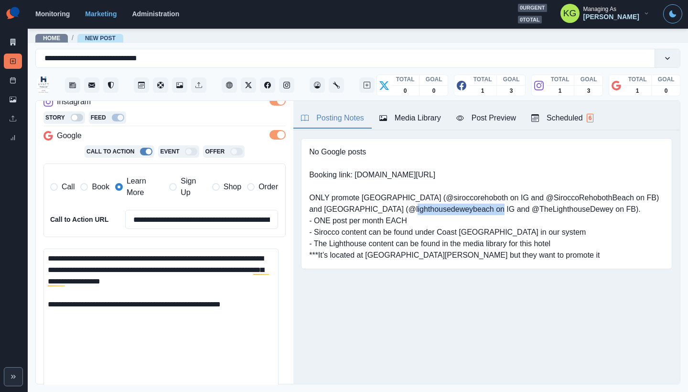
scroll to position [162, 0]
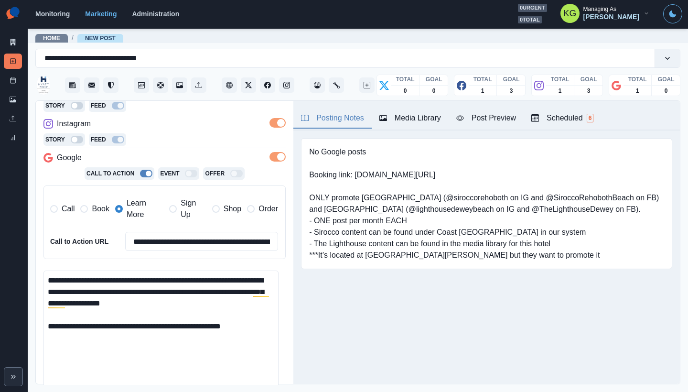
click at [269, 162] on label at bounding box center [277, 159] width 16 height 15
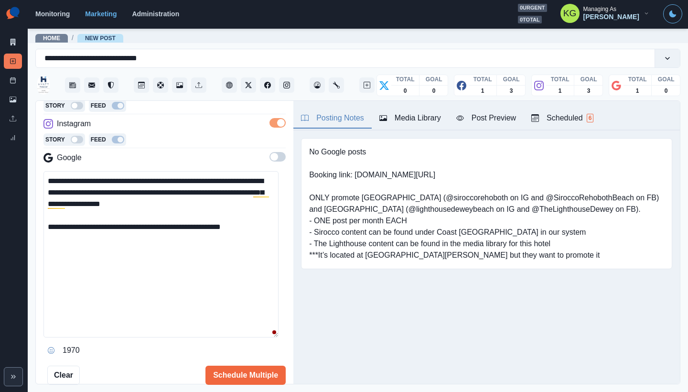
click at [156, 240] on textarea "**********" at bounding box center [160, 254] width 235 height 166
click at [143, 193] on textarea "**********" at bounding box center [160, 254] width 235 height 166
paste textarea "**********"
drag, startPoint x: 531, startPoint y: 207, endPoint x: 600, endPoint y: 210, distance: 69.3
click at [600, 210] on pre "No Google posts Booking link: www.bit.ly/3CDnHXy ONLY promote Sirocco Rehoboth …" at bounding box center [486, 203] width 355 height 115
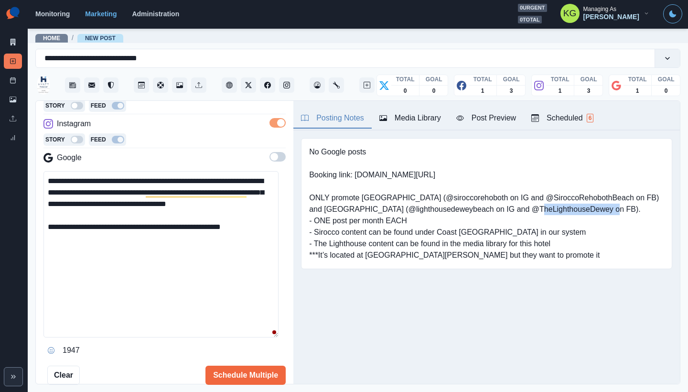
copy pre "@TheLighthouseDewey"
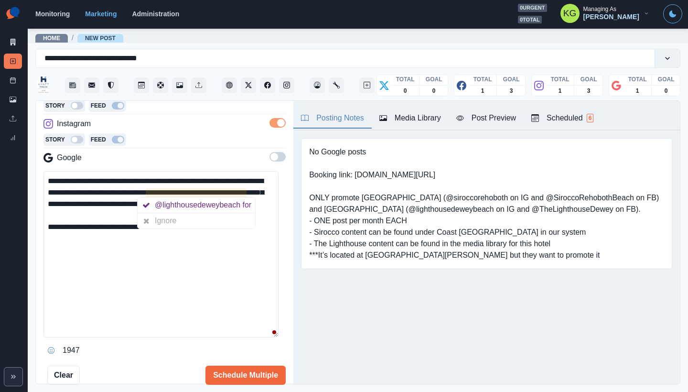
click at [230, 192] on textarea "**********" at bounding box center [160, 254] width 235 height 166
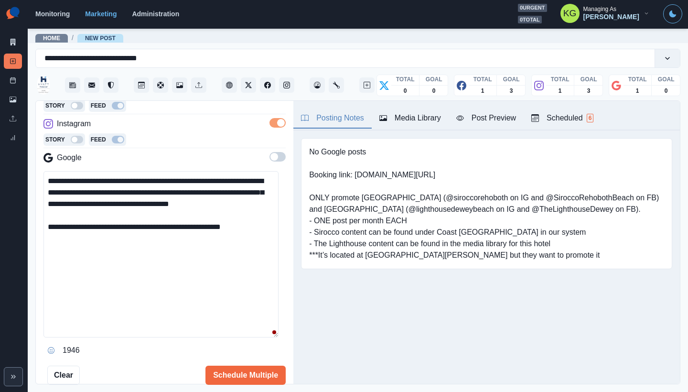
paste textarea "**********"
click at [283, 246] on div "**********" at bounding box center [164, 243] width 257 height 284
click at [270, 244] on textarea "**********" at bounding box center [160, 254] width 235 height 166
drag, startPoint x: 48, startPoint y: 348, endPoint x: 60, endPoint y: 343, distance: 12.9
click at [49, 348] on icon "Opens Emoji Picker" at bounding box center [51, 350] width 7 height 7
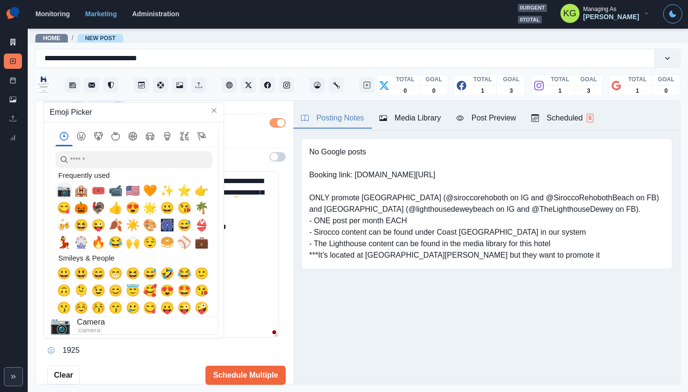
click at [68, 190] on span "📷" at bounding box center [64, 190] width 14 height 13
click at [234, 275] on textarea "**********" at bounding box center [160, 254] width 235 height 166
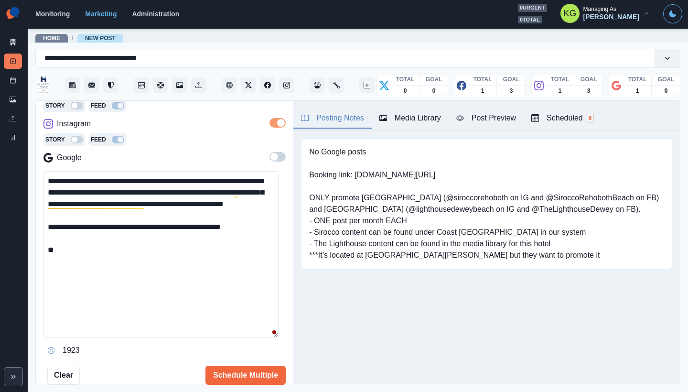
click at [234, 275] on textarea "**********" at bounding box center [160, 254] width 235 height 166
drag, startPoint x: 236, startPoint y: 191, endPoint x: 148, endPoint y: 193, distance: 87.9
click at [148, 193] on textarea "**********" at bounding box center [160, 254] width 235 height 166
click at [113, 271] on textarea "**********" at bounding box center [160, 254] width 235 height 166
paste textarea "**********"
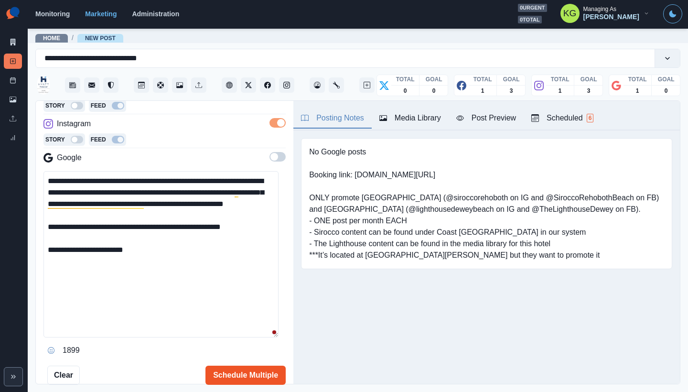
scroll to position [227, 0]
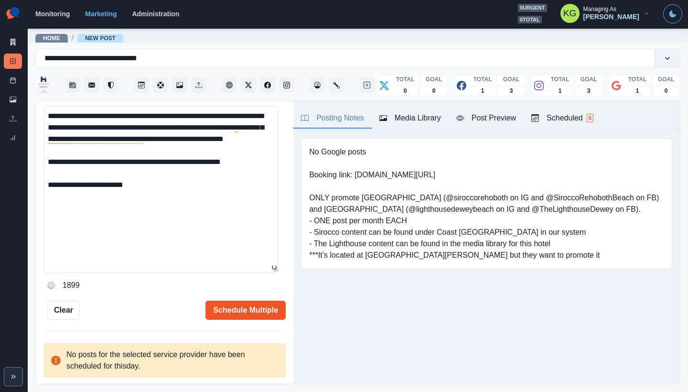
type textarea "**********"
click at [239, 306] on button "Schedule Multiple" at bounding box center [245, 309] width 80 height 19
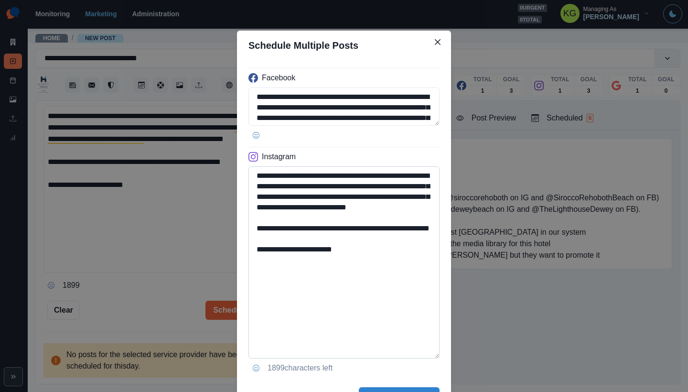
click at [425, 355] on textarea "**********" at bounding box center [343, 262] width 191 height 192
drag, startPoint x: 382, startPoint y: 183, endPoint x: 280, endPoint y: 187, distance: 101.8
click at [280, 187] on textarea "**********" at bounding box center [343, 262] width 191 height 192
drag, startPoint x: 339, startPoint y: 197, endPoint x: 221, endPoint y: 197, distance: 117.5
click at [221, 197] on div "**********" at bounding box center [344, 196] width 688 height 392
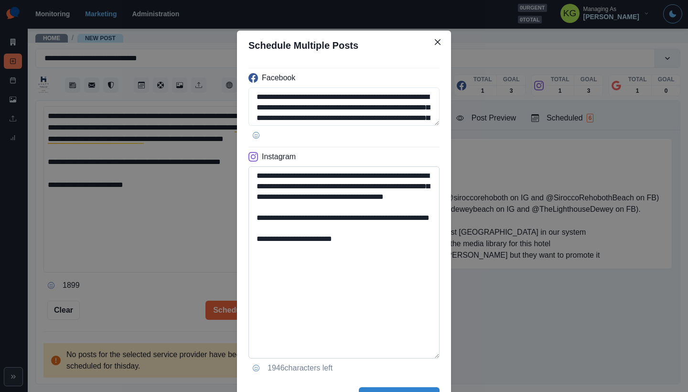
click at [388, 259] on textarea "**********" at bounding box center [343, 262] width 191 height 192
click at [417, 126] on textarea "**********" at bounding box center [343, 106] width 191 height 39
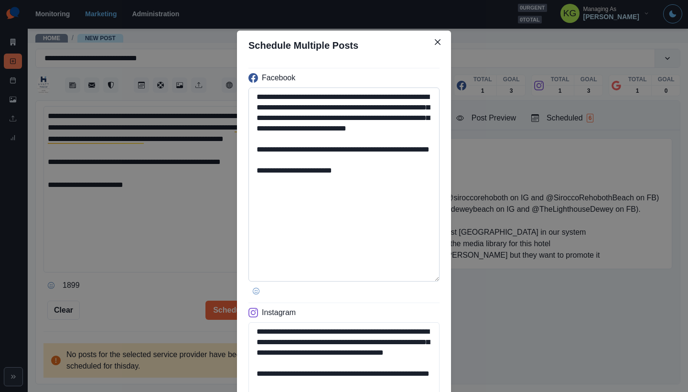
type textarea "**********"
drag, startPoint x: 341, startPoint y: 117, endPoint x: 280, endPoint y: 108, distance: 62.3
click at [280, 108] on textarea "**********" at bounding box center [343, 184] width 191 height 194
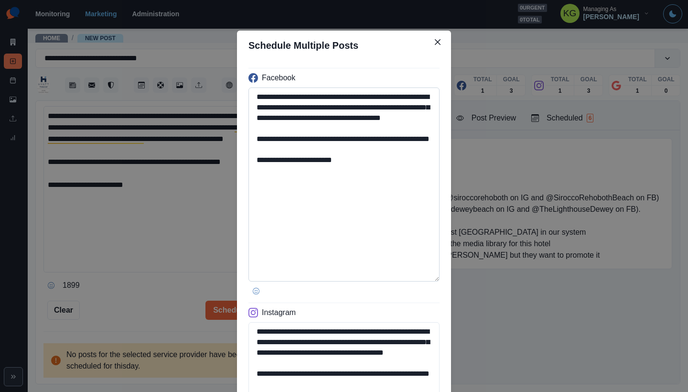
click at [365, 107] on textarea "**********" at bounding box center [343, 184] width 191 height 194
drag, startPoint x: 358, startPoint y: 108, endPoint x: 281, endPoint y: 107, distance: 76.9
click at [281, 107] on textarea "**********" at bounding box center [343, 184] width 191 height 194
drag, startPoint x: 361, startPoint y: 182, endPoint x: 268, endPoint y: 181, distance: 92.2
click at [268, 181] on textarea "**********" at bounding box center [343, 184] width 191 height 194
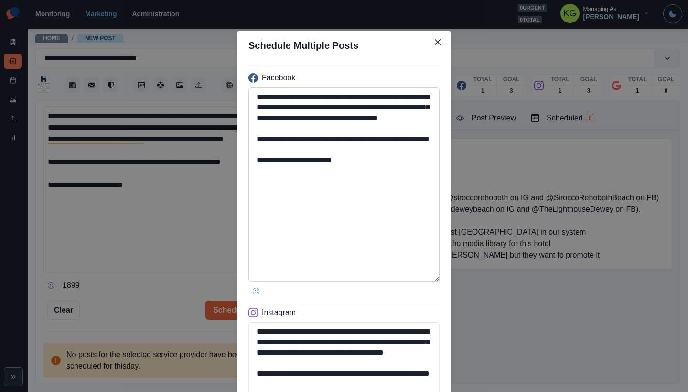
paste textarea
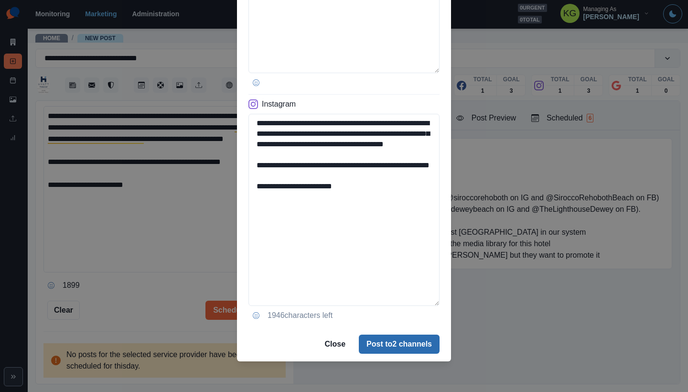
type textarea "**********"
click at [398, 342] on button "Post to 2 channels" at bounding box center [399, 343] width 81 height 19
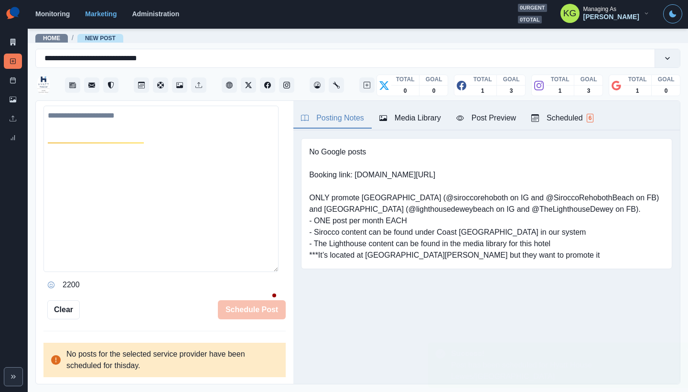
scroll to position [199, 0]
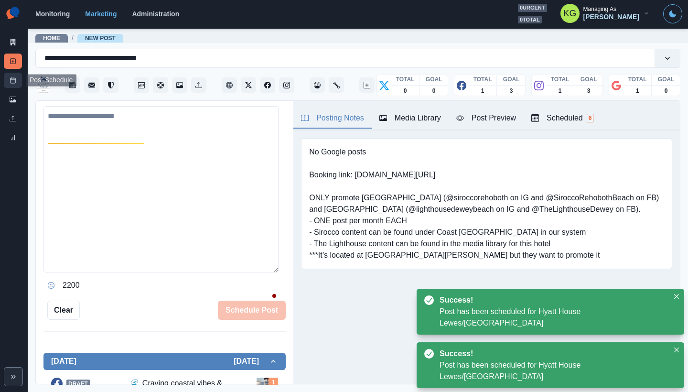
click at [4, 79] on link "Post Schedule" at bounding box center [13, 80] width 18 height 15
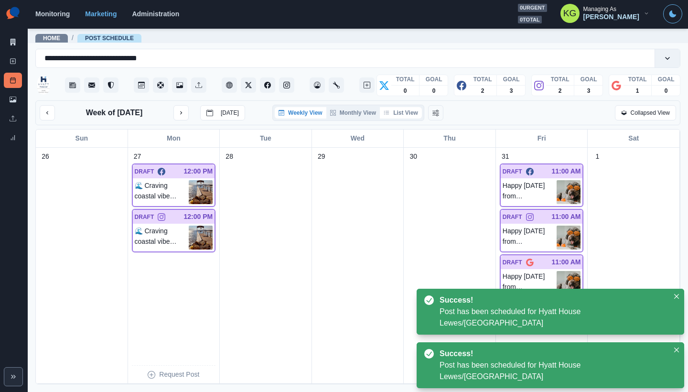
click at [405, 112] on button "List View" at bounding box center [401, 112] width 42 height 11
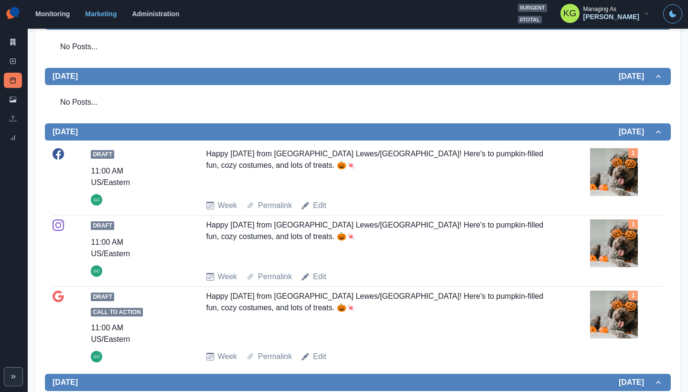
scroll to position [516, 0]
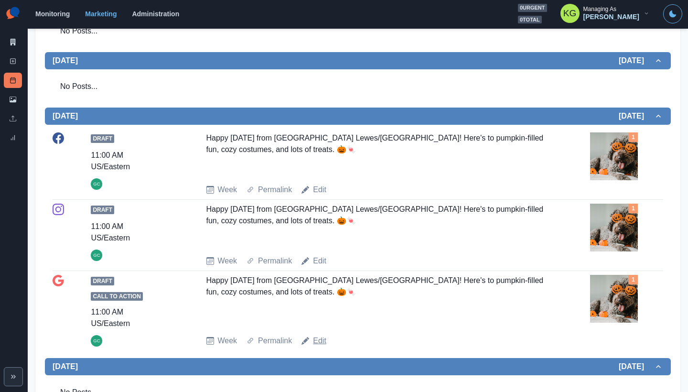
click at [322, 341] on link "Edit" at bounding box center [319, 340] width 13 height 11
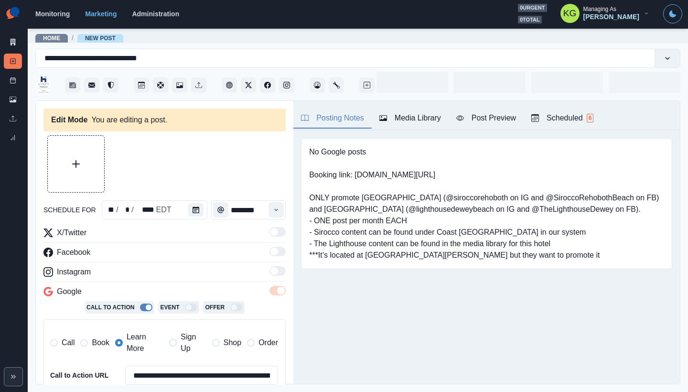
type input "********"
type textarea "**********"
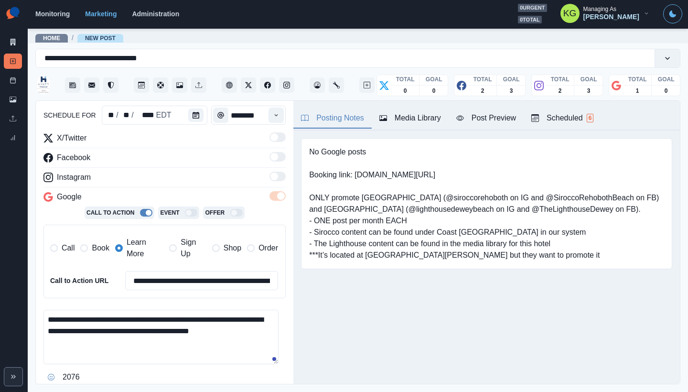
scroll to position [175, 0]
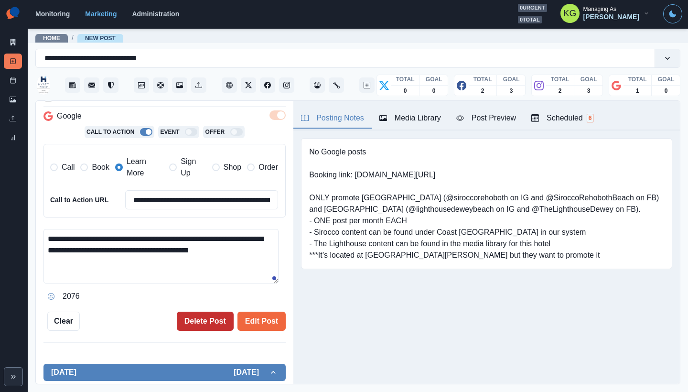
click at [204, 315] on button "Delete Post" at bounding box center [205, 320] width 57 height 19
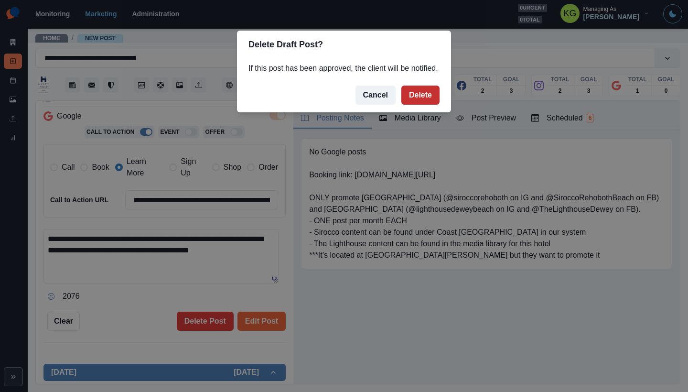
click at [432, 105] on button "Delete" at bounding box center [420, 94] width 38 height 19
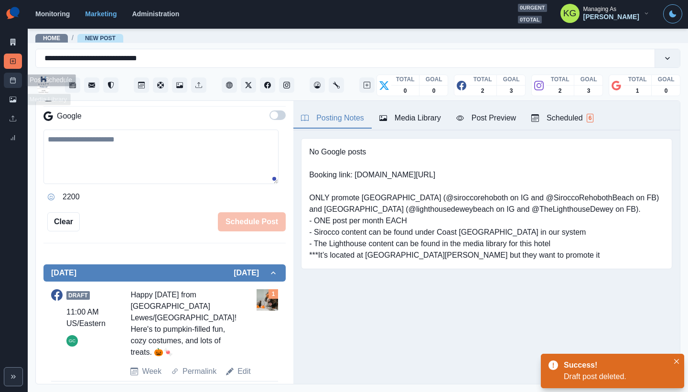
click at [10, 80] on icon at bounding box center [13, 80] width 7 height 7
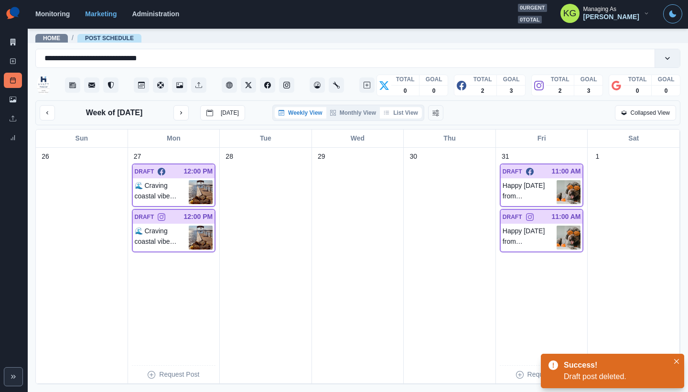
click at [408, 112] on button "List View" at bounding box center [401, 112] width 42 height 11
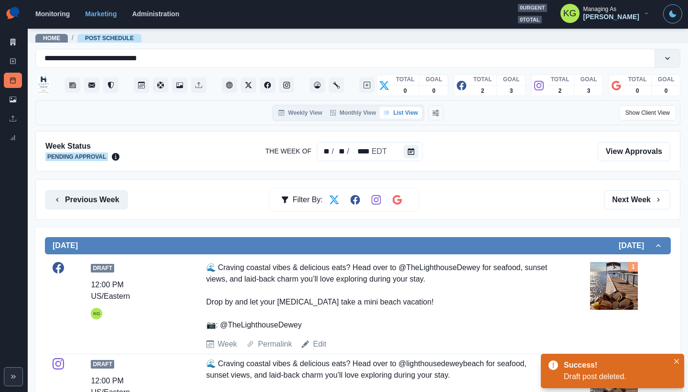
click at [100, 197] on button "Previous Week" at bounding box center [86, 199] width 82 height 19
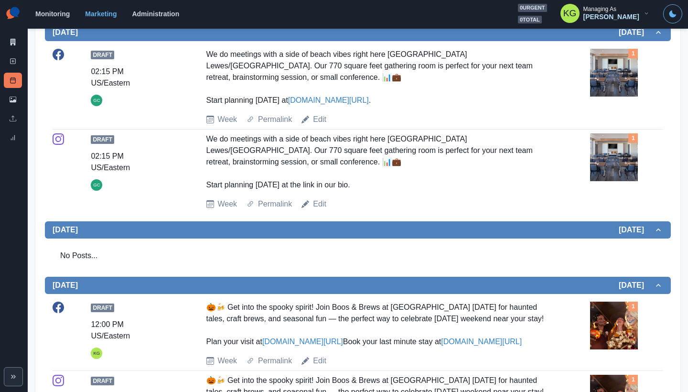
scroll to position [537, 0]
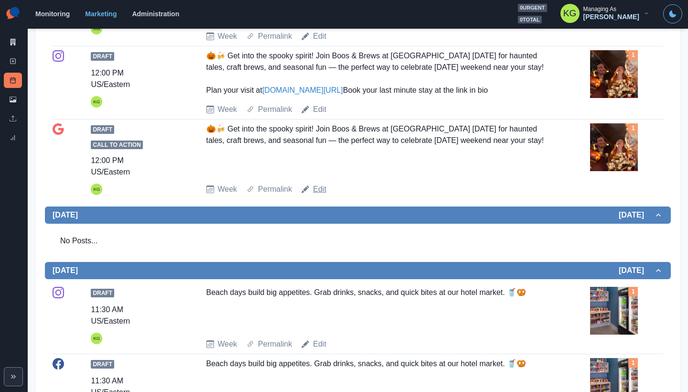
click at [316, 195] on link "Edit" at bounding box center [319, 188] width 13 height 11
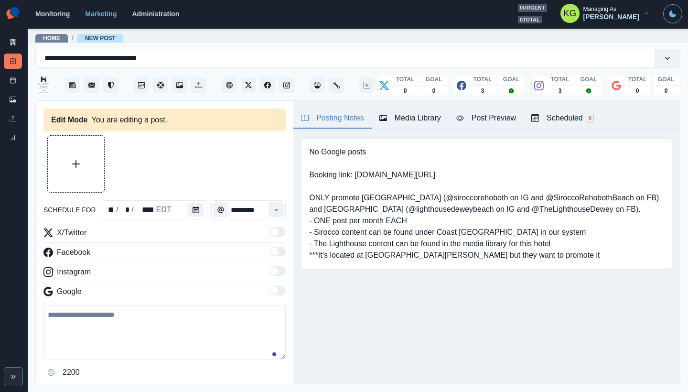
type input "********"
type textarea "**********"
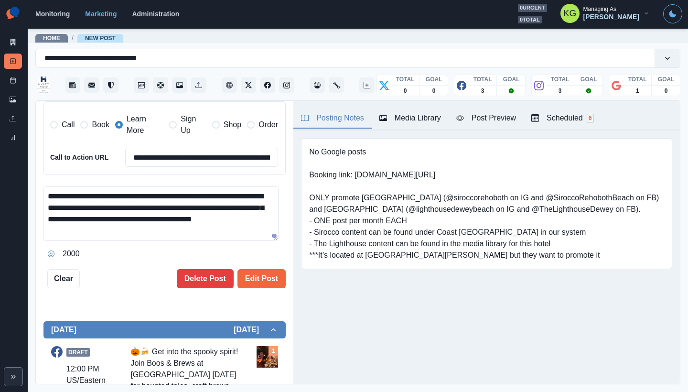
scroll to position [152, 0]
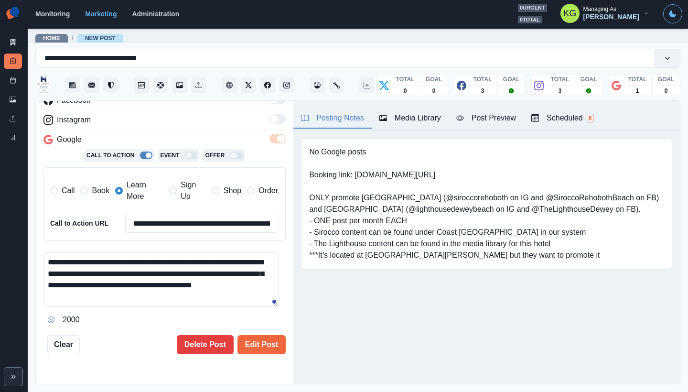
click at [196, 333] on div "**********" at bounding box center [164, 168] width 242 height 371
click at [198, 339] on button "Delete Post" at bounding box center [205, 344] width 57 height 19
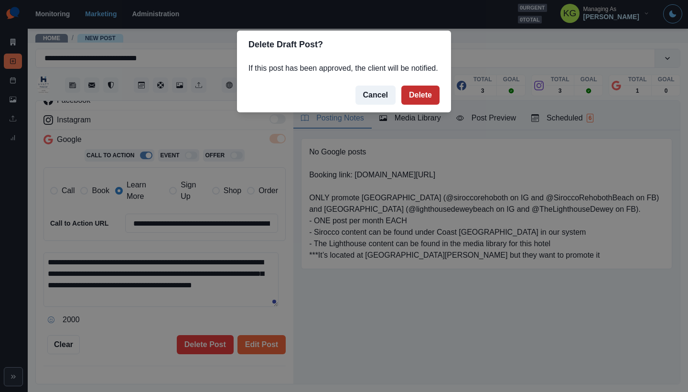
drag, startPoint x: 433, startPoint y: 105, endPoint x: 428, endPoint y: 105, distance: 4.8
click at [433, 105] on button "Delete" at bounding box center [420, 94] width 38 height 19
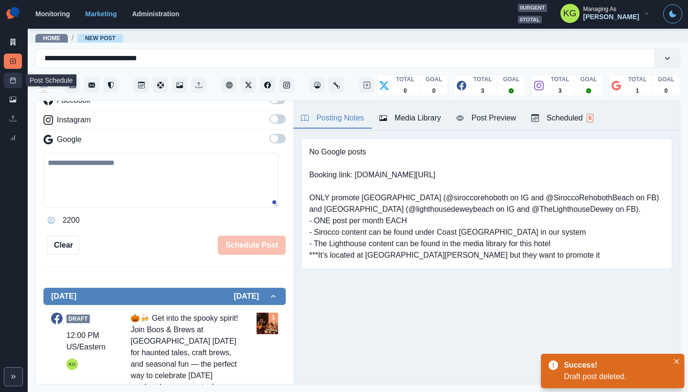
click at [13, 81] on icon at bounding box center [13, 80] width 7 height 7
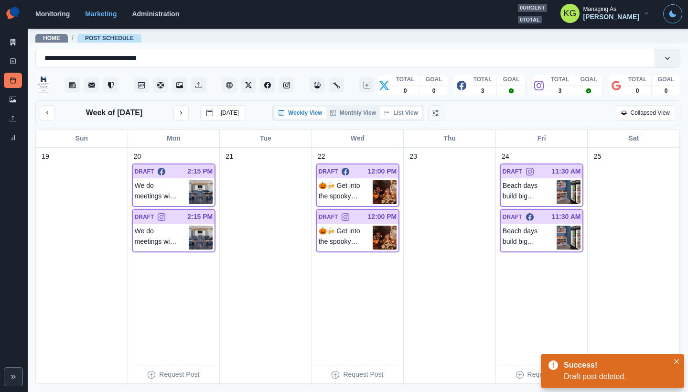
click at [410, 112] on button "List View" at bounding box center [401, 112] width 42 height 11
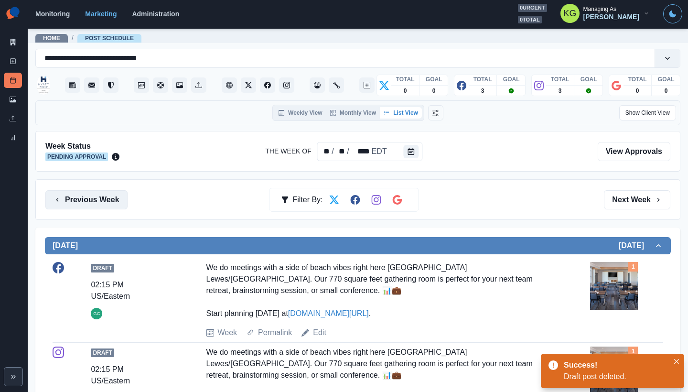
click at [102, 204] on button "Previous Week" at bounding box center [86, 199] width 82 height 19
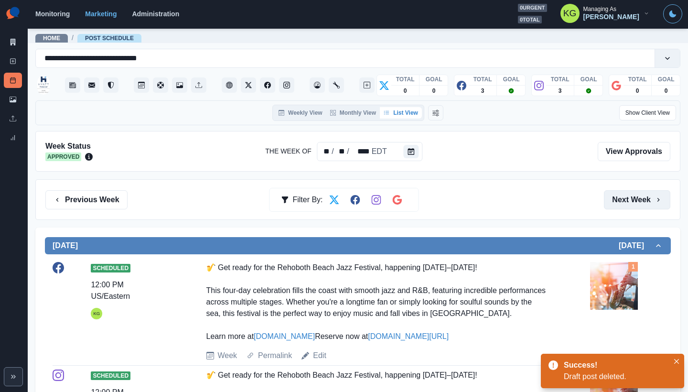
click at [635, 196] on button "Next Week" at bounding box center [637, 199] width 66 height 19
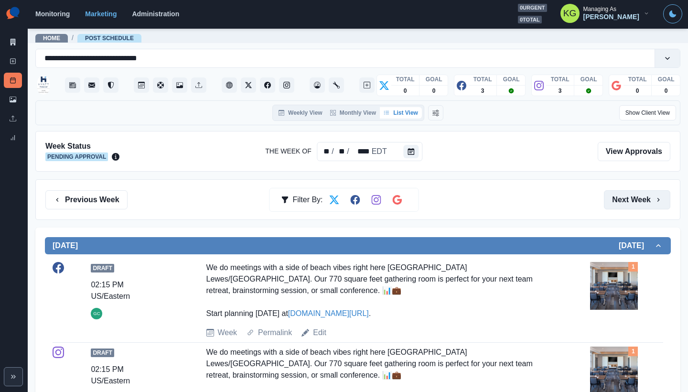
click at [631, 200] on button "Next Week" at bounding box center [637, 199] width 66 height 19
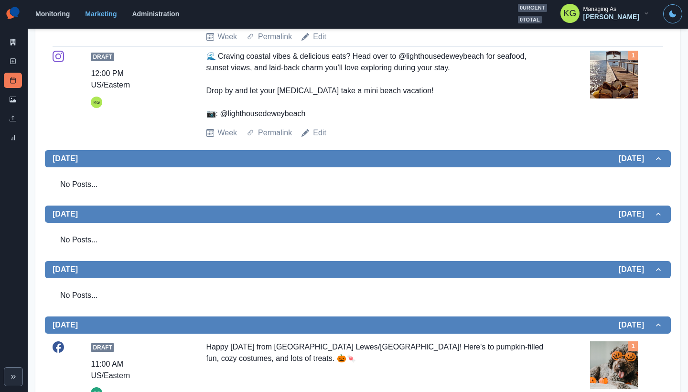
scroll to position [319, 0]
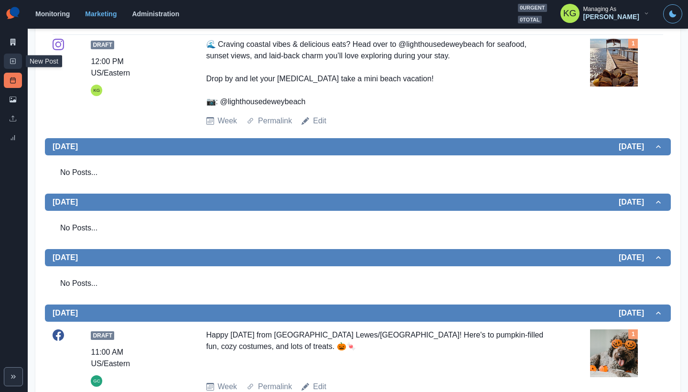
click at [10, 61] on icon at bounding box center [13, 61] width 7 height 7
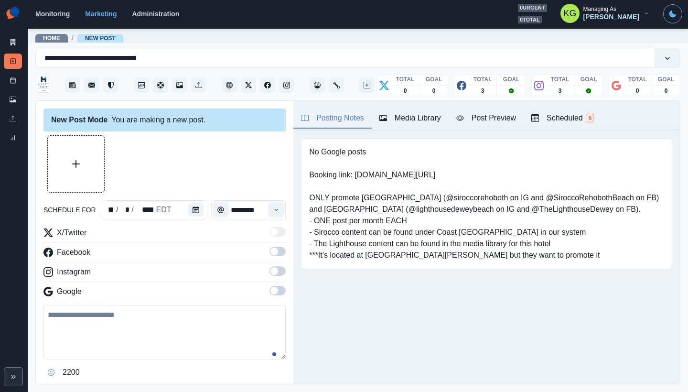
click at [211, 214] on div "Time" at bounding box center [220, 209] width 19 height 19
click at [196, 213] on icon "Calendar" at bounding box center [195, 209] width 7 height 7
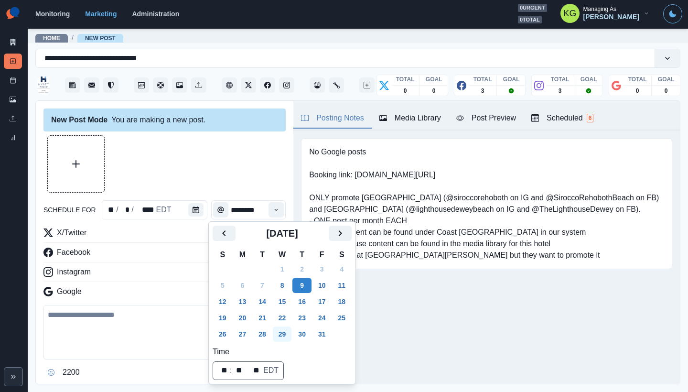
click at [289, 331] on button "29" at bounding box center [282, 333] width 19 height 15
click at [220, 180] on div at bounding box center [164, 163] width 242 height 57
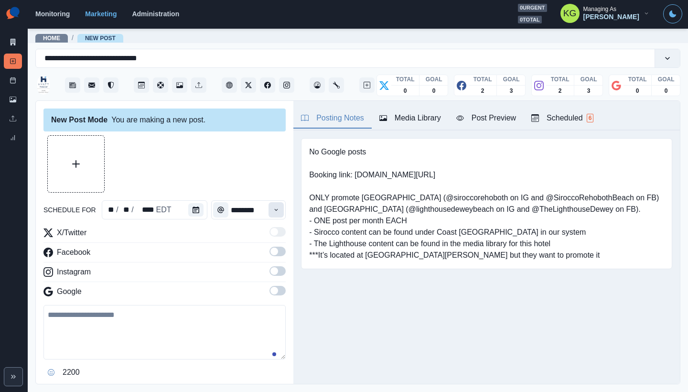
click at [274, 211] on button "Time" at bounding box center [275, 209] width 15 height 15
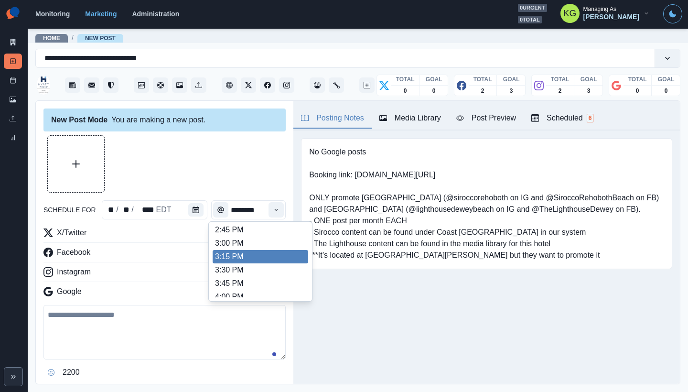
scroll to position [362, 0]
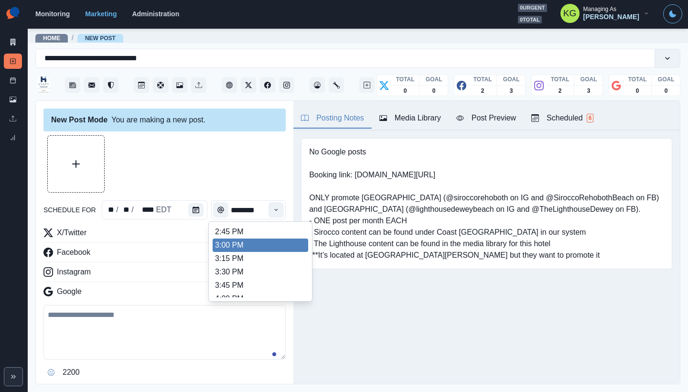
click at [235, 243] on li "3:00 PM" at bounding box center [261, 244] width 96 height 13
type input "*******"
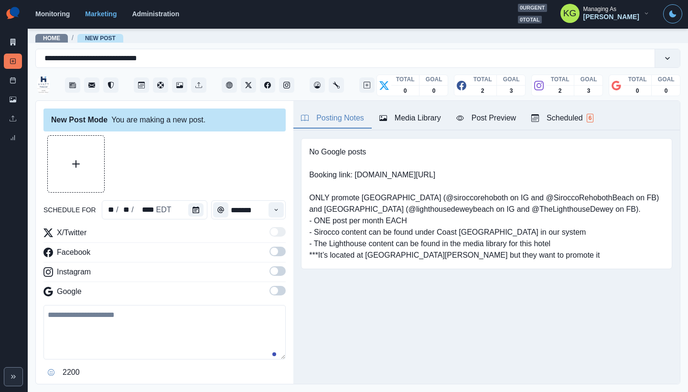
click at [269, 285] on div "X/Twitter Facebook Instagram Google" at bounding box center [164, 264] width 242 height 74
click at [272, 269] on span at bounding box center [277, 271] width 16 height 10
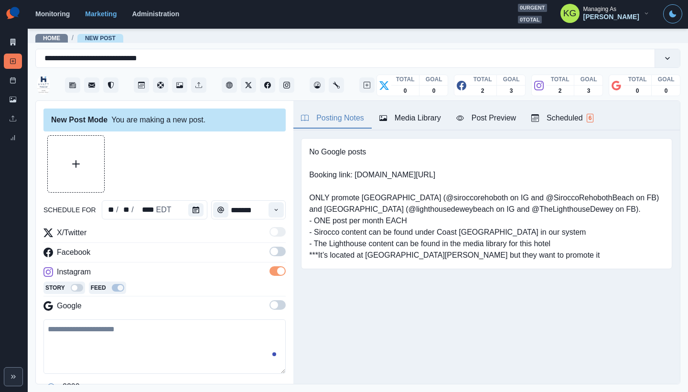
click at [271, 254] on span at bounding box center [277, 251] width 16 height 10
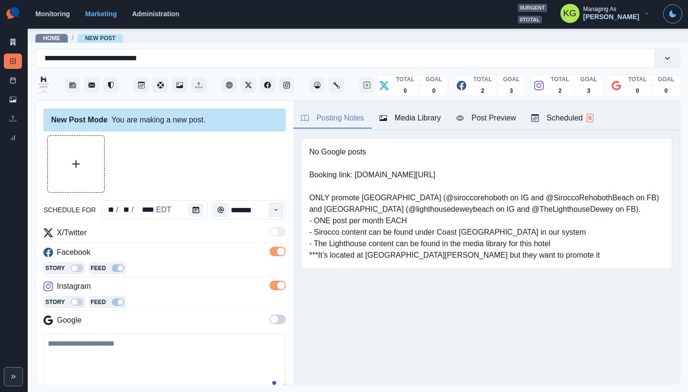
drag, startPoint x: 276, startPoint y: 319, endPoint x: 301, endPoint y: 310, distance: 27.0
click at [275, 319] on span at bounding box center [277, 319] width 16 height 10
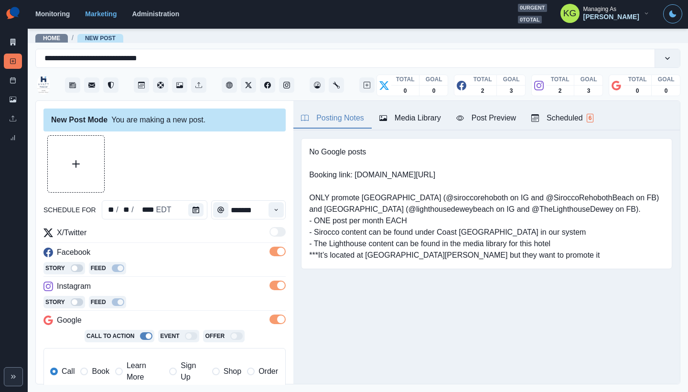
click at [408, 123] on div "Media Library" at bounding box center [410, 117] width 62 height 11
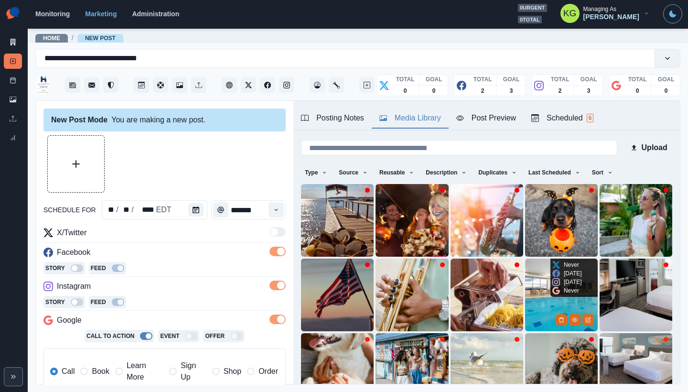
scroll to position [76, 0]
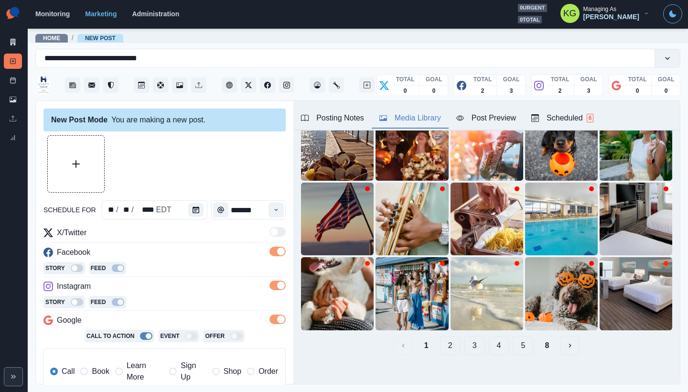
click at [537, 338] on button "8" at bounding box center [547, 345] width 20 height 19
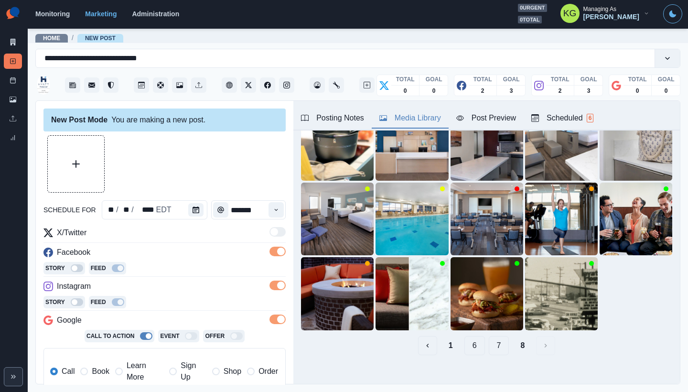
click at [498, 339] on button "7" at bounding box center [499, 345] width 21 height 19
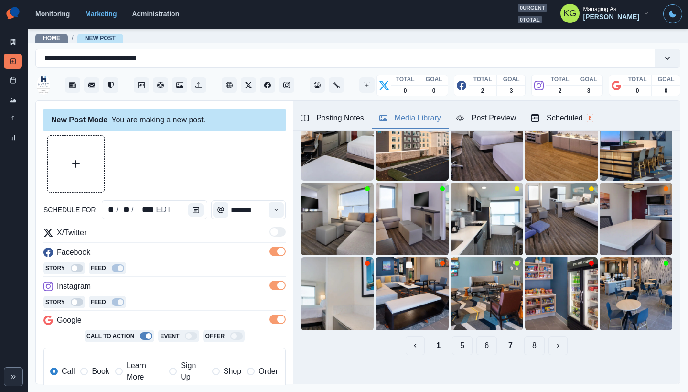
click at [482, 340] on button "6" at bounding box center [486, 345] width 21 height 19
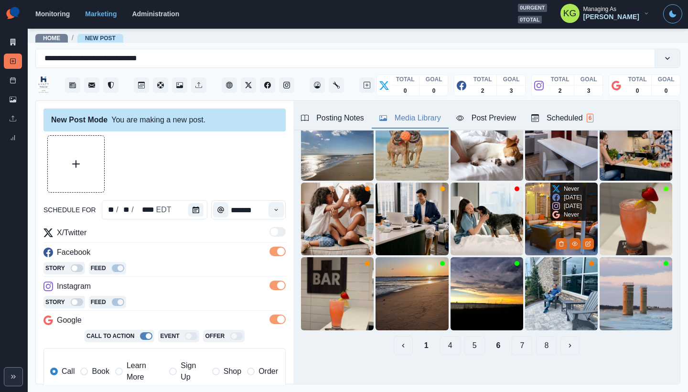
click at [538, 214] on img at bounding box center [561, 218] width 73 height 73
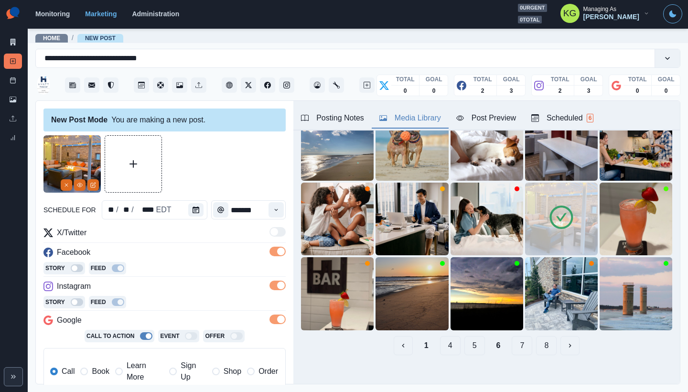
scroll to position [190, 0]
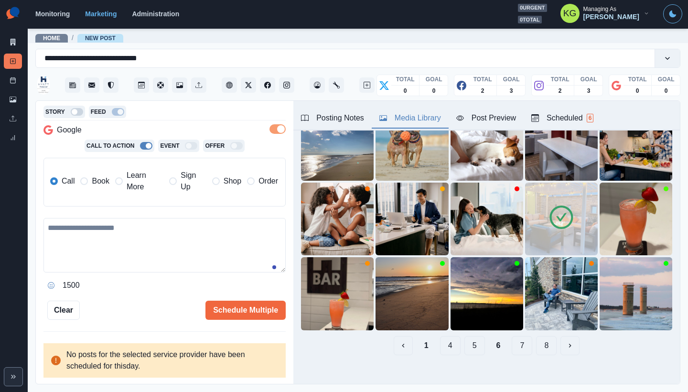
click at [88, 185] on label "Book" at bounding box center [94, 181] width 29 height 23
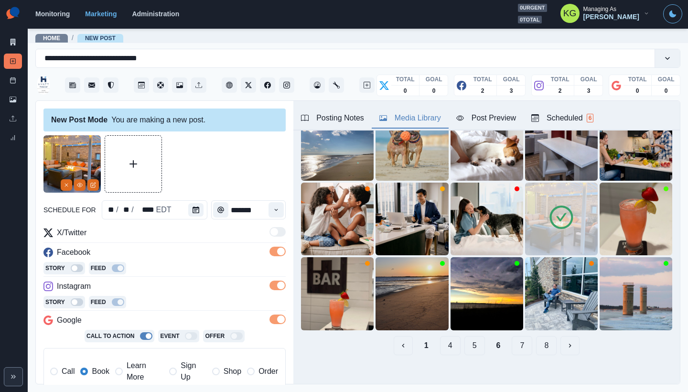
scroll to position [213, 0]
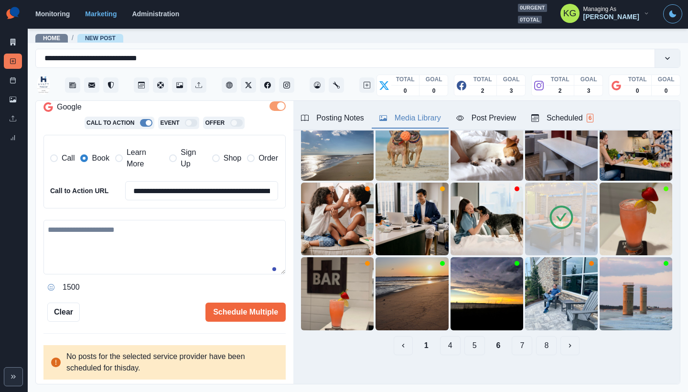
click at [150, 264] on textarea at bounding box center [164, 247] width 242 height 54
paste textarea "**********"
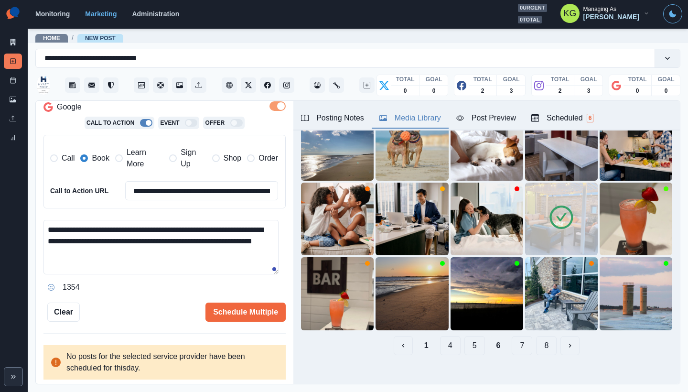
click at [154, 229] on textarea "**********" at bounding box center [160, 247] width 235 height 54
click at [156, 229] on textarea "**********" at bounding box center [160, 247] width 235 height 54
click at [149, 231] on textarea "**********" at bounding box center [160, 247] width 235 height 54
click at [48, 226] on textarea "**********" at bounding box center [160, 247] width 235 height 54
paste textarea "**"
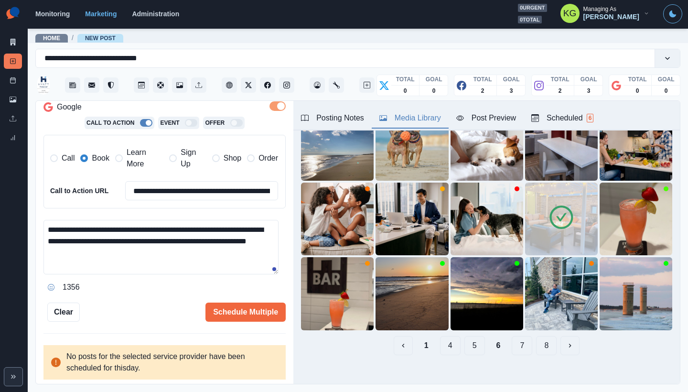
drag, startPoint x: 107, startPoint y: 253, endPoint x: 93, endPoint y: 252, distance: 14.3
click at [93, 252] on textarea "**********" at bounding box center [160, 247] width 235 height 54
click at [92, 252] on textarea "**********" at bounding box center [160, 247] width 235 height 54
click at [56, 227] on textarea "**********" at bounding box center [160, 247] width 235 height 54
paste textarea "***"
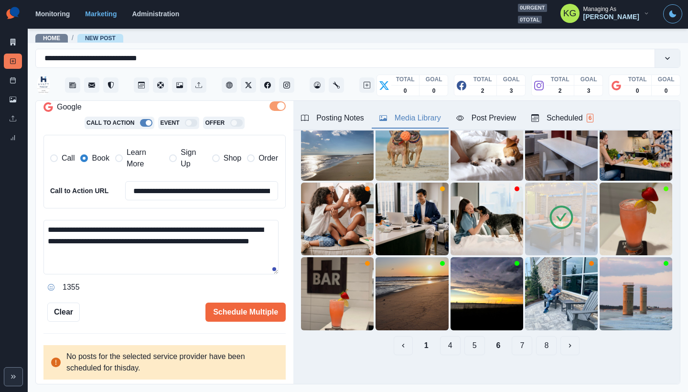
type textarea "**********"
click at [270, 108] on span at bounding box center [277, 106] width 16 height 10
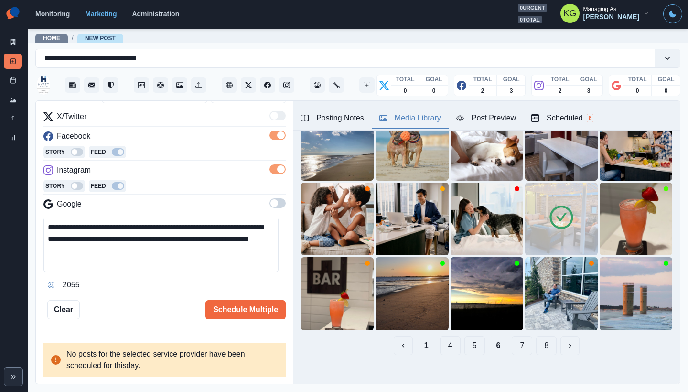
scroll to position [116, 0]
click at [254, 304] on button "Schedule Multiple" at bounding box center [245, 309] width 80 height 19
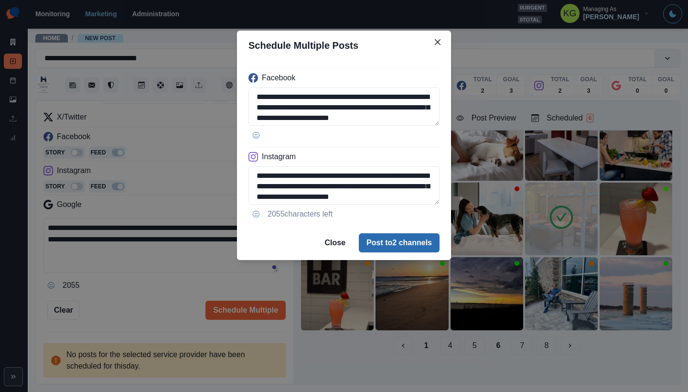
click at [401, 235] on button "Post to 2 channels" at bounding box center [399, 242] width 81 height 19
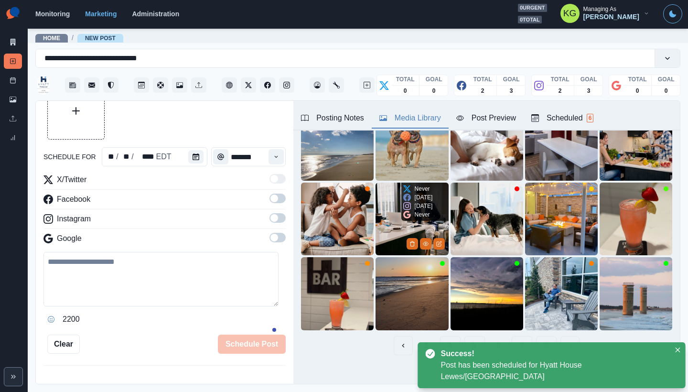
scroll to position [53, 0]
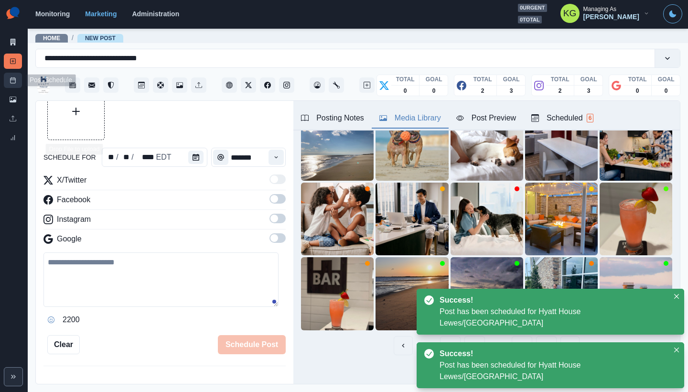
click at [15, 75] on link "Post Schedule" at bounding box center [13, 80] width 18 height 15
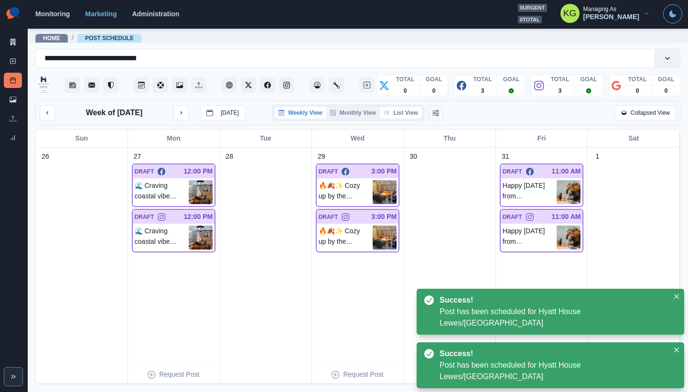
click at [412, 107] on button "List View" at bounding box center [401, 112] width 42 height 11
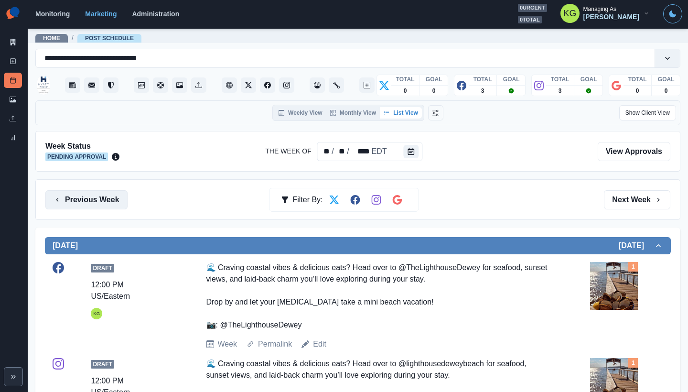
click at [81, 196] on button "Previous Week" at bounding box center [86, 199] width 82 height 19
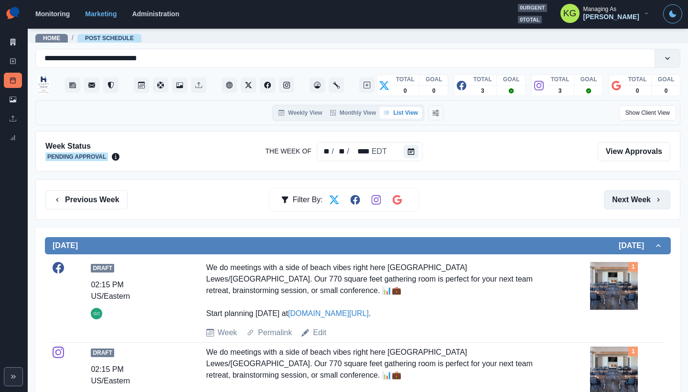
click at [632, 201] on button "Next Week" at bounding box center [637, 199] width 66 height 19
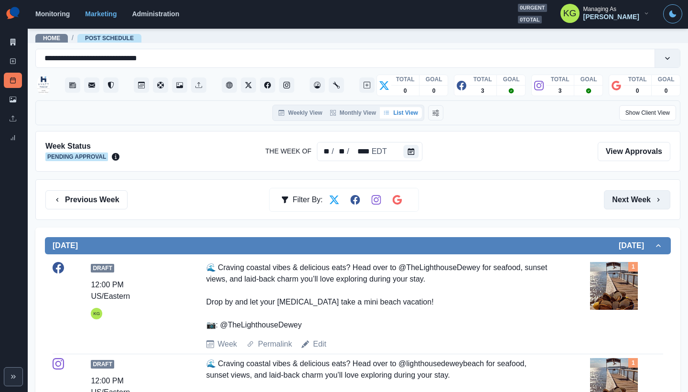
click at [632, 201] on button "Next Week" at bounding box center [637, 199] width 66 height 19
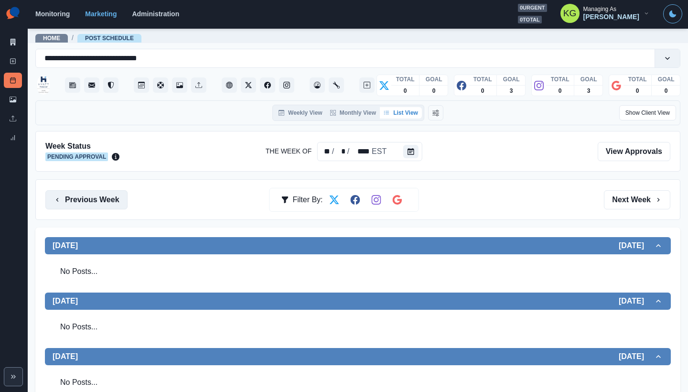
click at [109, 200] on button "Previous Week" at bounding box center [86, 199] width 82 height 19
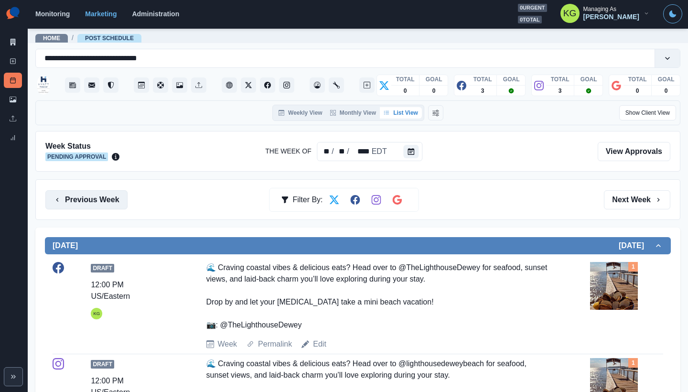
click at [108, 200] on button "Previous Week" at bounding box center [86, 199] width 82 height 19
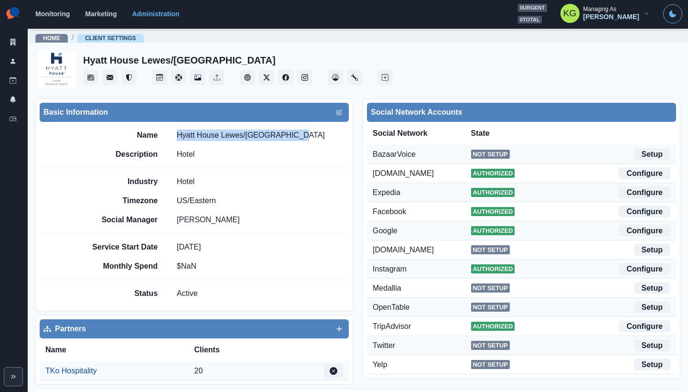
drag, startPoint x: 289, startPoint y: 139, endPoint x: 175, endPoint y: 136, distance: 113.7
click at [175, 136] on div "Name Hyatt House Lewes/Rehoboth Beach" at bounding box center [217, 134] width 263 height 11
drag, startPoint x: 289, startPoint y: 138, endPoint x: 171, endPoint y: 131, distance: 118.2
click at [171, 131] on div "Name Hyatt House Lewes/Rehoboth Beach" at bounding box center [217, 134] width 263 height 11
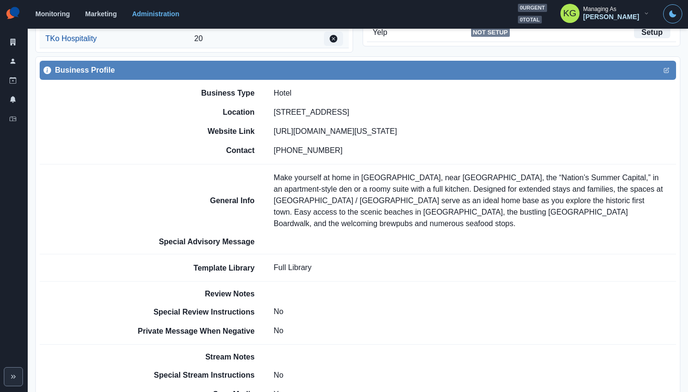
scroll to position [655, 0]
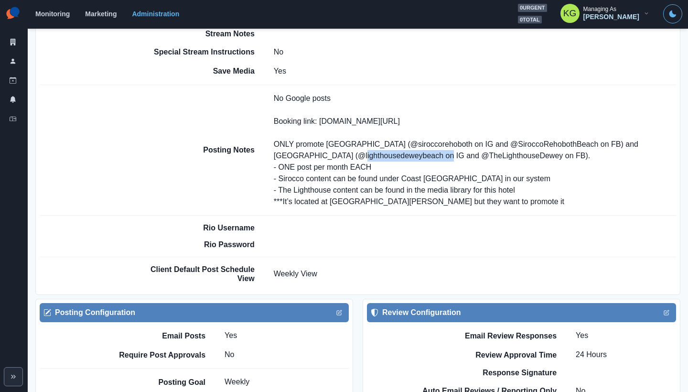
drag, startPoint x: 416, startPoint y: 153, endPoint x: 333, endPoint y: 152, distance: 83.1
click at [333, 152] on p "No Google posts Booking link: www.bit.ly/3CDnHXy ONLY promote Sirocco Rehoboth …" at bounding box center [475, 150] width 402 height 115
